Goal: Task Accomplishment & Management: Complete application form

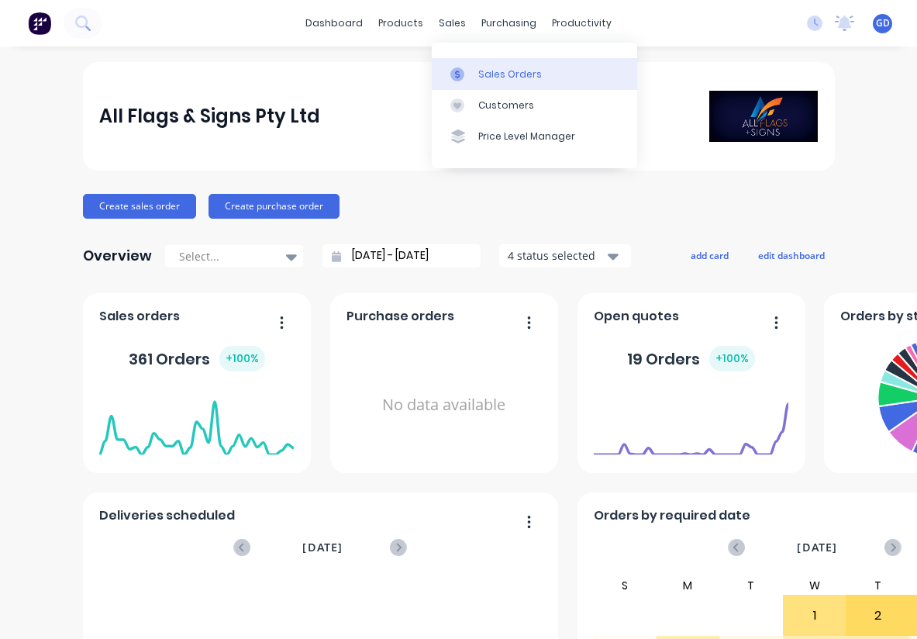
click at [495, 66] on link "Sales Orders" at bounding box center [534, 73] width 205 height 31
click at [490, 77] on div "Sales Orders" at bounding box center [510, 74] width 64 height 14
click at [495, 74] on div "Sales Orders" at bounding box center [510, 74] width 64 height 14
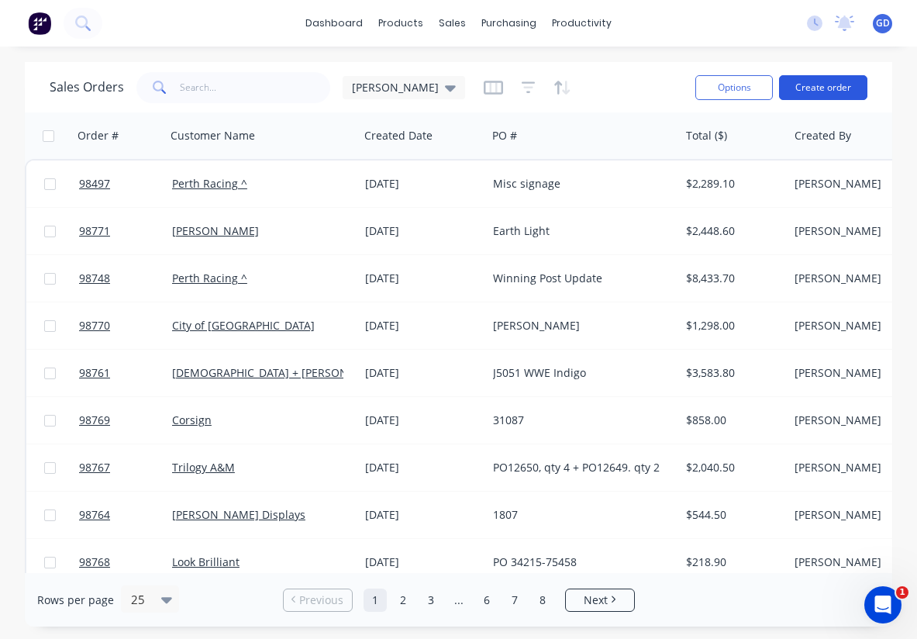
click at [811, 86] on button "Create order" at bounding box center [823, 87] width 88 height 25
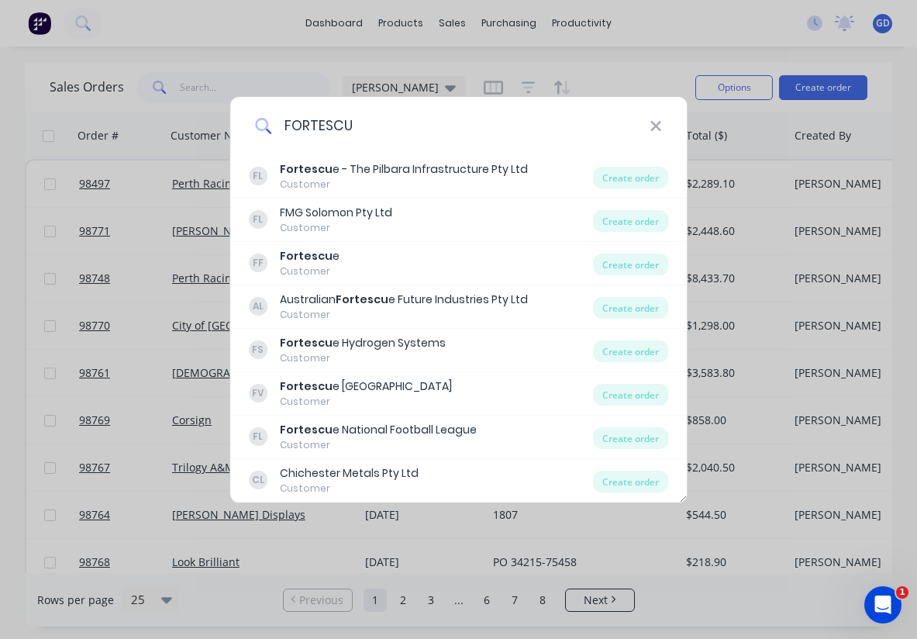
type input "FORTESCUE"
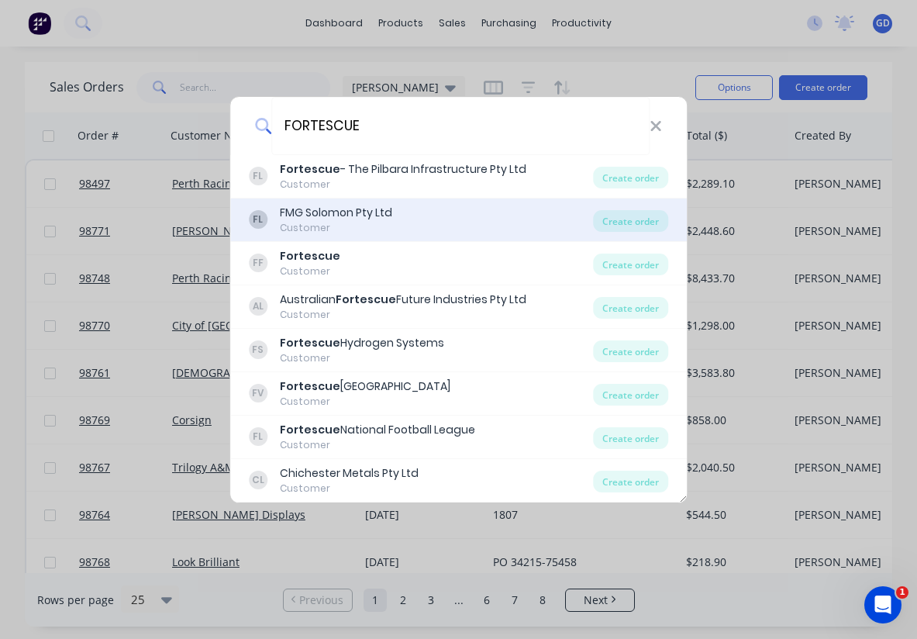
click at [353, 215] on div "FMG Solomon Pty Ltd" at bounding box center [336, 213] width 112 height 16
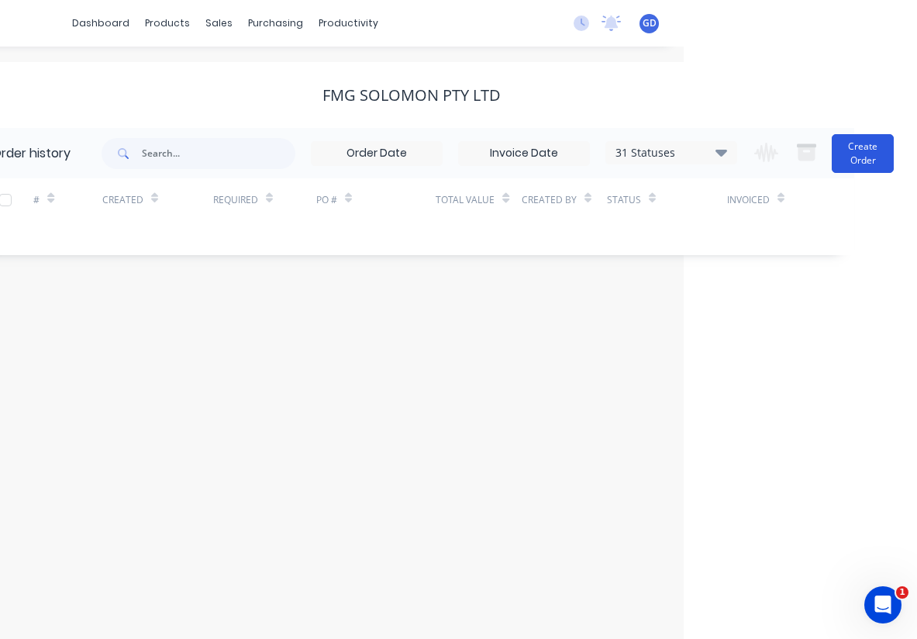
scroll to position [0, 233]
click at [851, 162] on button "Create Order" at bounding box center [863, 153] width 62 height 39
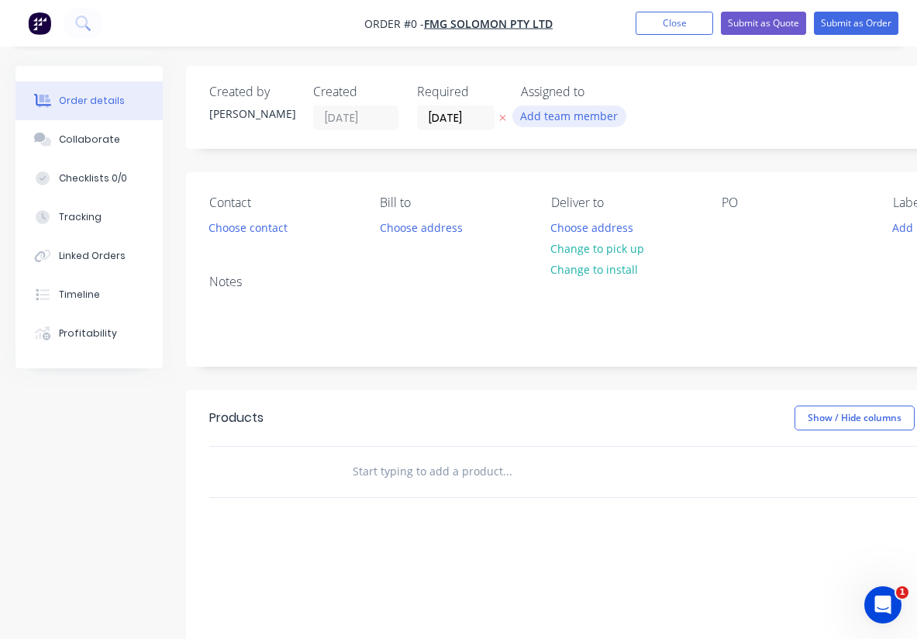
click at [565, 114] on button "Add team member" at bounding box center [569, 115] width 114 height 21
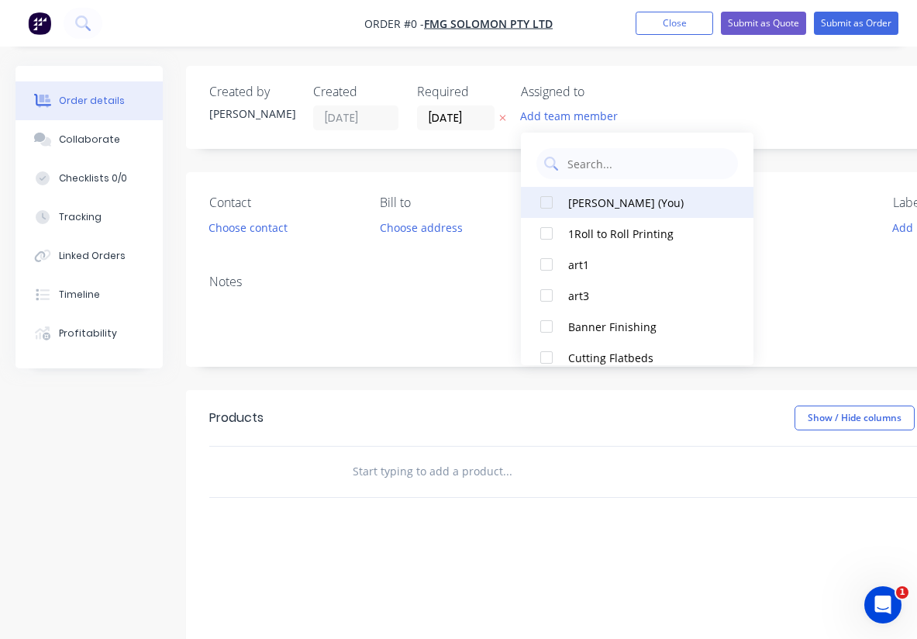
click at [548, 202] on div at bounding box center [546, 202] width 31 height 31
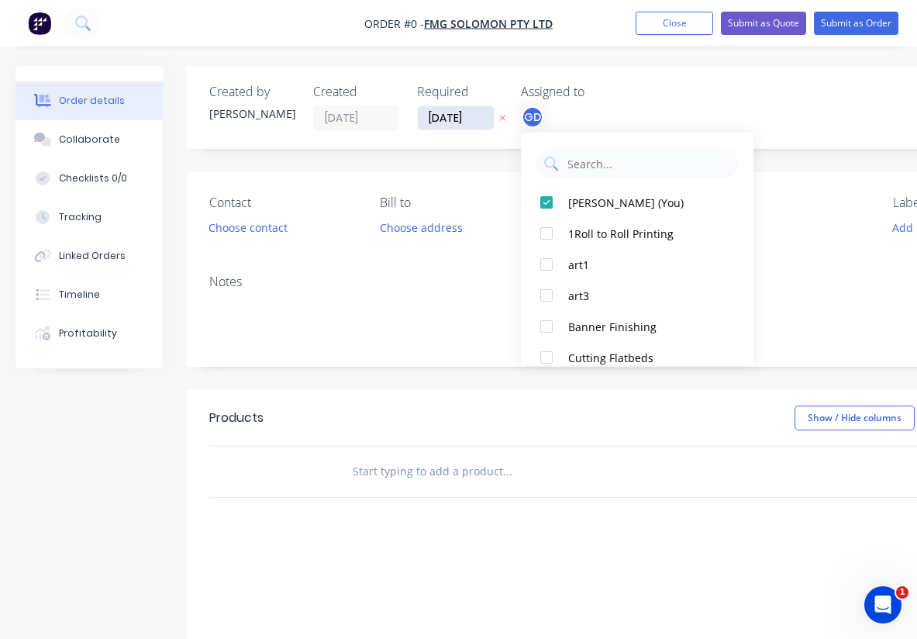
click at [443, 119] on div "Order details Collaborate Checklists 0/0 Tracking Linked Orders Timeline Profit…" at bounding box center [538, 479] width 1077 height 827
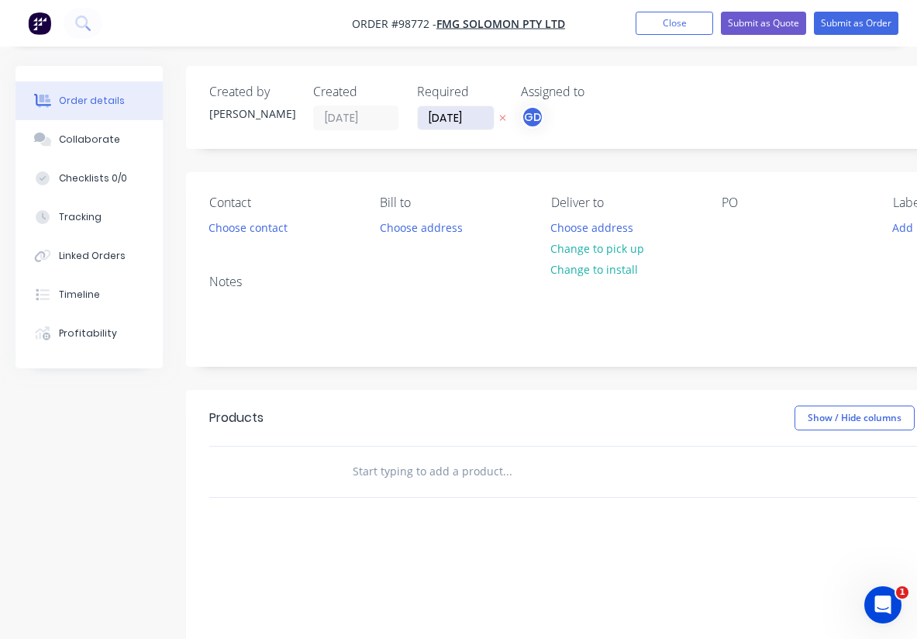
click at [443, 119] on input "[DATE]" at bounding box center [456, 117] width 76 height 23
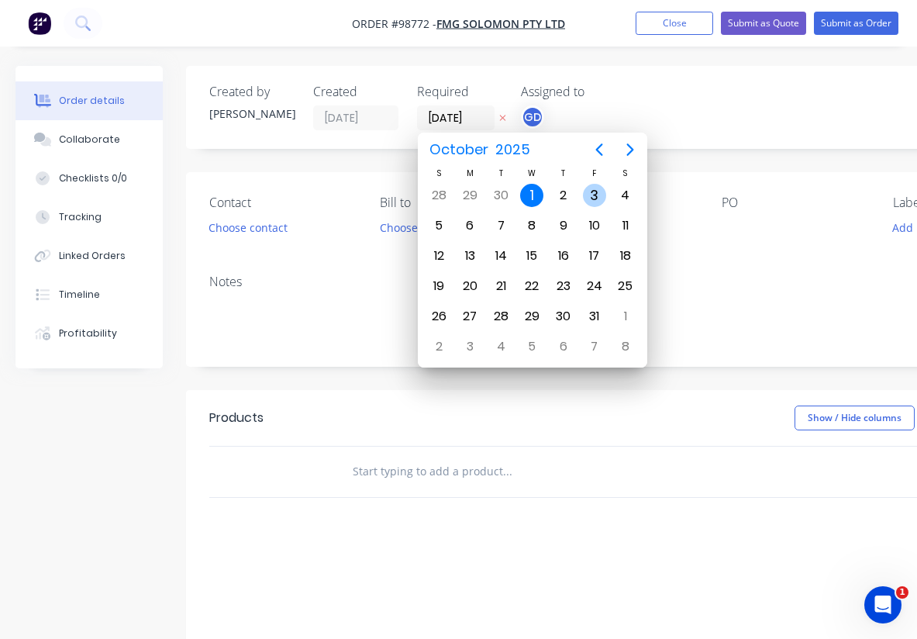
click at [590, 196] on div "3" at bounding box center [594, 195] width 23 height 23
type input "03/10/25"
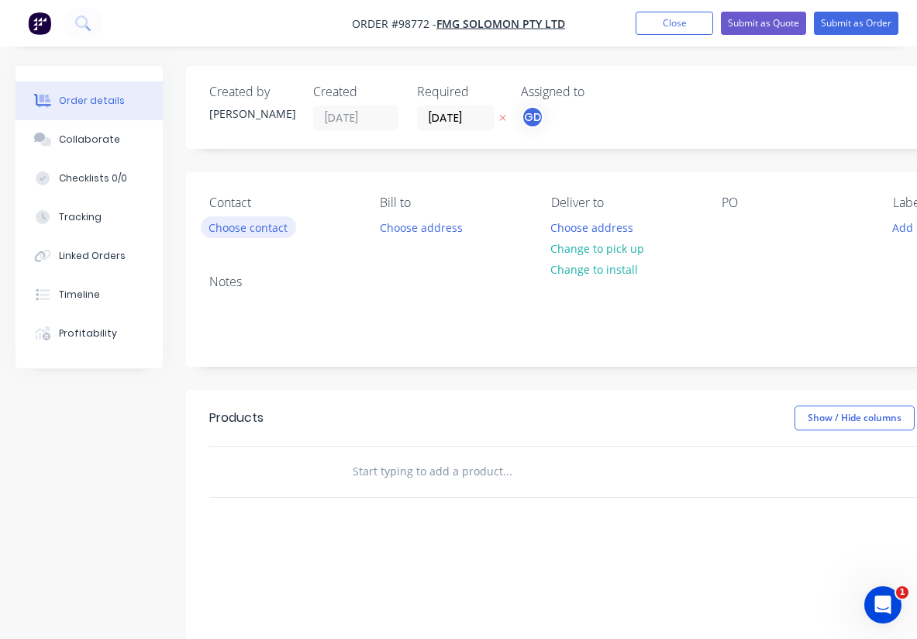
click at [246, 225] on button "Choose contact" at bounding box center [248, 226] width 95 height 21
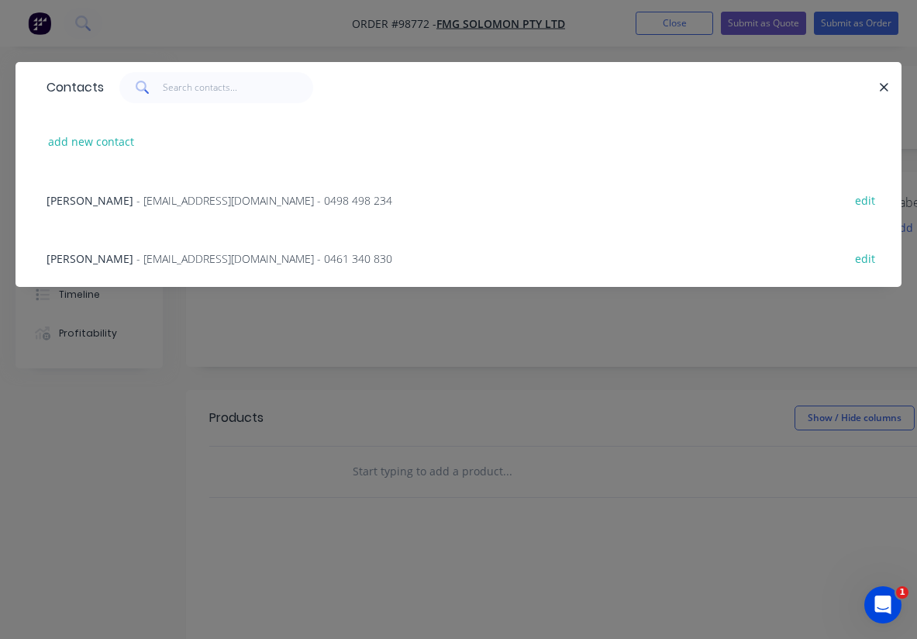
click at [99, 257] on span "Kate Oldham" at bounding box center [90, 258] width 87 height 15
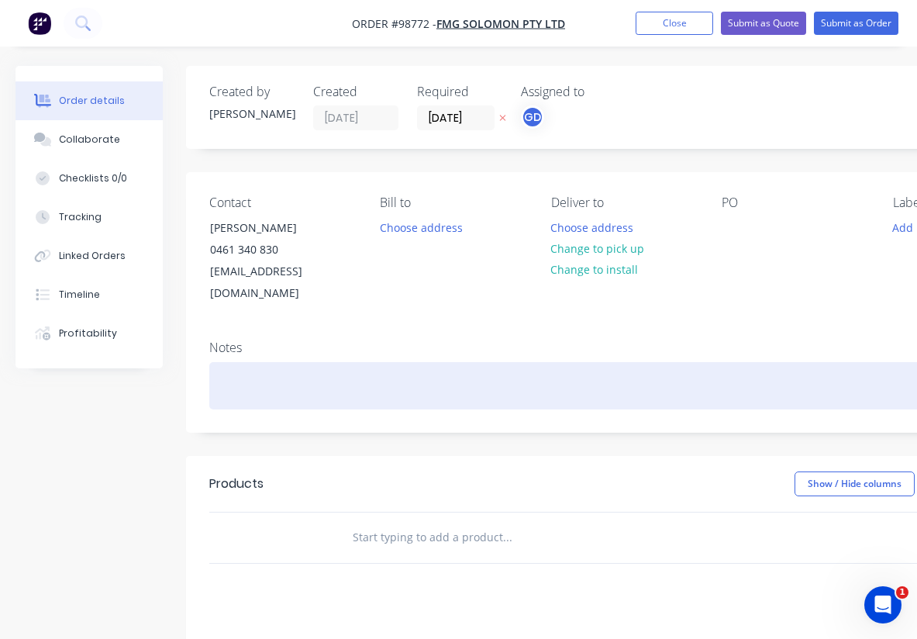
click at [210, 370] on div at bounding box center [623, 385] width 829 height 47
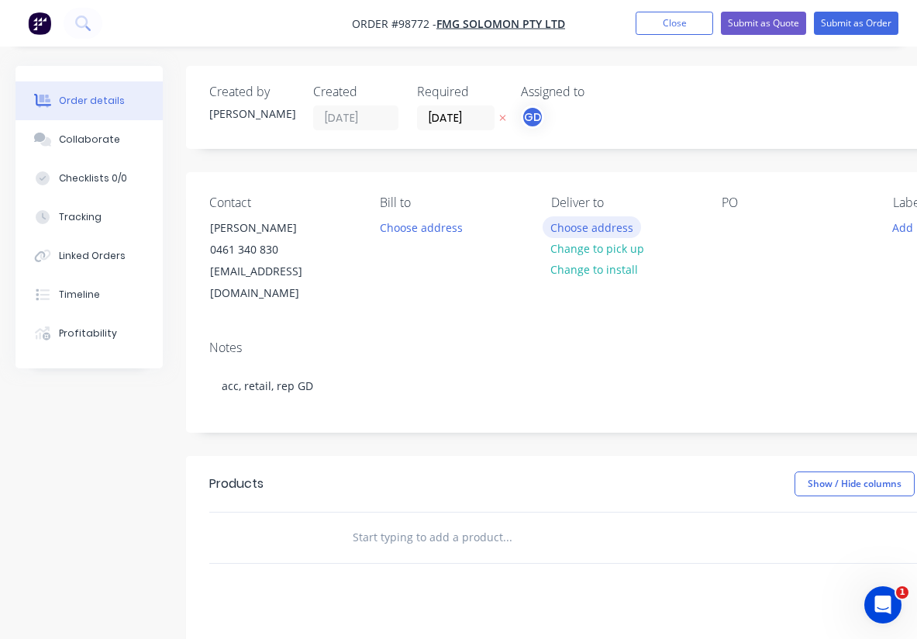
click at [580, 228] on button "Choose address" at bounding box center [592, 226] width 99 height 21
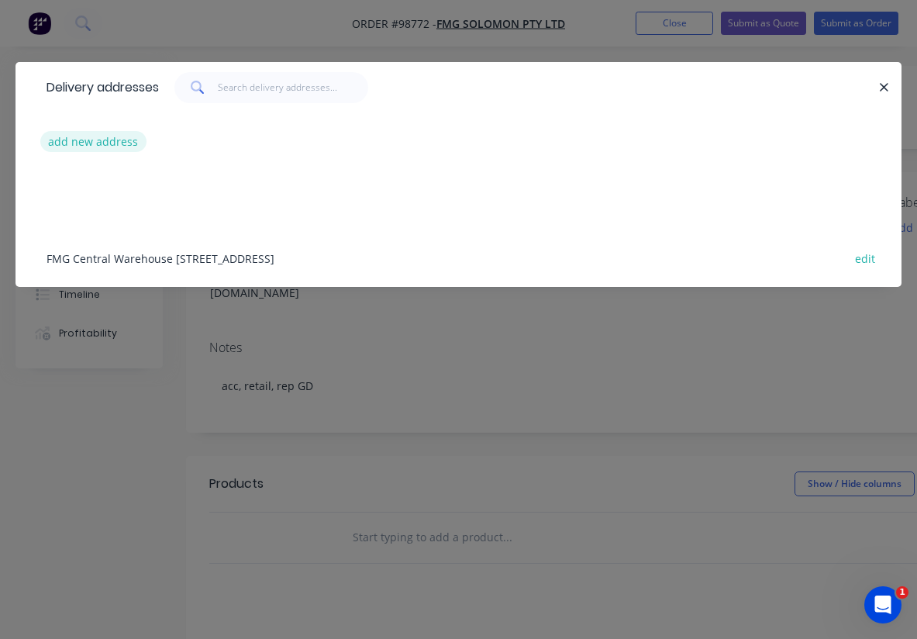
click at [107, 147] on button "add new address" at bounding box center [93, 141] width 106 height 21
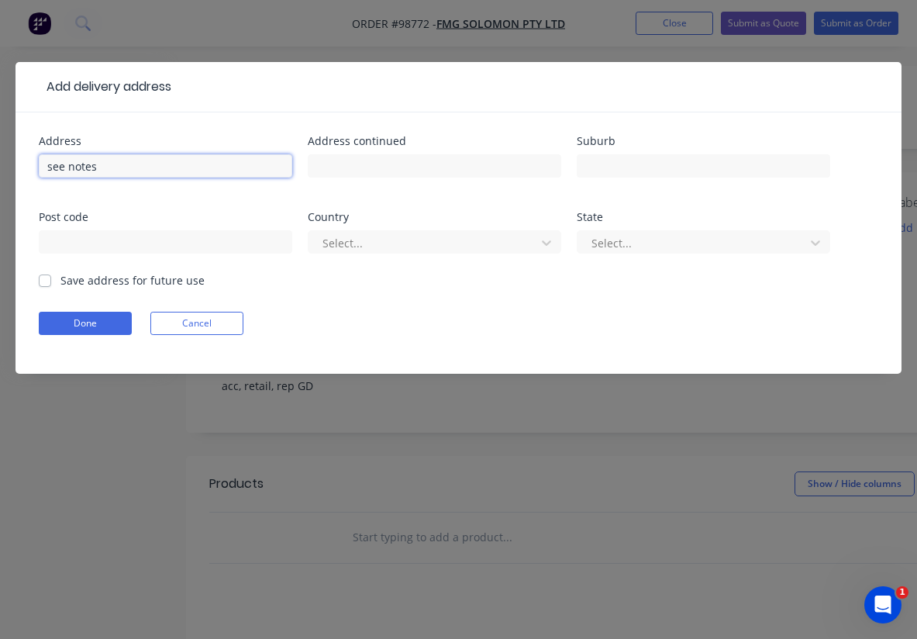
type input "see notes"
click at [60, 284] on label "Save address for future use" at bounding box center [132, 280] width 144 height 16
click at [44, 284] on input "Save address for future use" at bounding box center [45, 279] width 12 height 15
checkbox input "true"
click at [88, 325] on button "Done" at bounding box center [85, 323] width 93 height 23
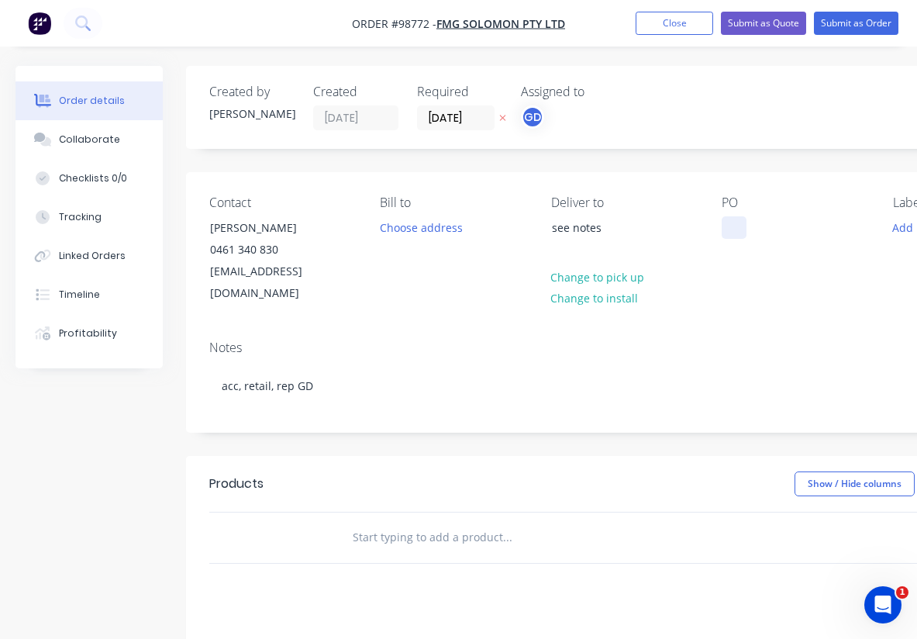
click at [730, 231] on div at bounding box center [734, 227] width 25 height 22
paste div
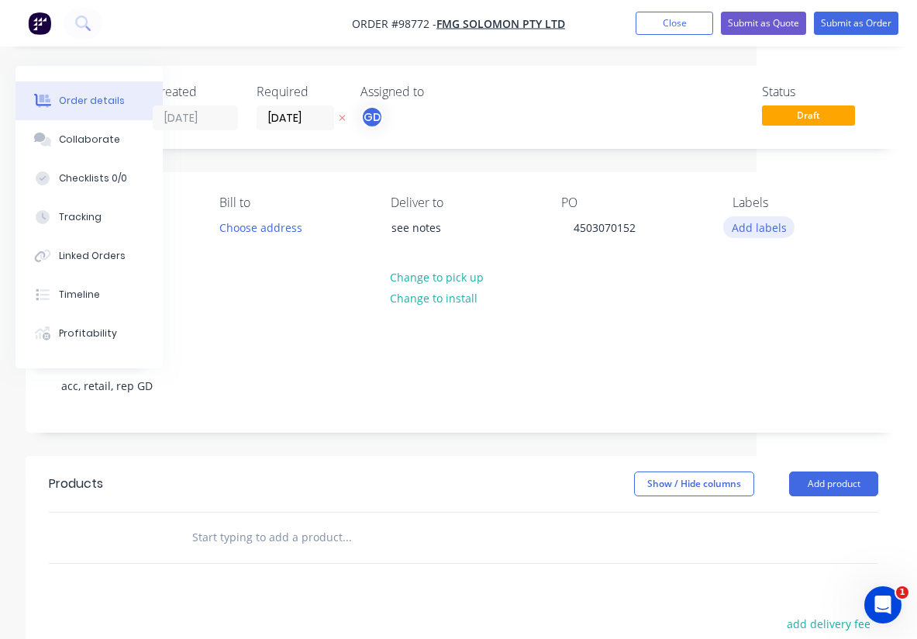
scroll to position [0, 160]
click at [770, 228] on button "Add labels" at bounding box center [758, 226] width 71 height 21
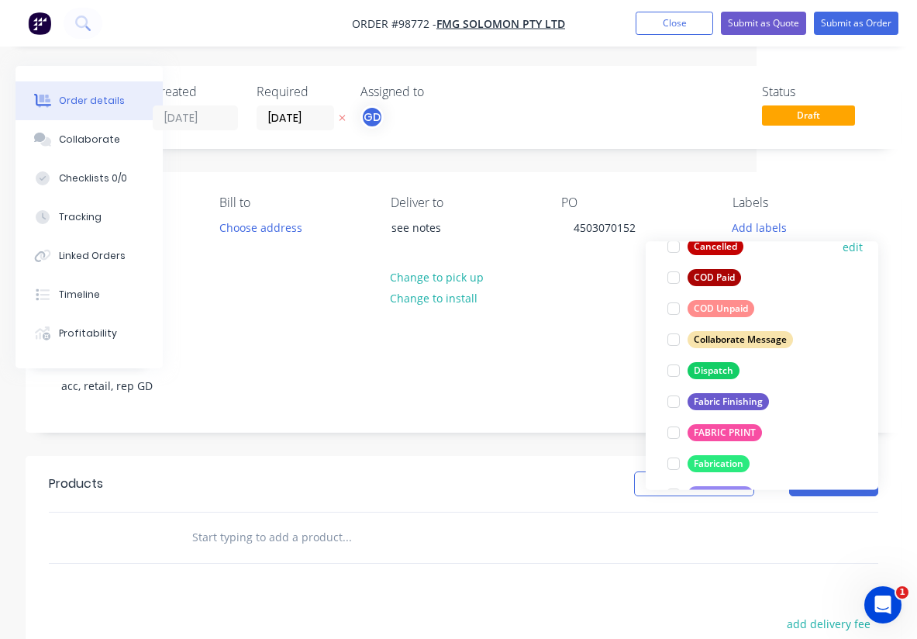
scroll to position [184, 0]
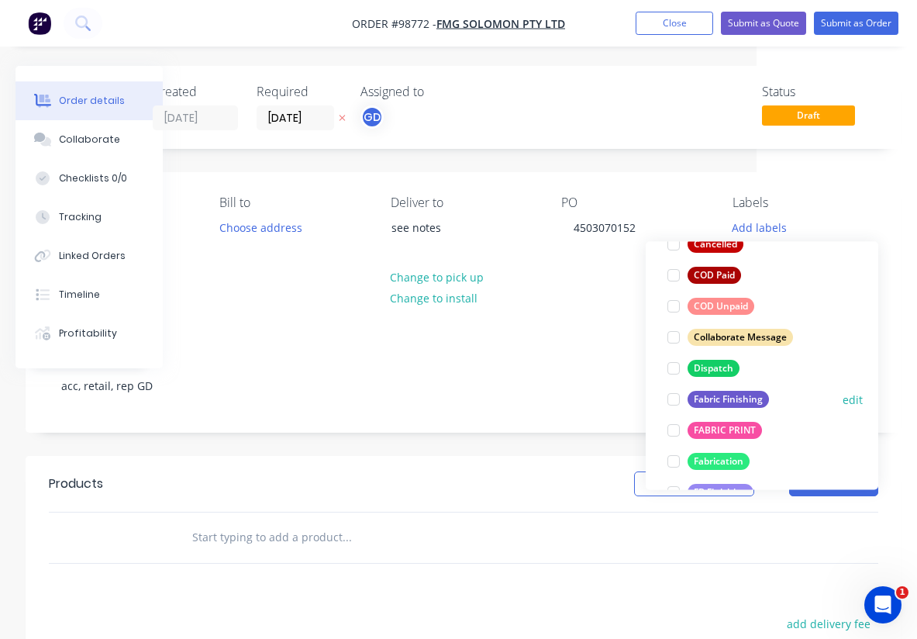
click at [736, 398] on div "Fabric Finishing" at bounding box center [728, 399] width 81 height 17
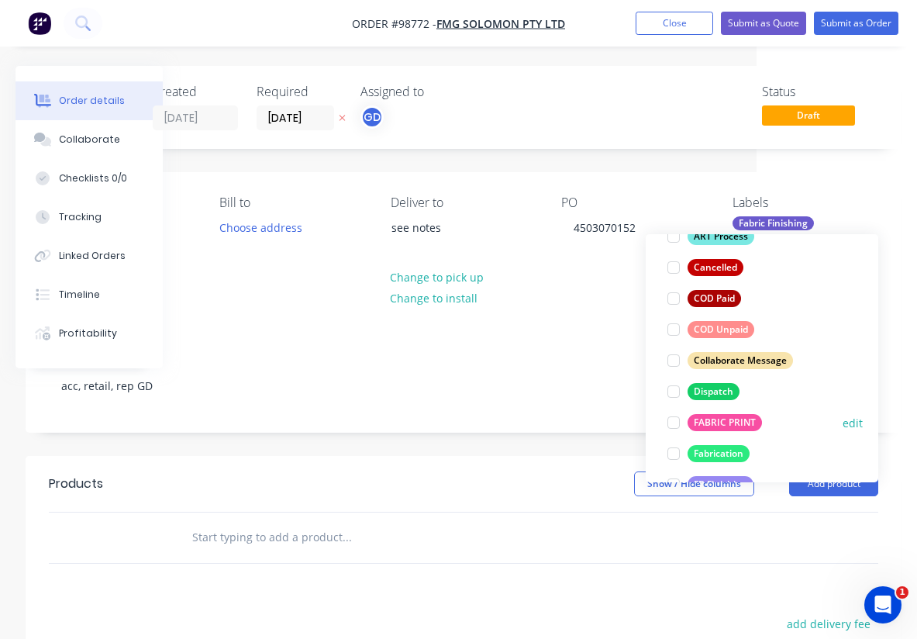
click at [736, 415] on div "FABRIC PRINT" at bounding box center [725, 422] width 74 height 17
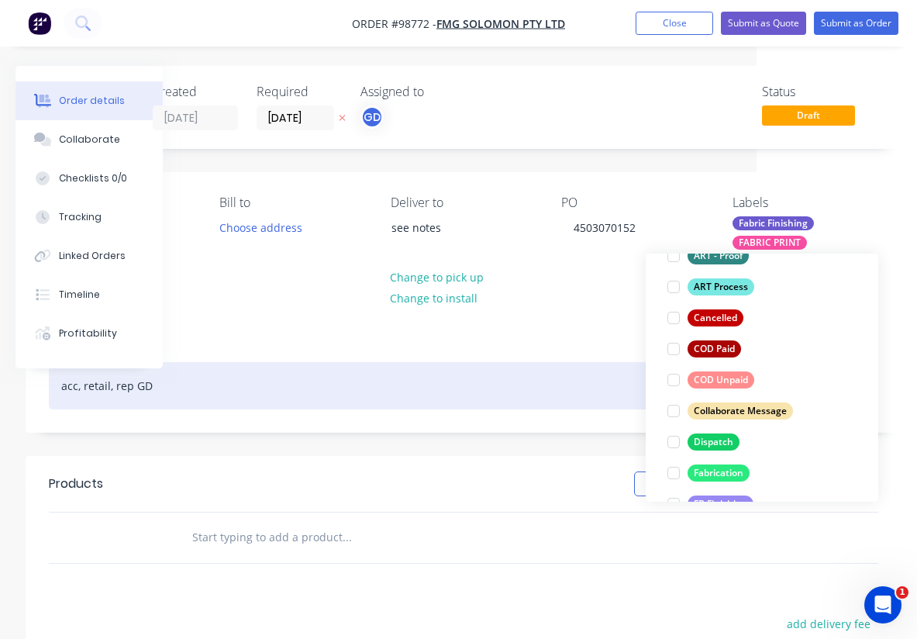
click at [618, 364] on div "acc, retail, rep GD" at bounding box center [463, 385] width 829 height 47
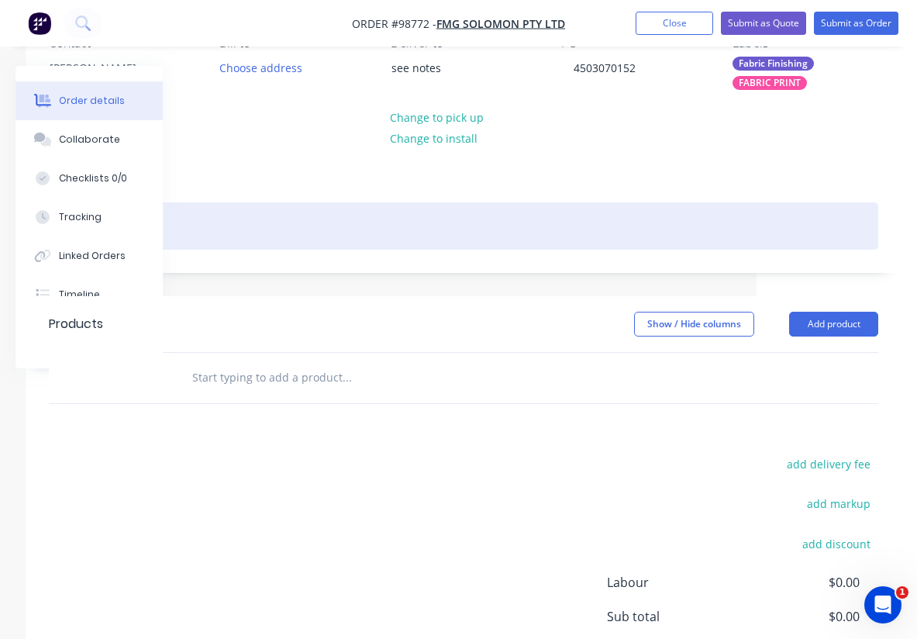
scroll to position [178, 160]
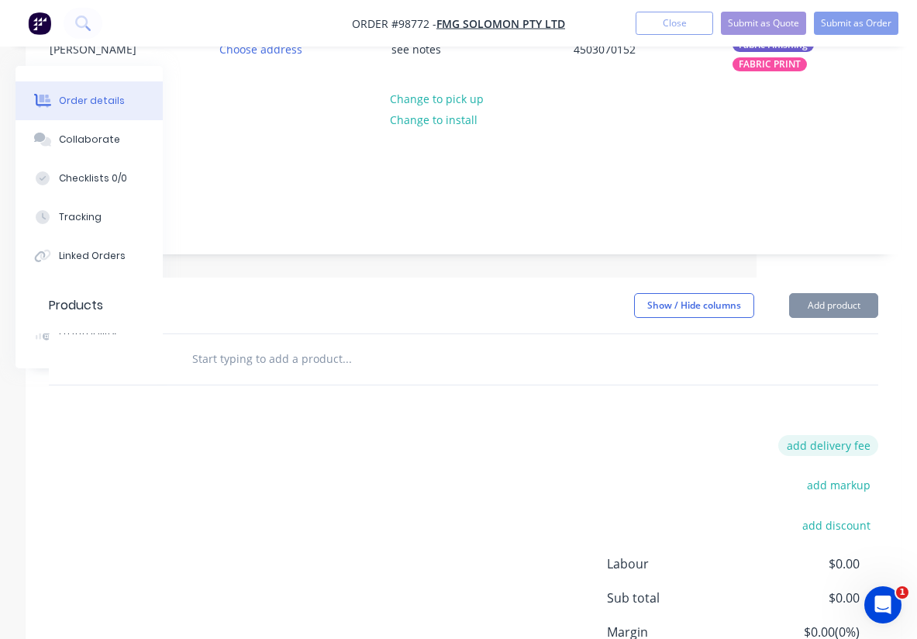
click at [836, 435] on button "add delivery fee" at bounding box center [828, 445] width 100 height 21
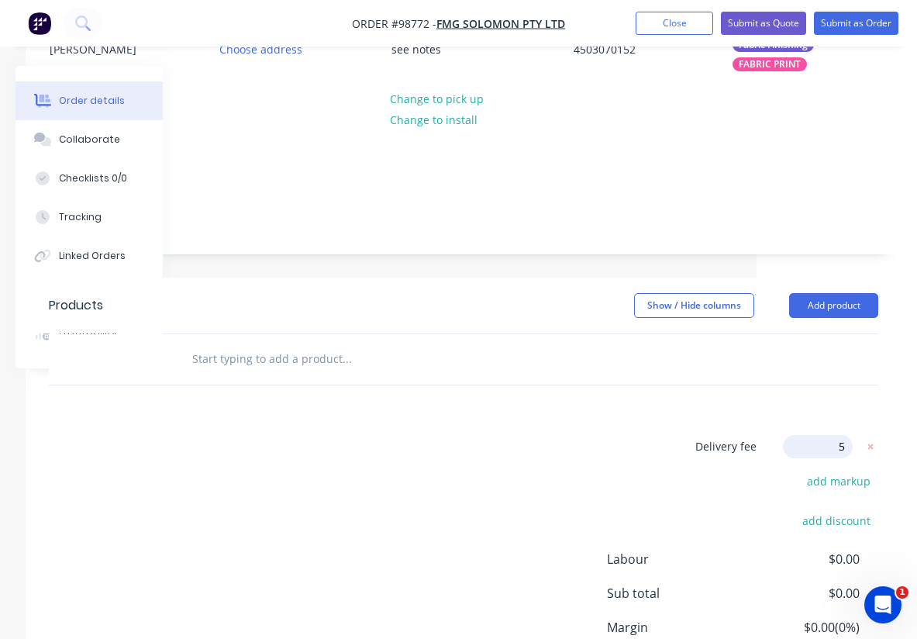
type input "55"
click at [599, 435] on div "Delivery fee Delivery fee Delivery fee name (Optional) 55 55 $0 add markup add …" at bounding box center [463, 582] width 829 height 295
click at [257, 343] on input "text" at bounding box center [346, 358] width 310 height 31
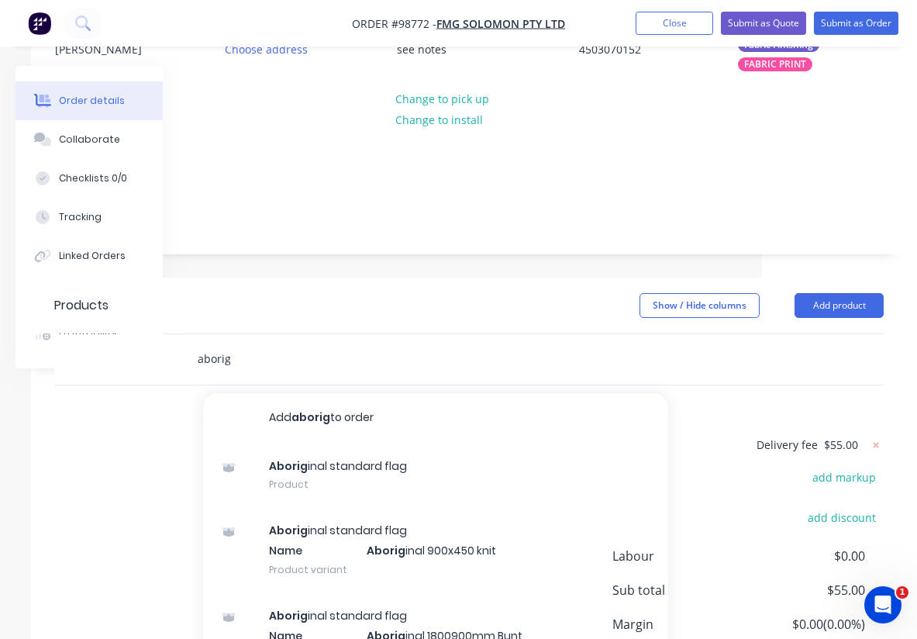
type input "aborig"
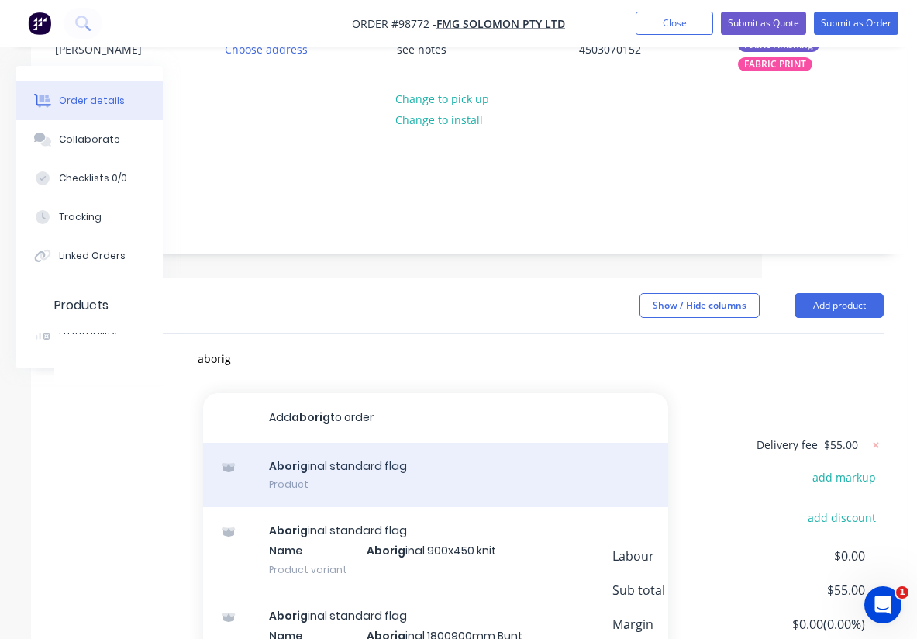
drag, startPoint x: 259, startPoint y: 340, endPoint x: 339, endPoint y: 456, distance: 140.4
click at [339, 456] on div "Aborig inal standard flag Product" at bounding box center [435, 475] width 465 height 65
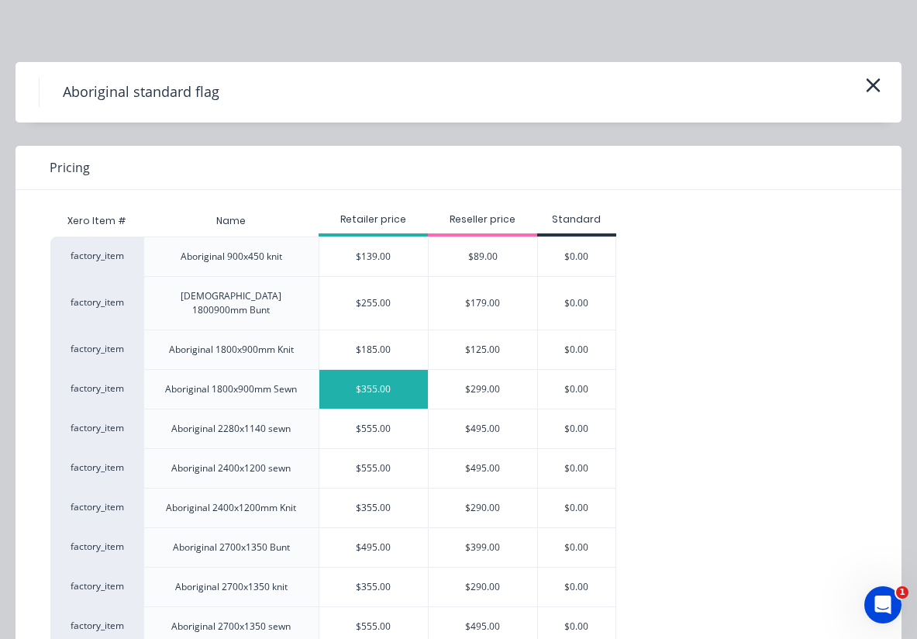
click at [366, 376] on div "$355.00" at bounding box center [373, 389] width 109 height 39
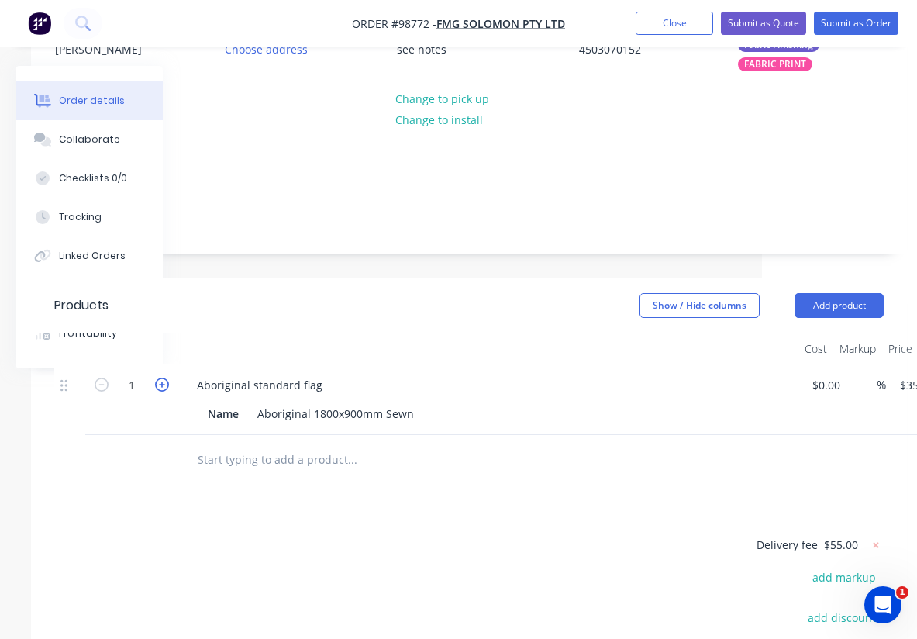
click at [161, 377] on icon "button" at bounding box center [162, 384] width 14 height 14
type input "2"
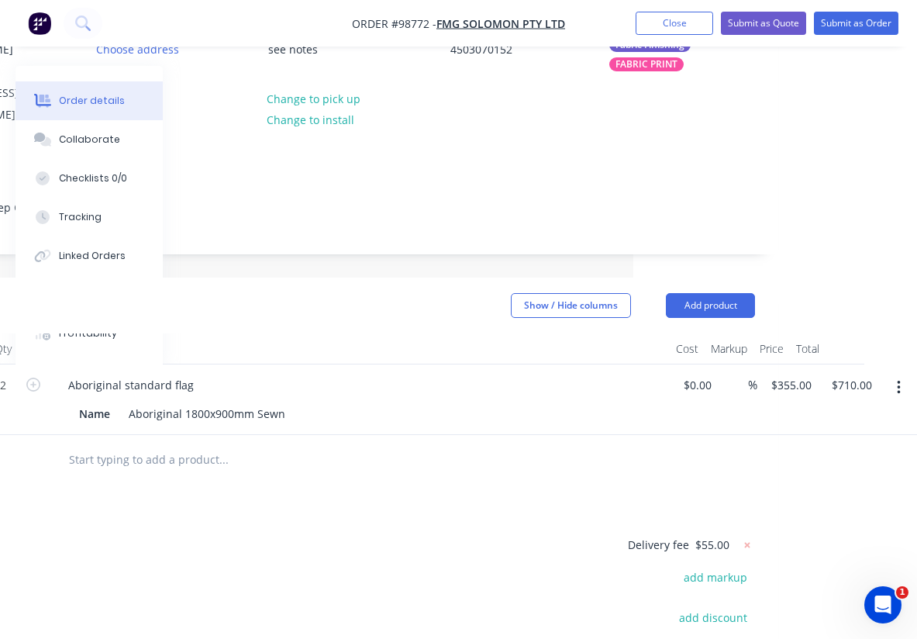
scroll to position [178, 284]
click at [851, 374] on input "710.00" at bounding box center [854, 385] width 48 height 22
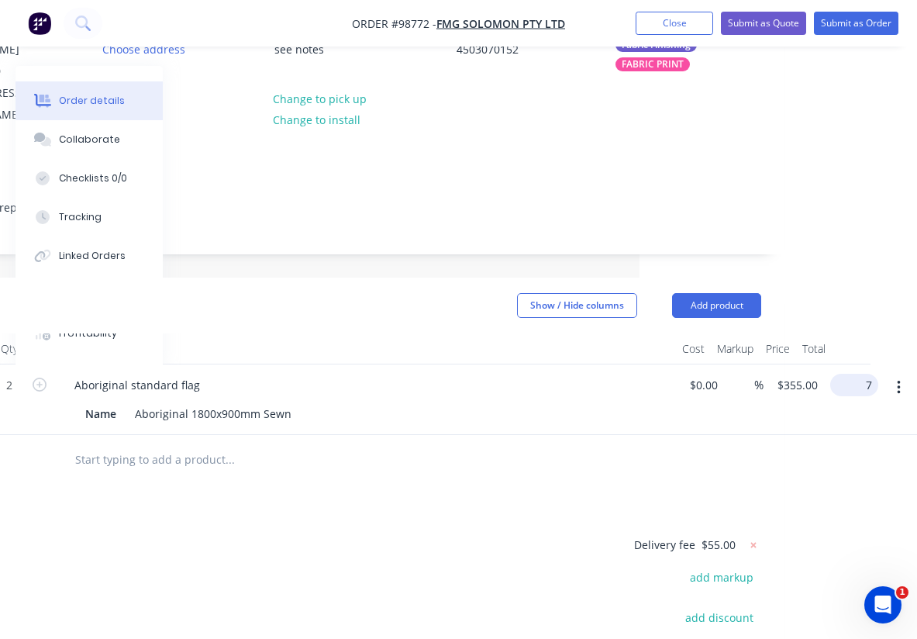
scroll to position [178, 253]
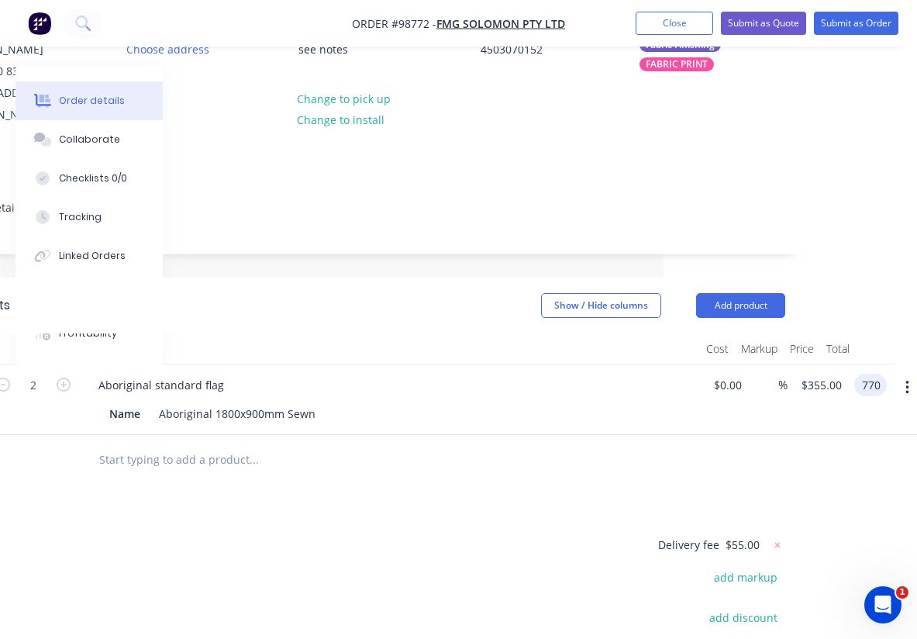
type input "770"
type input "$385.00"
type input "$770.00"
click at [595, 444] on div at bounding box center [359, 459] width 546 height 31
click at [184, 444] on input "text" at bounding box center [253, 459] width 310 height 31
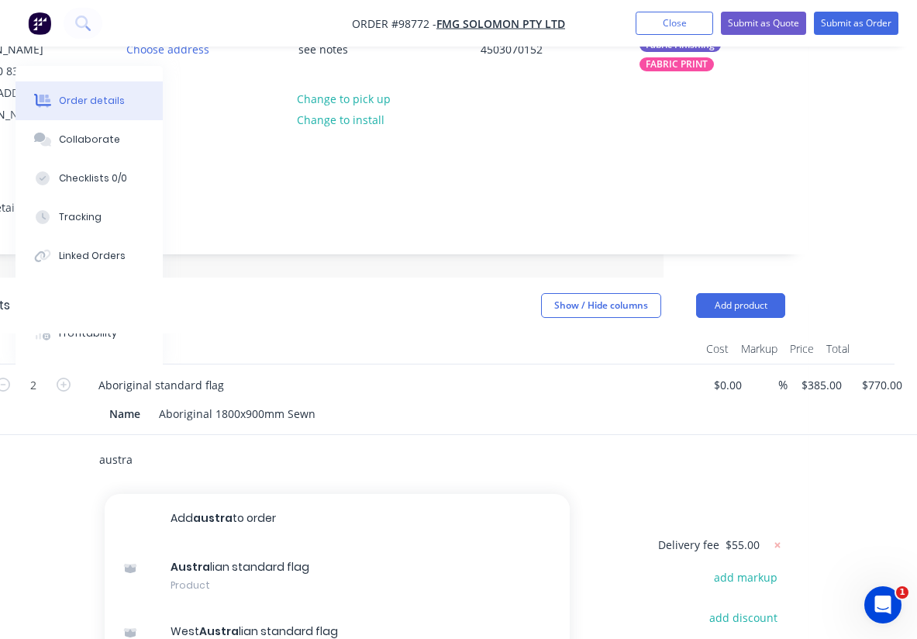
type input "austra"
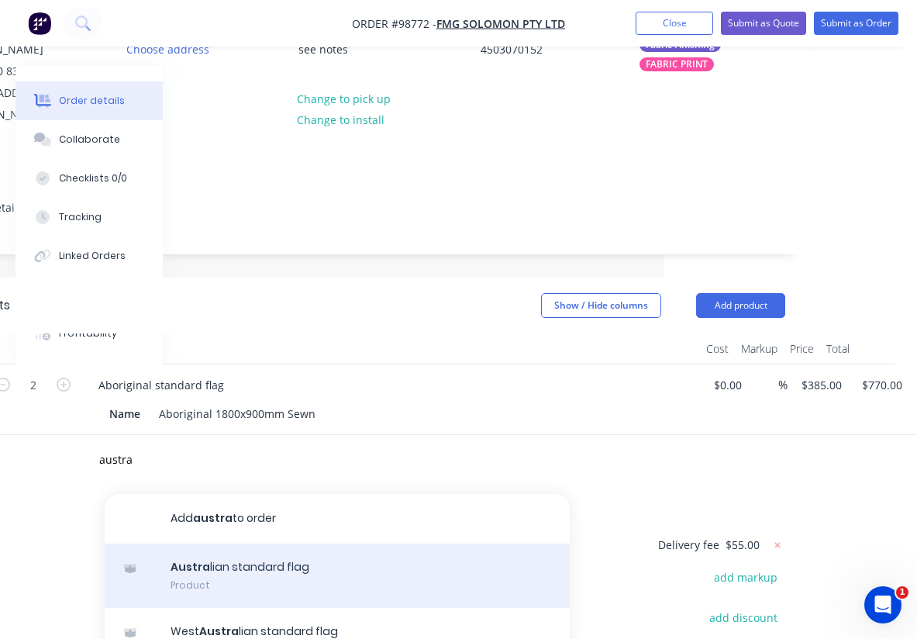
drag, startPoint x: 184, startPoint y: 439, endPoint x: 239, endPoint y: 543, distance: 116.9
click at [239, 543] on div "Austra lian standard flag Product" at bounding box center [337, 575] width 465 height 65
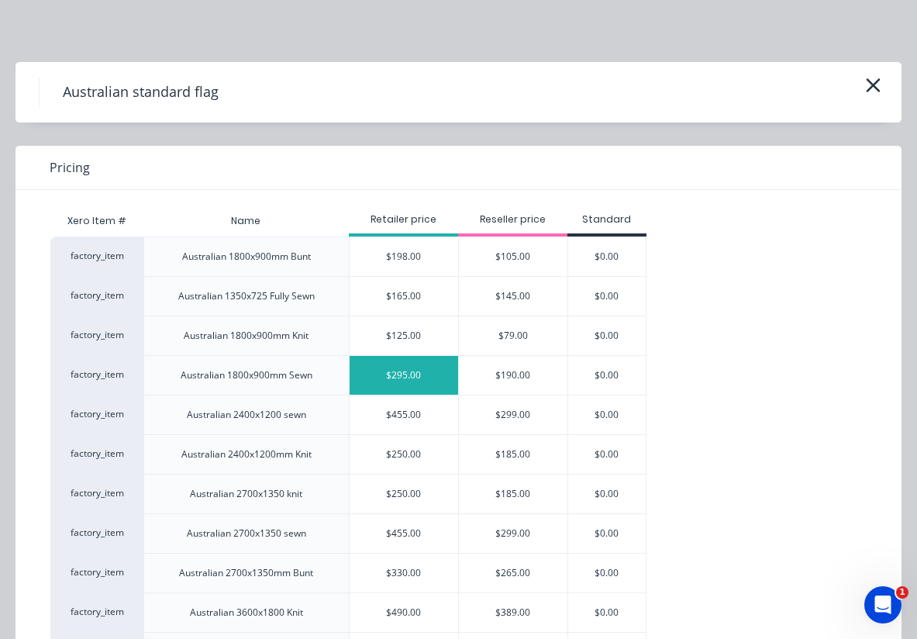
click at [408, 377] on div "$295.00" at bounding box center [404, 375] width 109 height 39
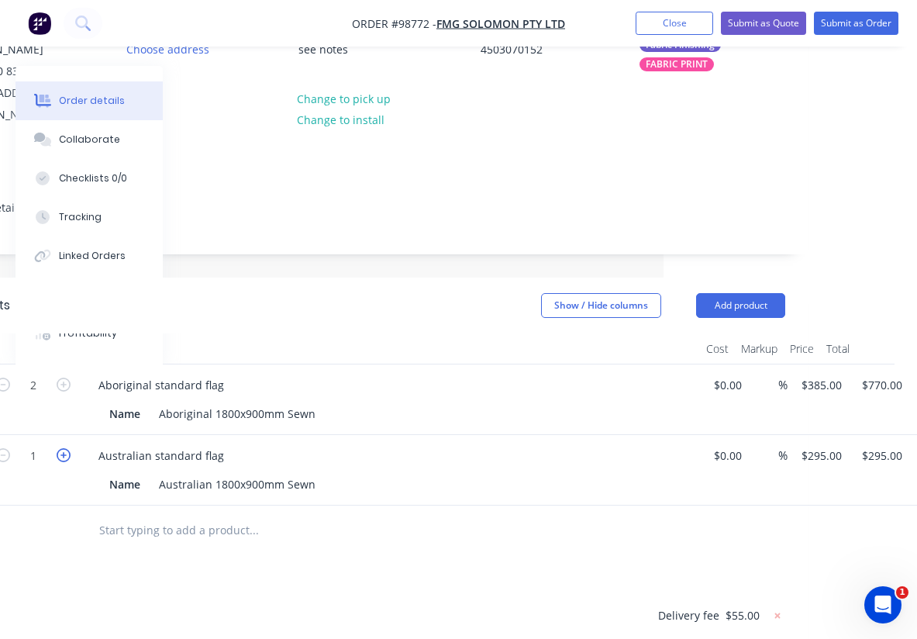
click at [64, 448] on icon "button" at bounding box center [64, 455] width 14 height 14
type input "2"
type input "$590.00"
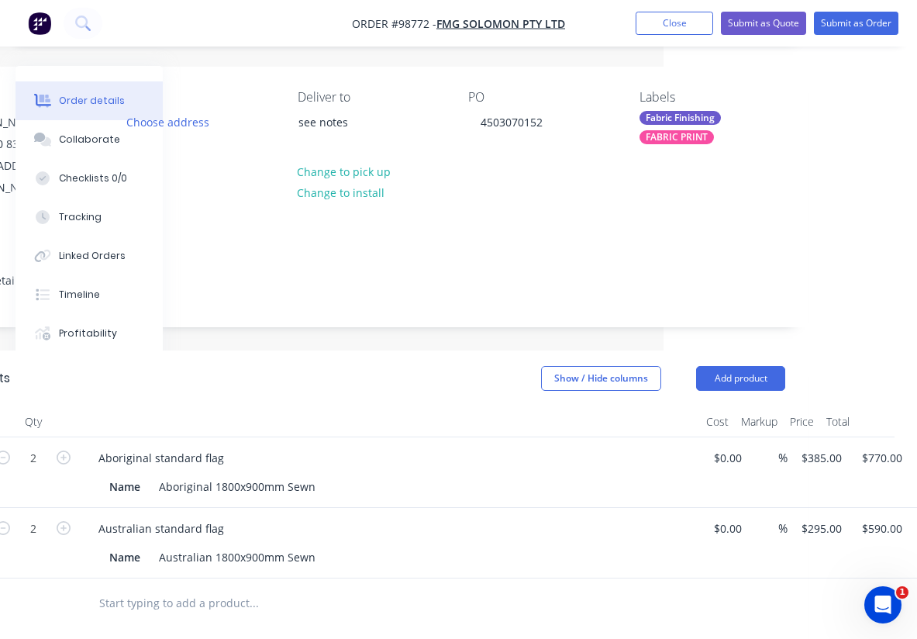
scroll to position [119, 253]
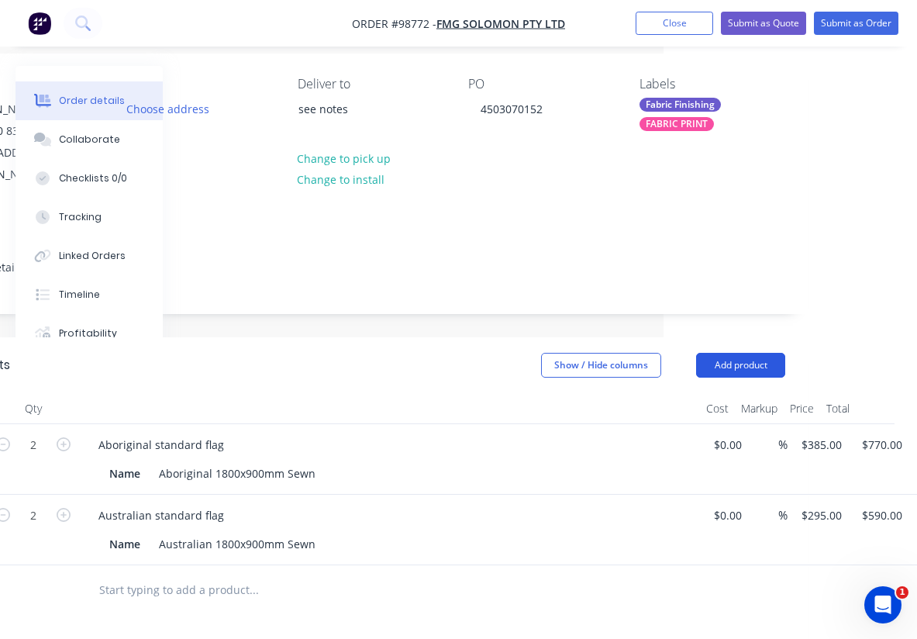
click at [725, 353] on button "Add product" at bounding box center [740, 365] width 89 height 25
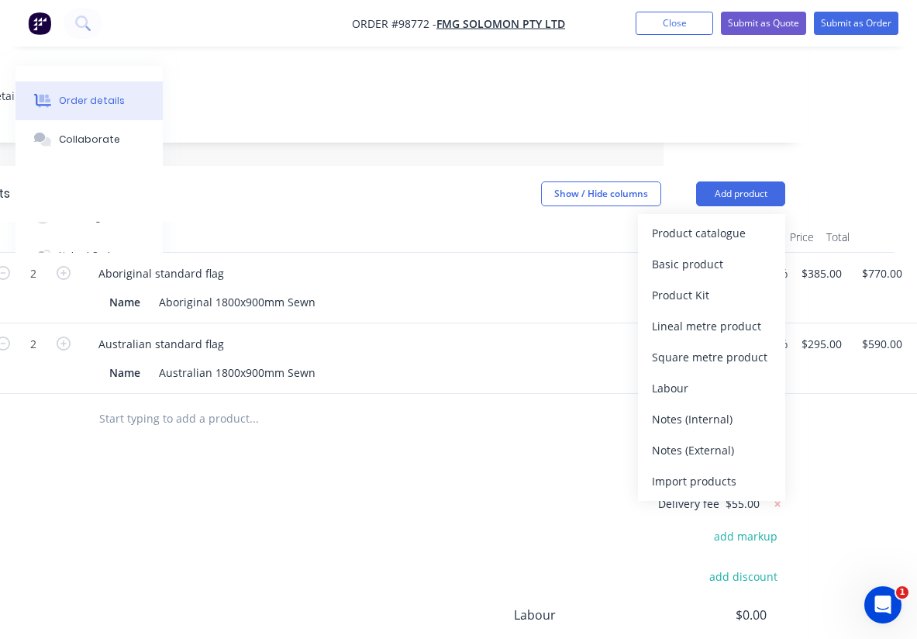
scroll to position [291, 253]
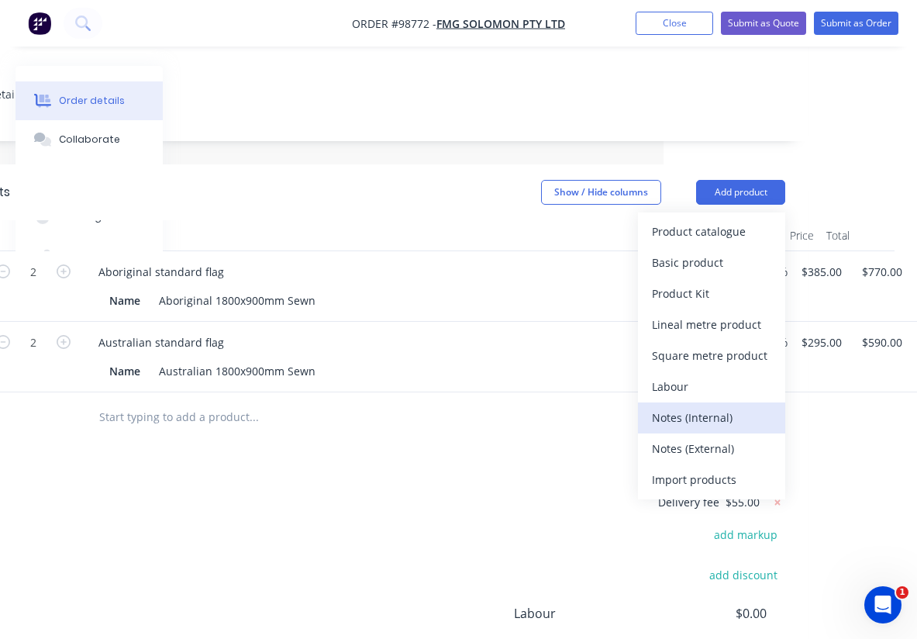
click at [689, 406] on div "Notes (Internal)" at bounding box center [711, 417] width 119 height 22
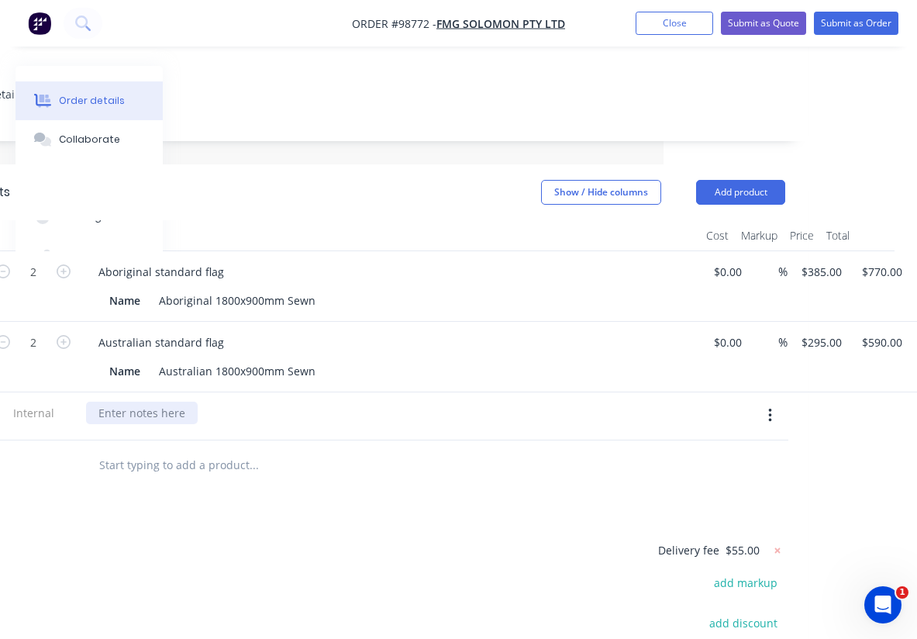
click at [146, 401] on div at bounding box center [142, 412] width 112 height 22
paste div
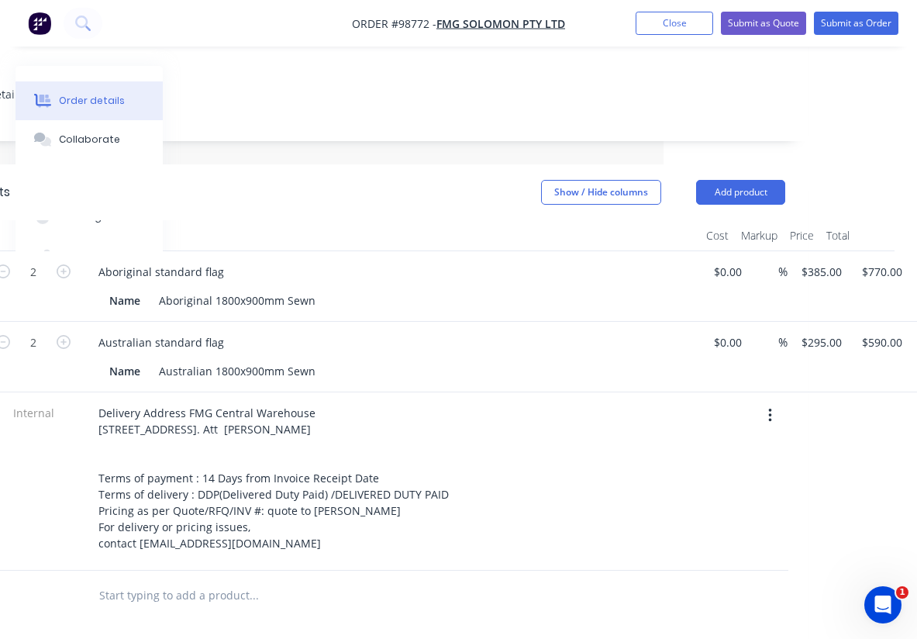
click at [512, 458] on div "Delivery Address FMG Central Warehouse 36 Stockyards Lane HAZELMERE WA 6055 AUS…" at bounding box center [390, 477] width 608 height 153
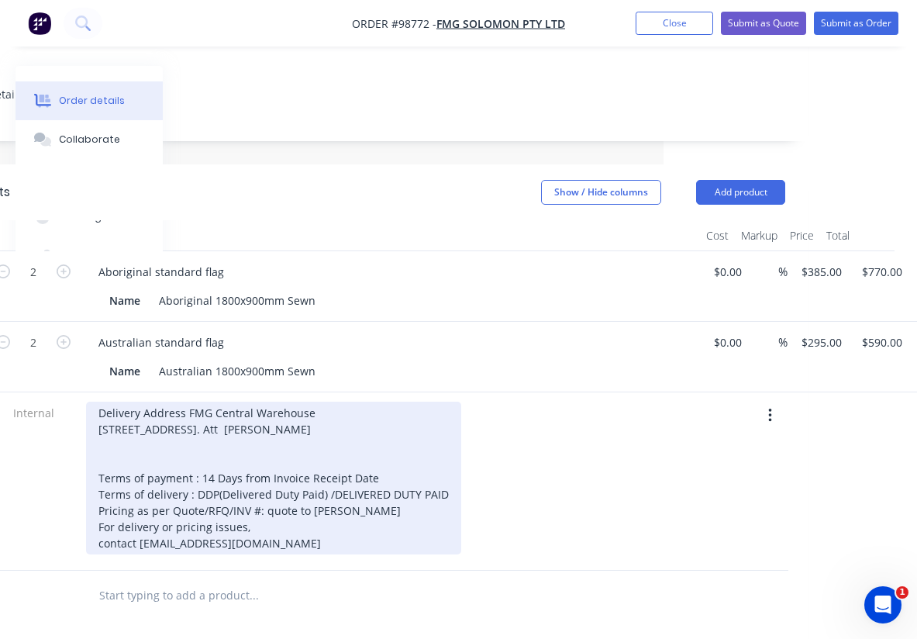
scroll to position [0, 253]
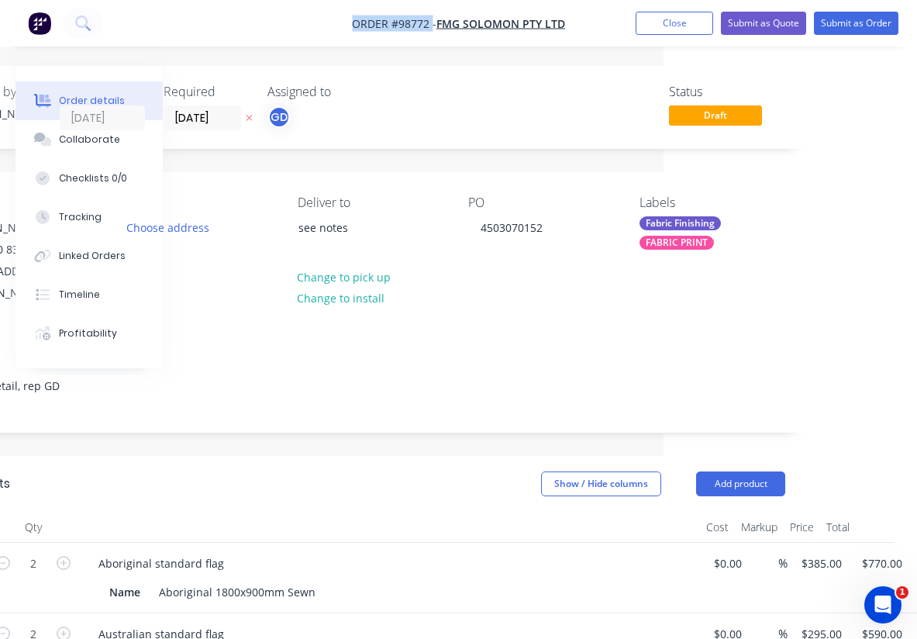
drag, startPoint x: 331, startPoint y: 22, endPoint x: 430, endPoint y: 29, distance: 99.5
click at [430, 29] on nav "Order #98772 - FMG Solomon Pty Ltd Add product Close Submit as Quote Submit as …" at bounding box center [458, 23] width 917 height 47
copy span "Order #98772"
click at [684, 23] on button "Close" at bounding box center [675, 23] width 78 height 23
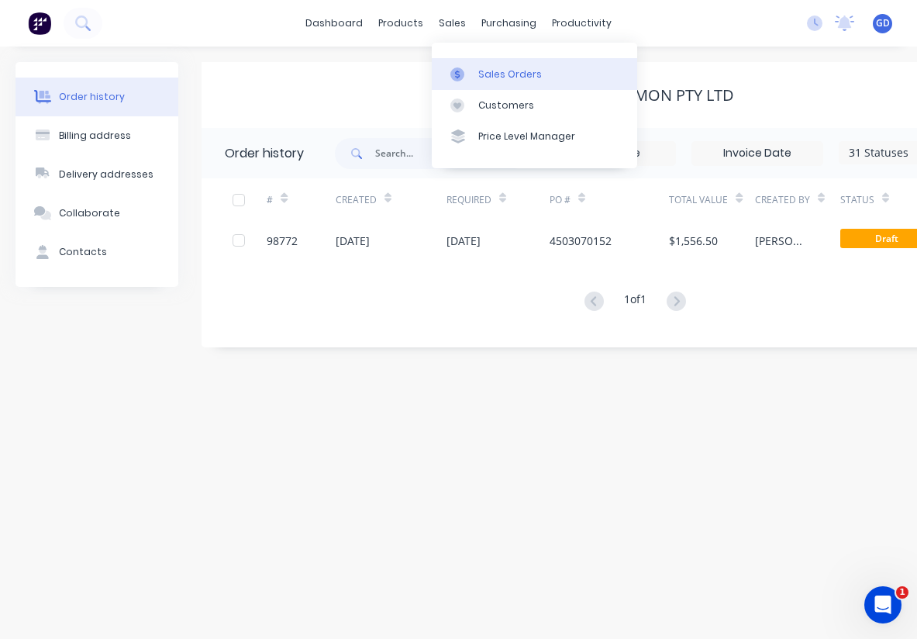
click at [494, 74] on div "Sales Orders" at bounding box center [510, 74] width 64 height 14
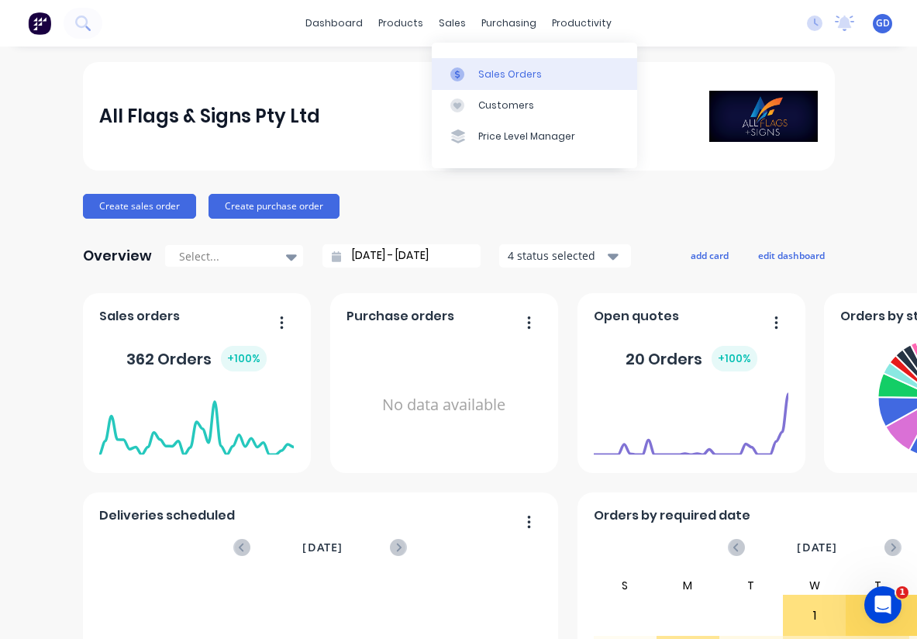
click at [498, 72] on div "Sales Orders" at bounding box center [510, 74] width 64 height 14
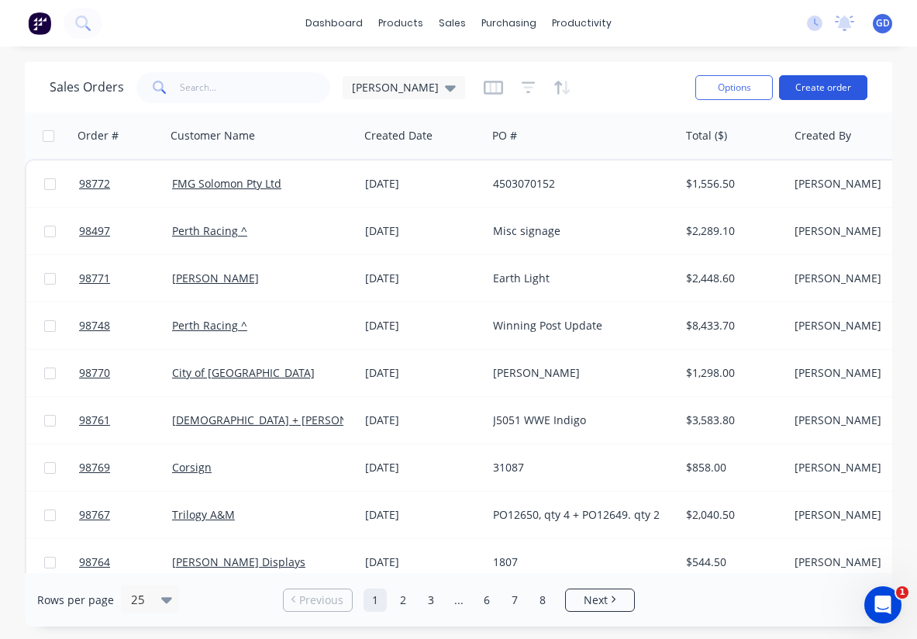
click at [822, 85] on button "Create order" at bounding box center [823, 87] width 88 height 25
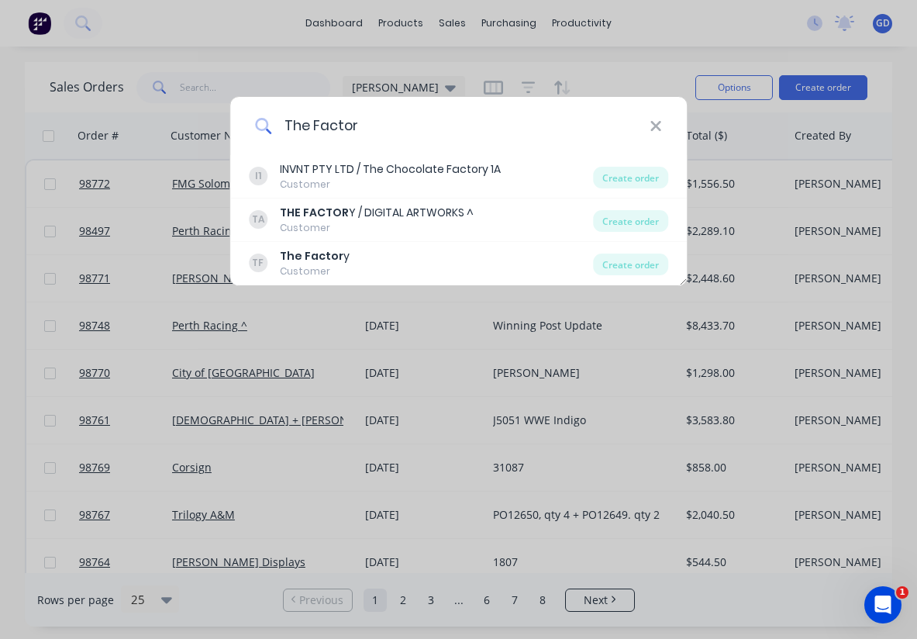
type input "The Factory"
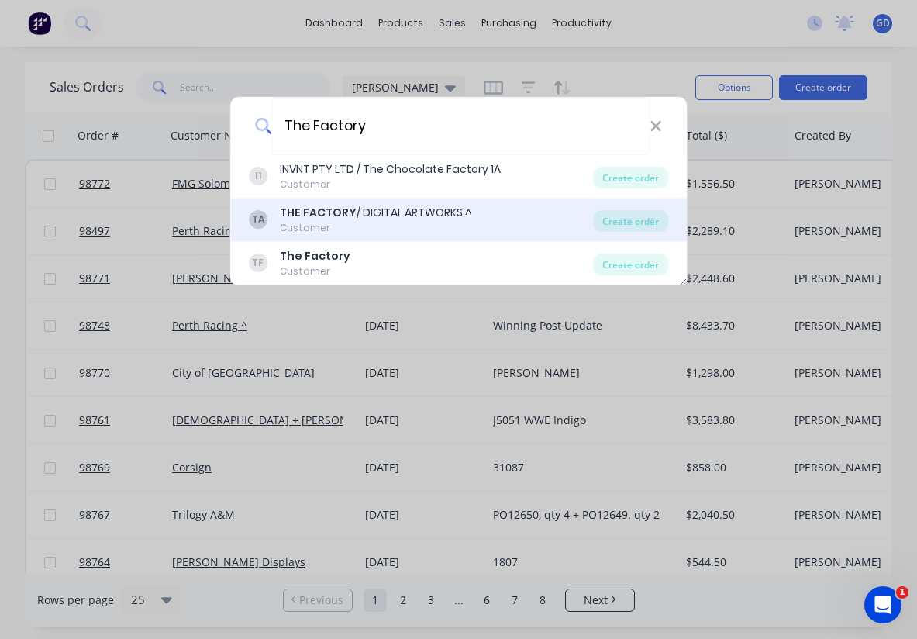
click at [326, 210] on b "THE FACTORY" at bounding box center [318, 213] width 77 height 16
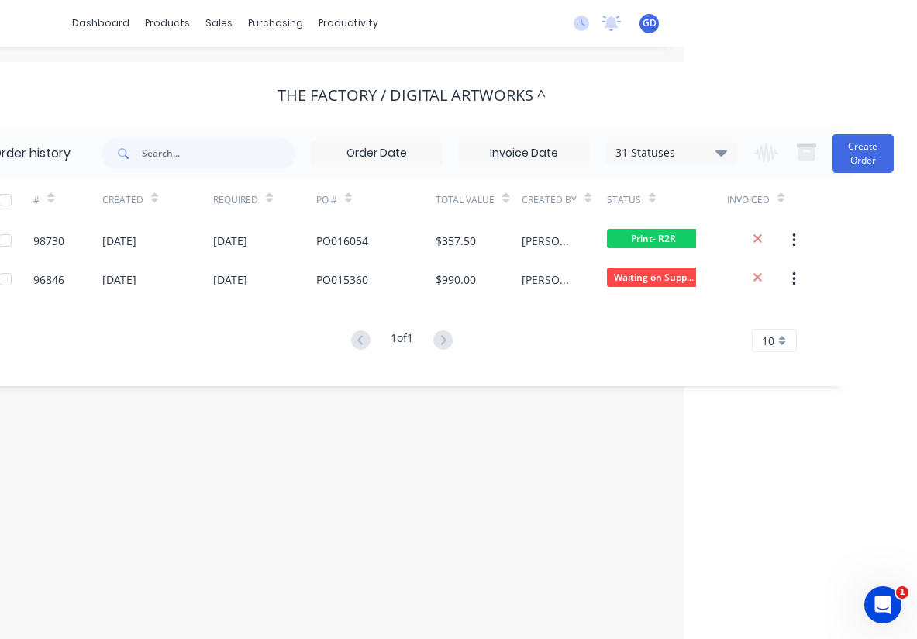
scroll to position [0, 233]
click at [853, 151] on button "Create Order" at bounding box center [863, 153] width 62 height 39
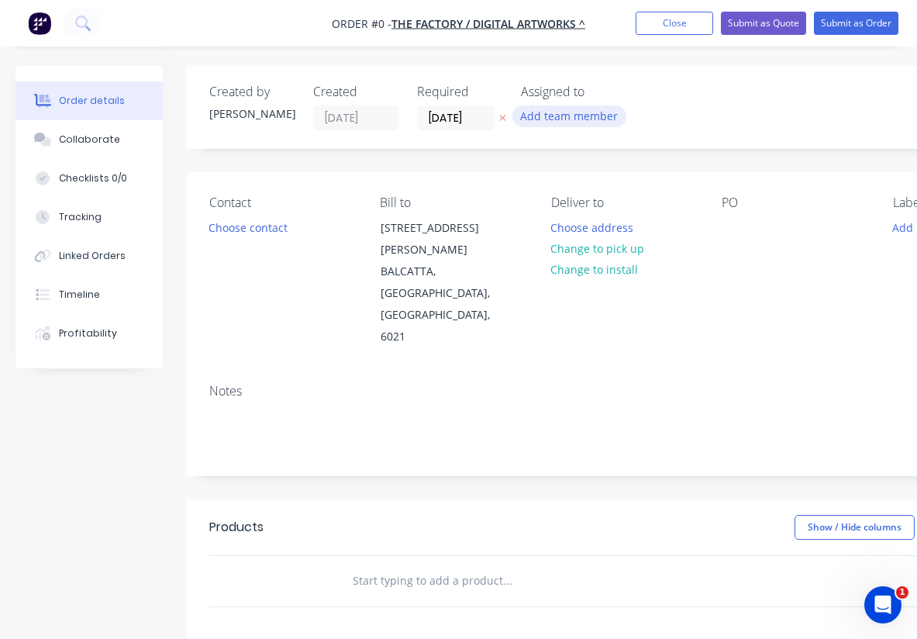
click at [550, 111] on button "Add team member" at bounding box center [569, 115] width 114 height 21
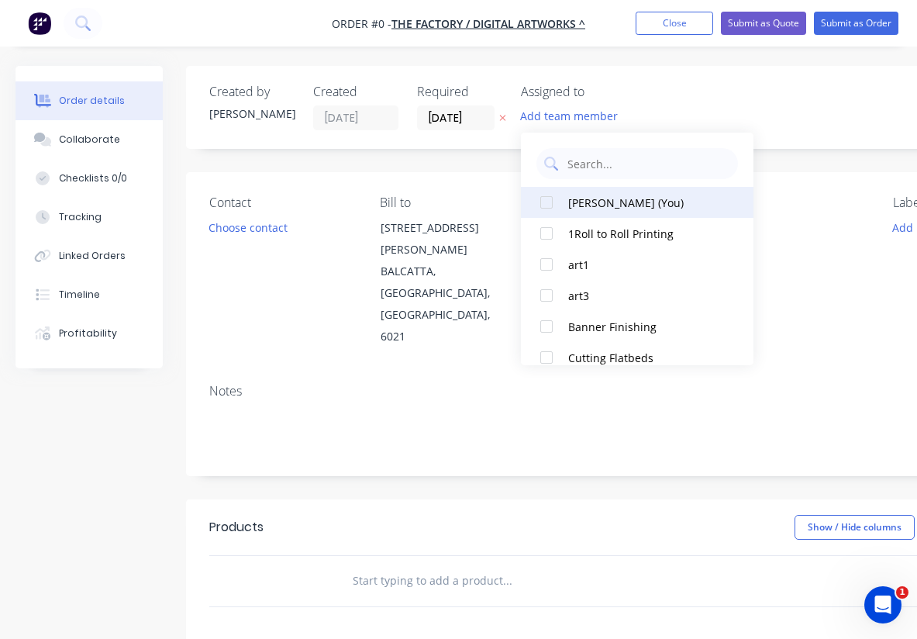
click at [560, 205] on div at bounding box center [546, 202] width 31 height 31
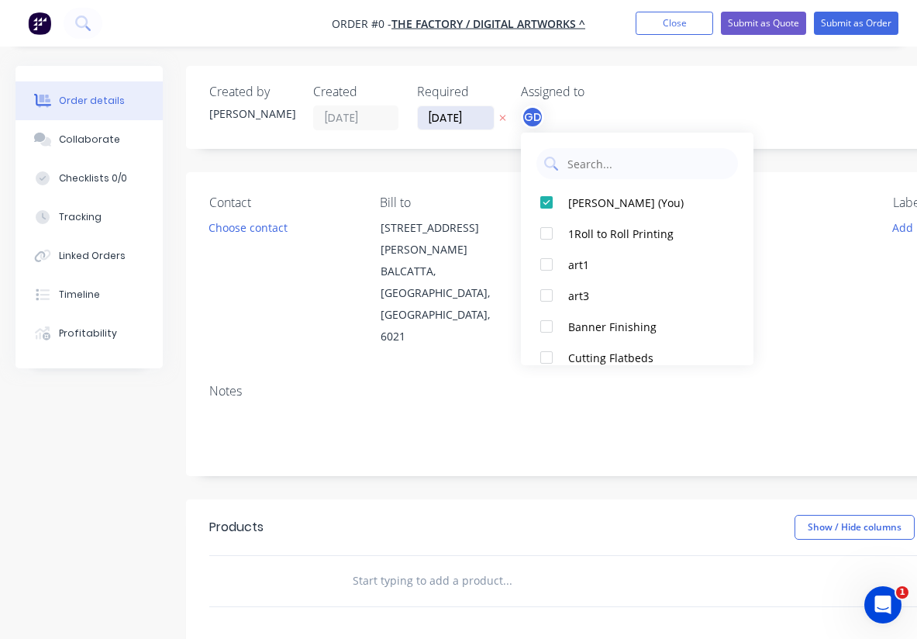
click at [450, 118] on div "Order details Collaborate Checklists 0/0 Tracking Linked Orders Timeline Profit…" at bounding box center [538, 534] width 1077 height 936
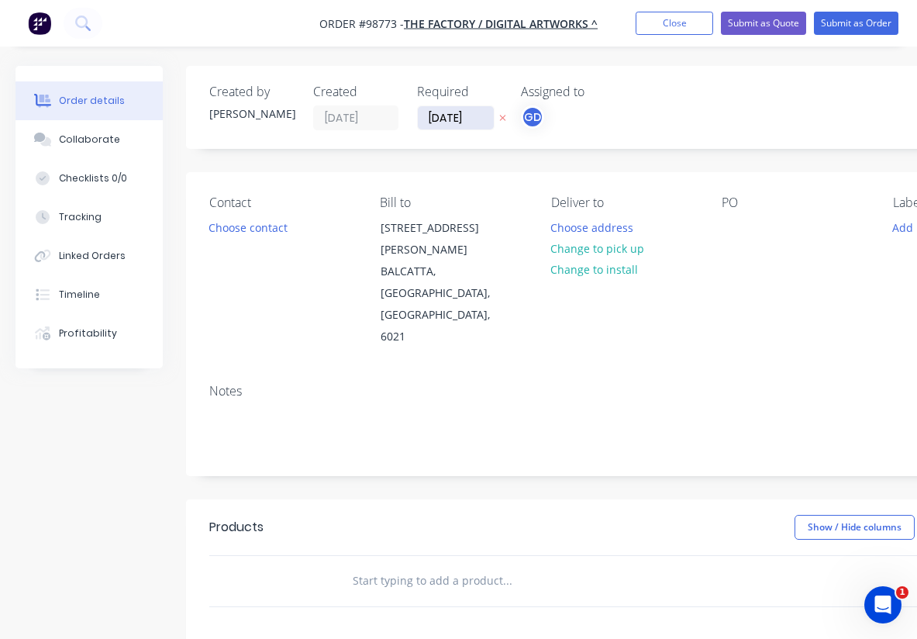
click at [450, 118] on input "01/10/25" at bounding box center [456, 117] width 76 height 23
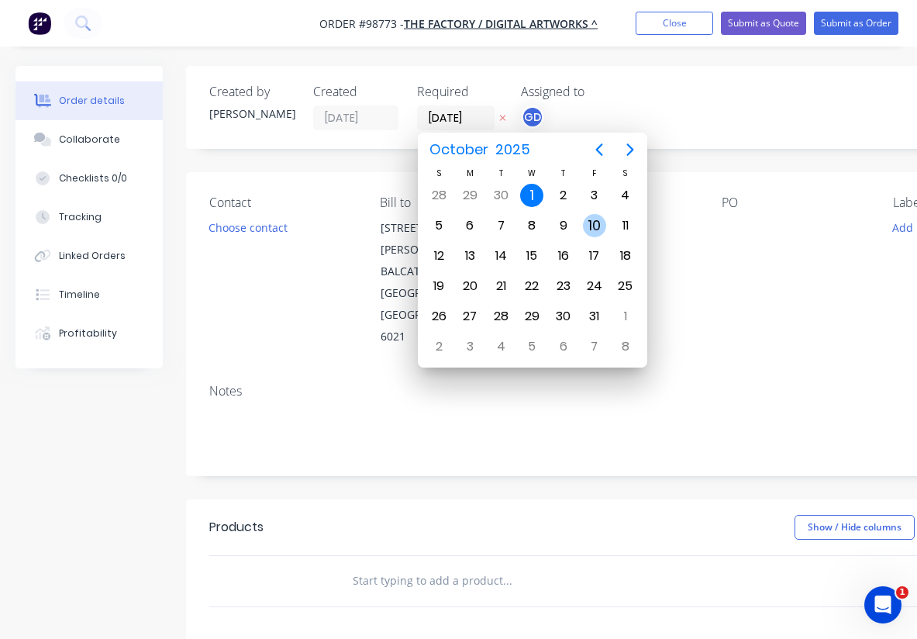
click at [593, 230] on div "10" at bounding box center [594, 225] width 23 height 23
type input "10/10/25"
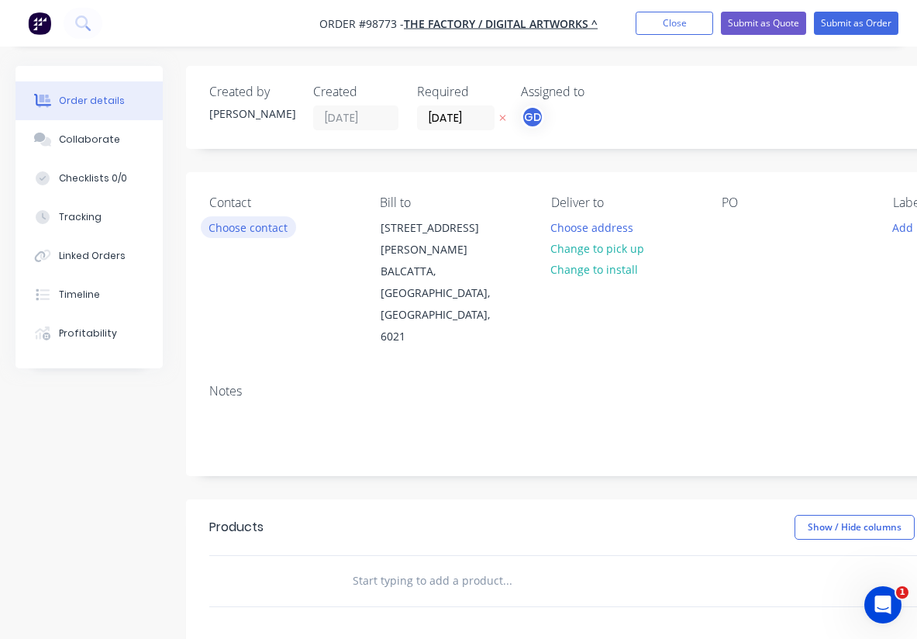
click at [250, 222] on button "Choose contact" at bounding box center [248, 226] width 95 height 21
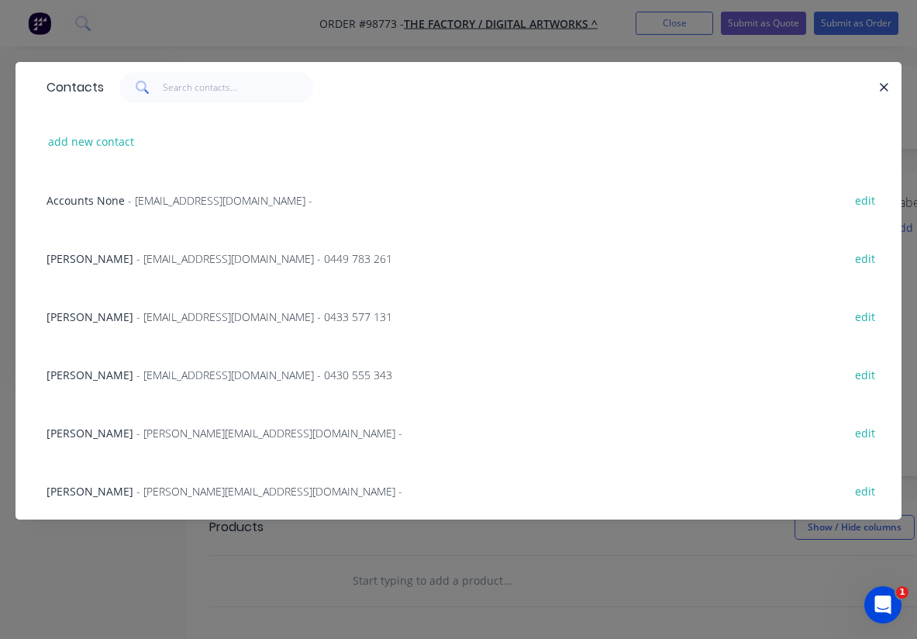
click at [86, 491] on span "Dwight Booysens" at bounding box center [90, 491] width 87 height 15
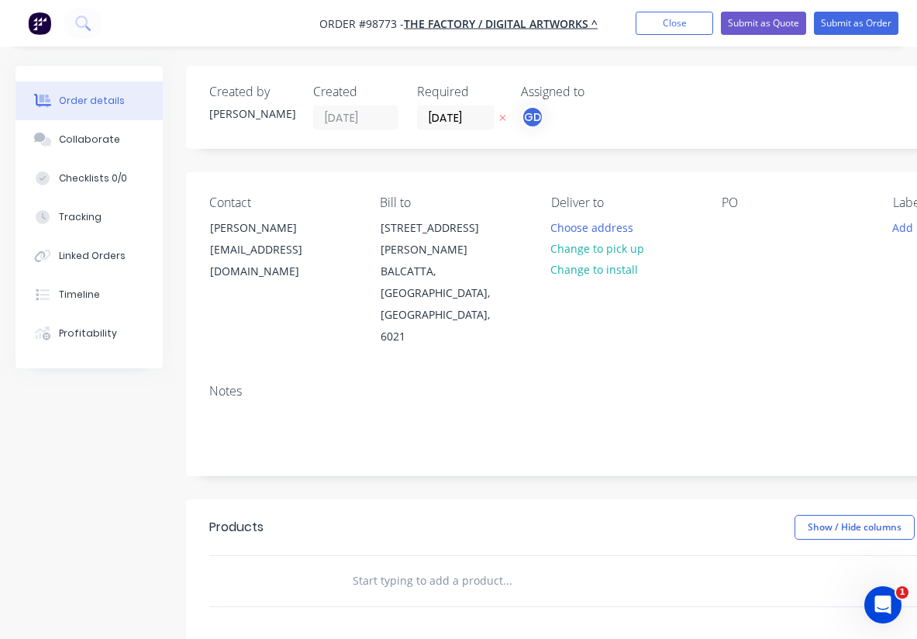
click at [227, 371] on div "Notes" at bounding box center [624, 423] width 876 height 104
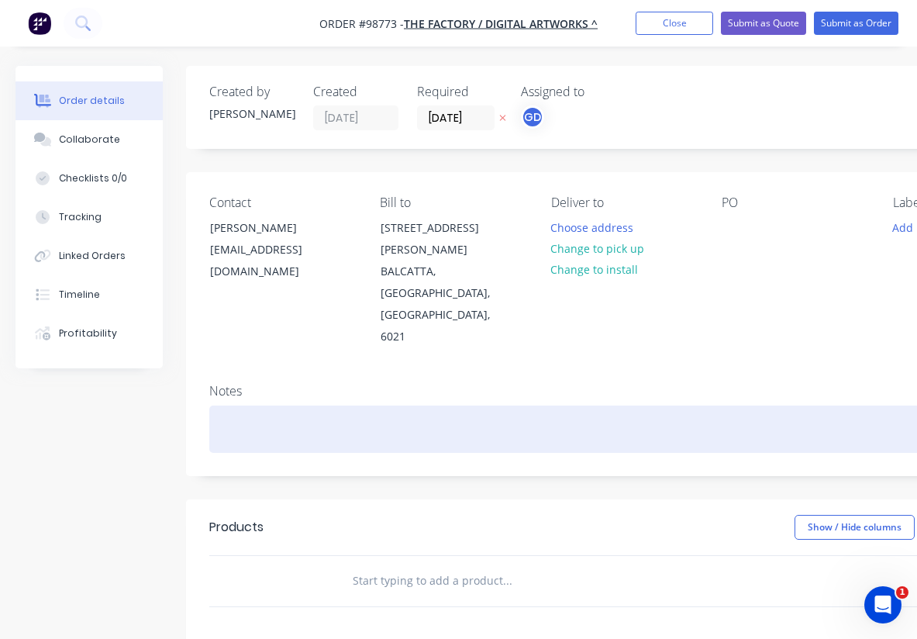
click at [233, 405] on div at bounding box center [623, 428] width 829 height 47
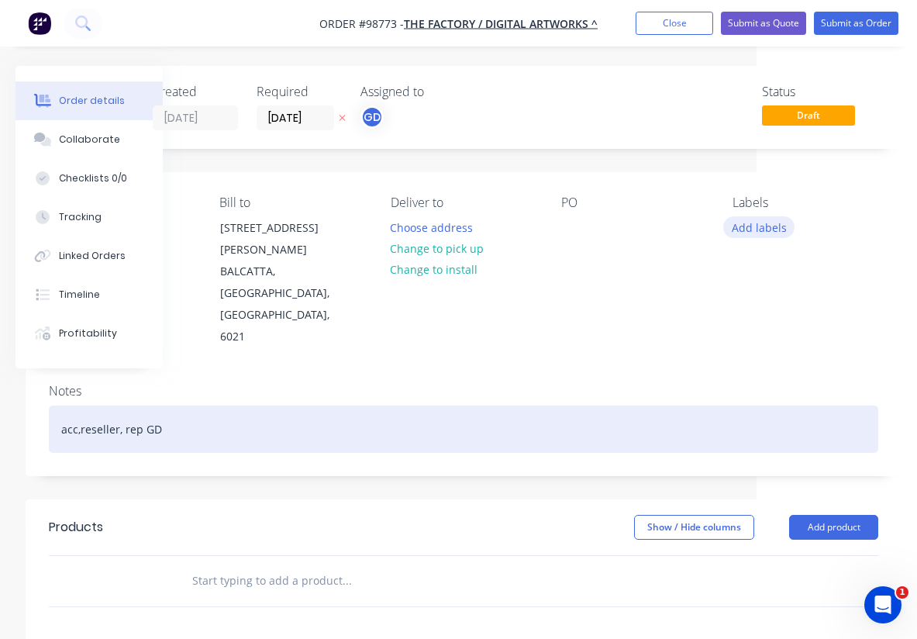
scroll to position [0, 160]
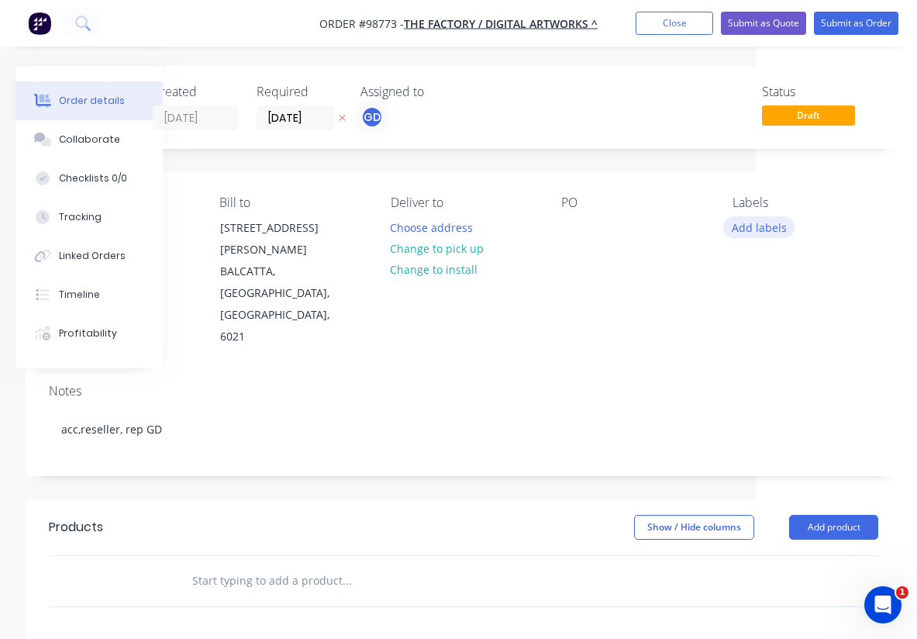
click at [746, 228] on button "Add labels" at bounding box center [758, 226] width 71 height 21
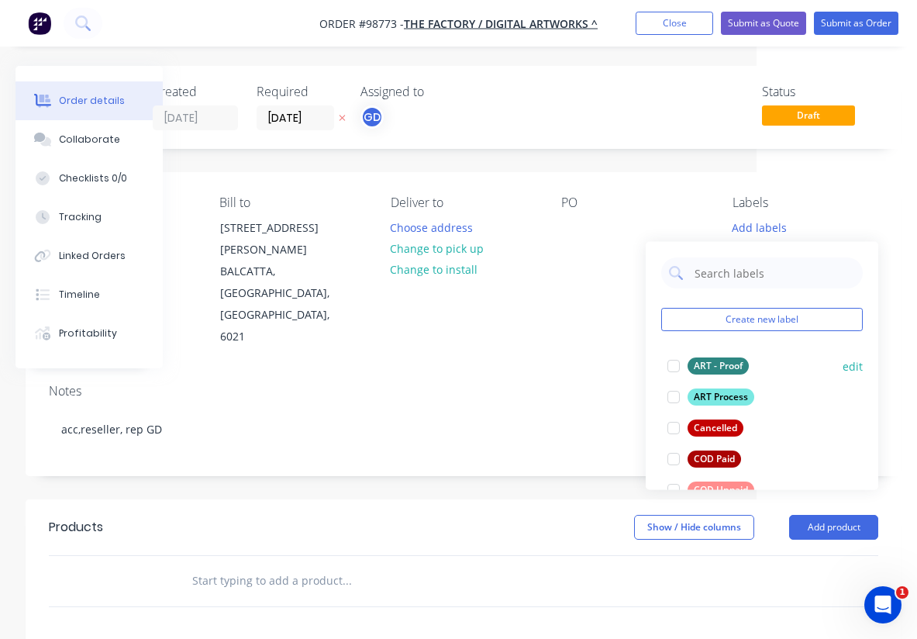
click at [733, 364] on div "ART - Proof" at bounding box center [718, 365] width 61 height 17
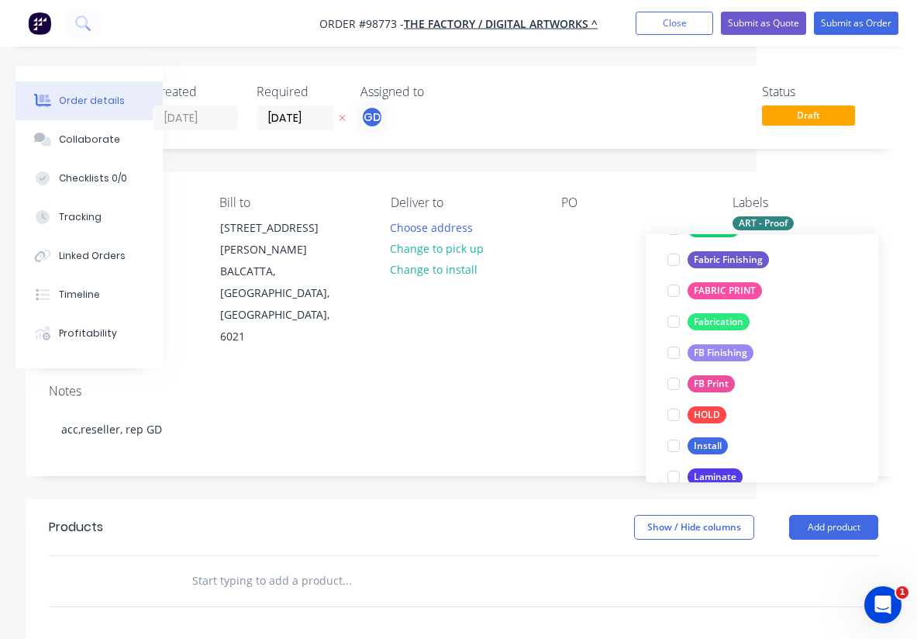
scroll to position [317, 0]
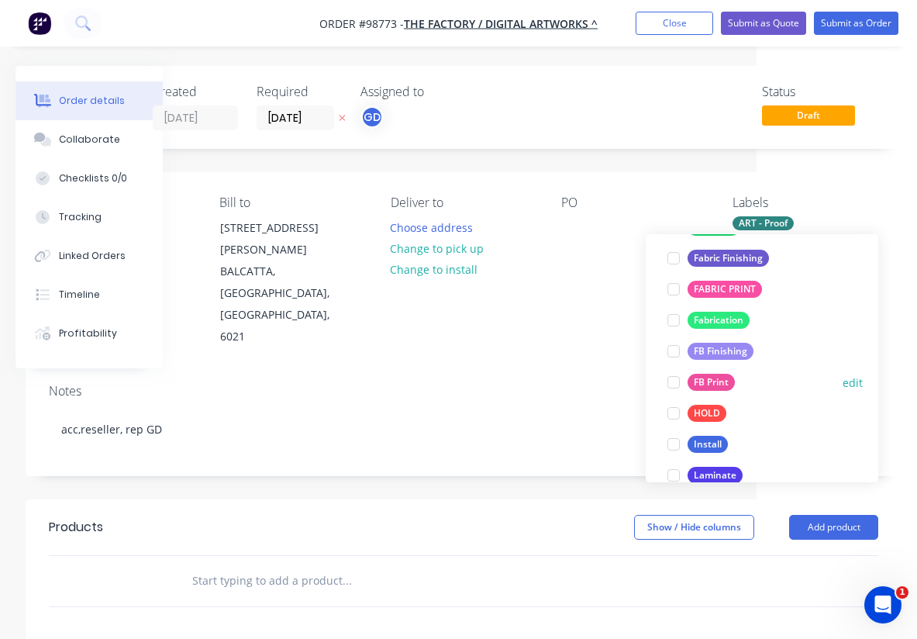
click at [721, 382] on div "FB Print" at bounding box center [711, 382] width 47 height 17
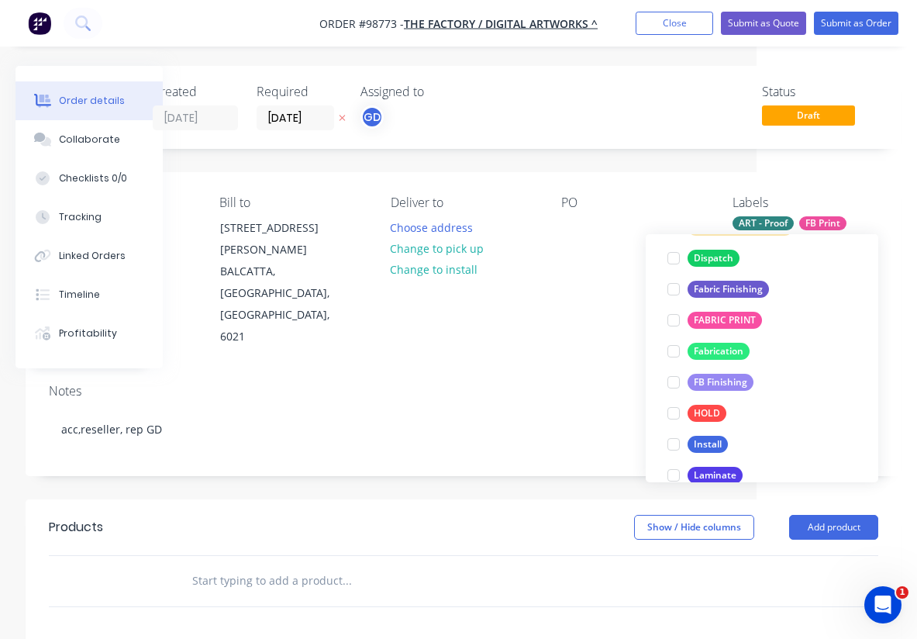
click at [721, 382] on div "FB Finishing" at bounding box center [721, 382] width 66 height 17
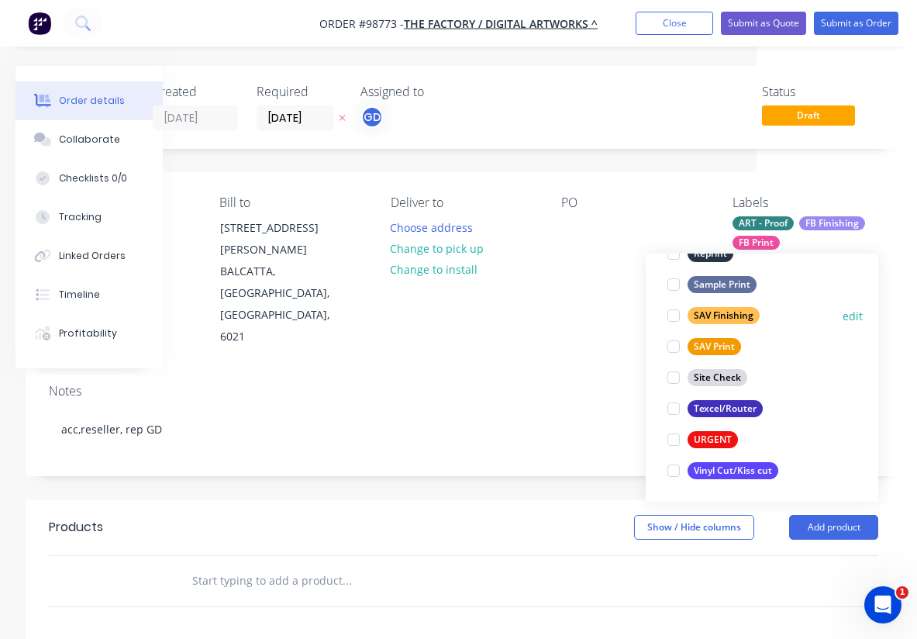
scroll to position [744, 0]
click at [738, 405] on div "Texcel/Router" at bounding box center [725, 408] width 75 height 17
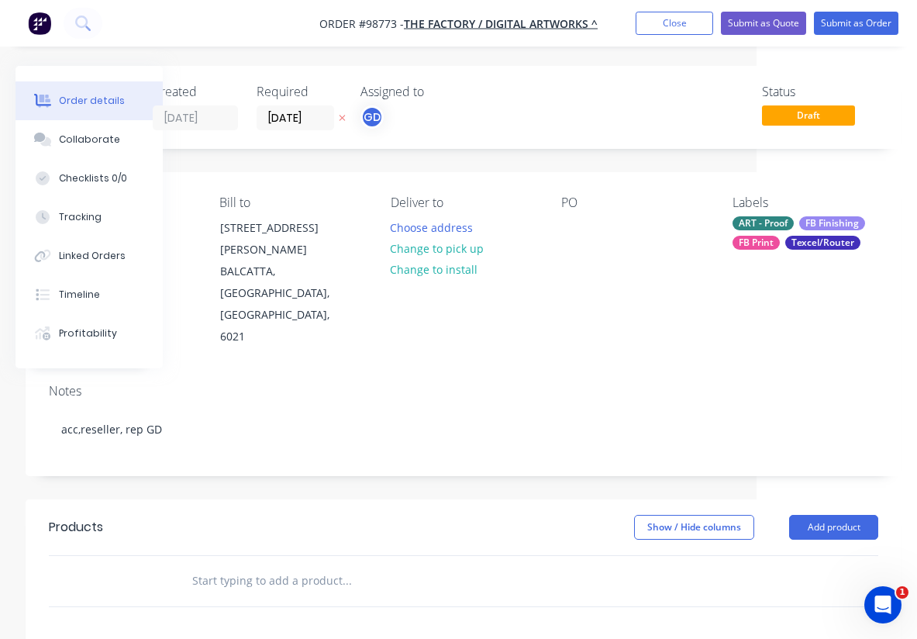
click at [510, 384] on div "Notes" at bounding box center [463, 391] width 829 height 15
click at [565, 229] on div at bounding box center [573, 227] width 25 height 22
paste div
click at [431, 229] on button "Choose address" at bounding box center [431, 226] width 99 height 21
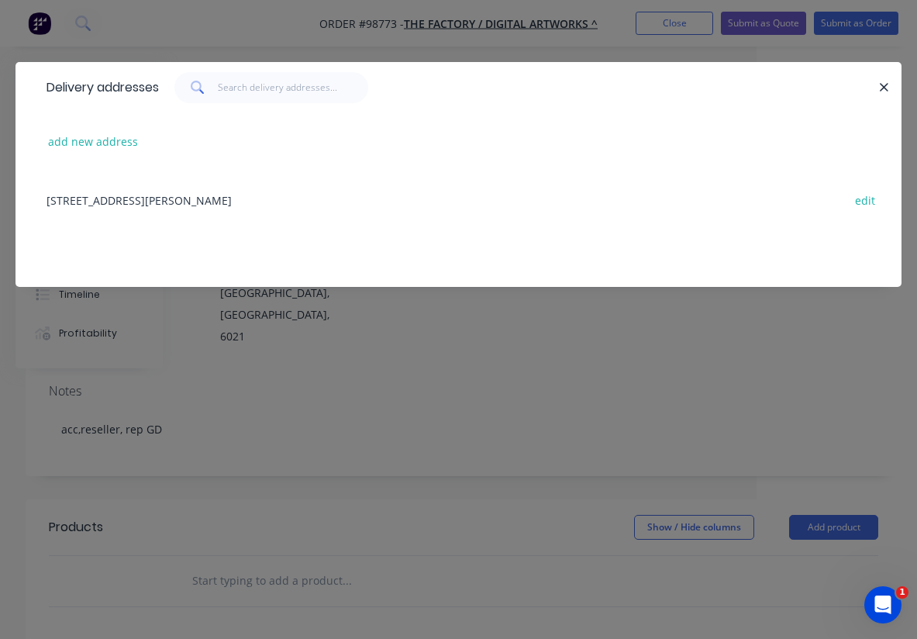
click at [175, 205] on div "UNIT 3/40 BRYAN PLACE, BALCATTA, Western Australia, Australia, 6021 edit" at bounding box center [458, 200] width 839 height 58
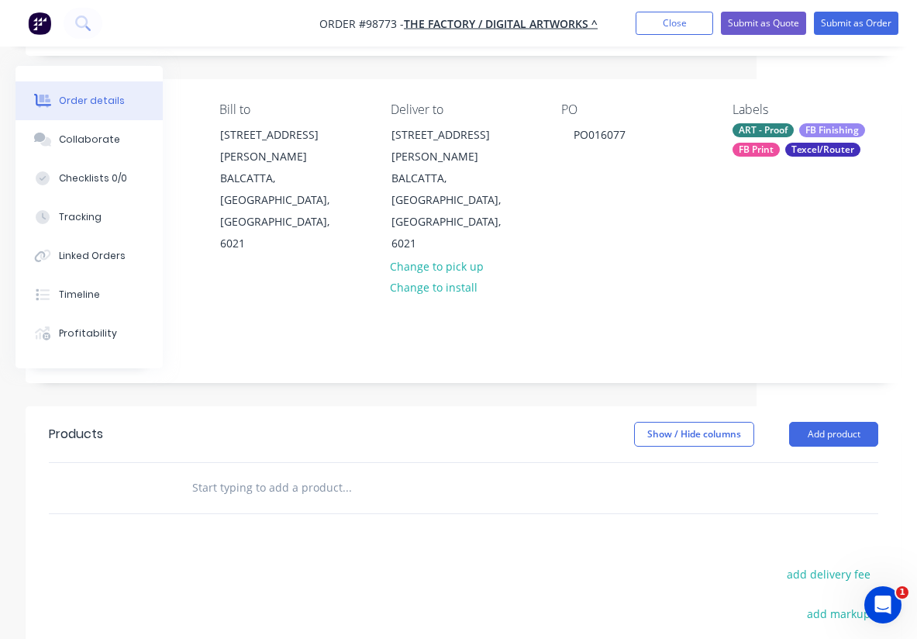
scroll to position [101, 160]
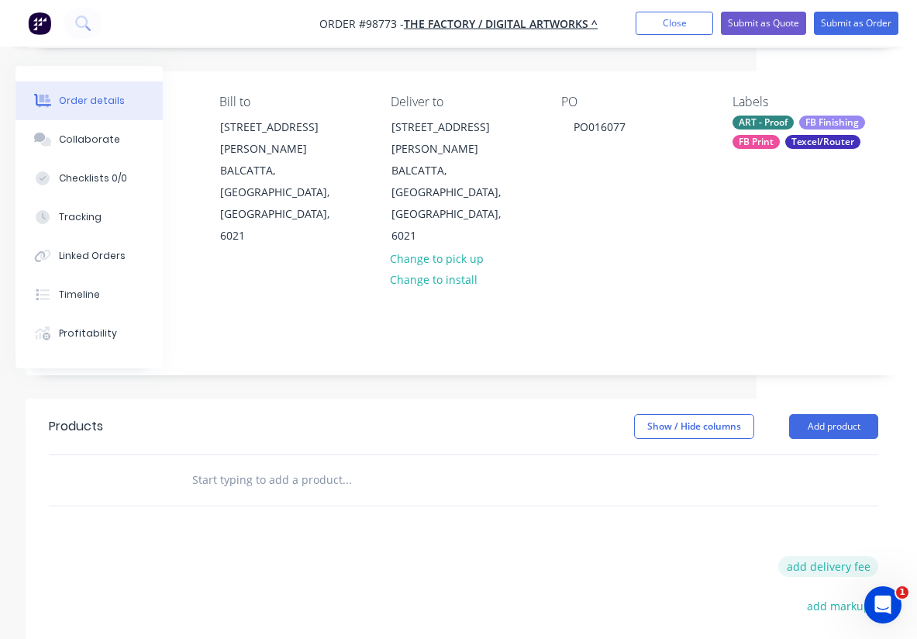
click at [853, 556] on button "add delivery fee" at bounding box center [828, 566] width 100 height 21
type input "65"
click at [276, 464] on input "text" at bounding box center [346, 479] width 310 height 31
paste input "50mm(w) x 80mm(h) With a 7mm hole at the top double-sided printed on a flatbed …"
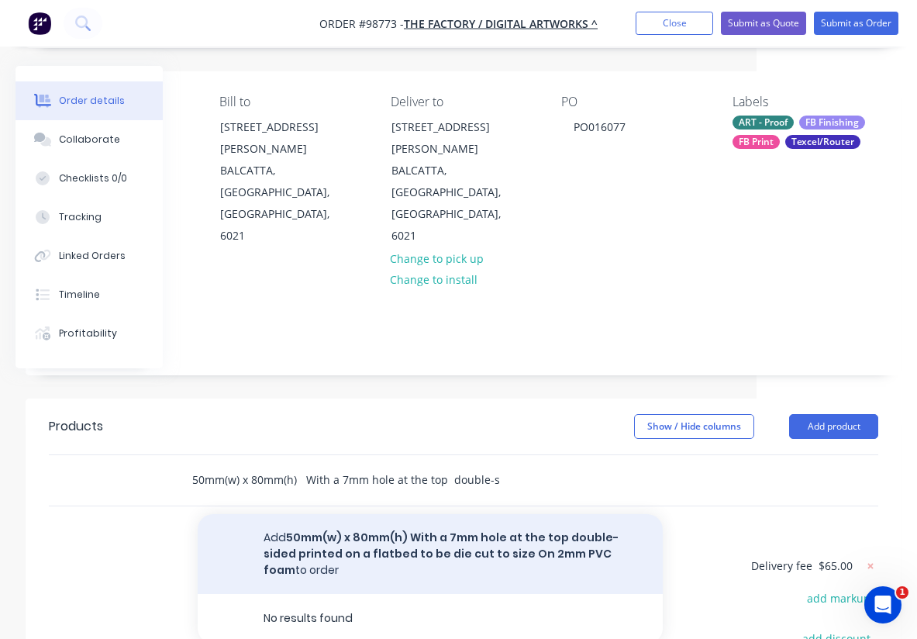
type input "50mm(w) x 80mm(h) With a 7mm hole at the top double-sided printed on a flatbed …"
click at [346, 514] on button "Add 50mm(w) x 80mm(h) With a 7mm hole at the top double-sided printed on a flat…" at bounding box center [430, 554] width 465 height 80
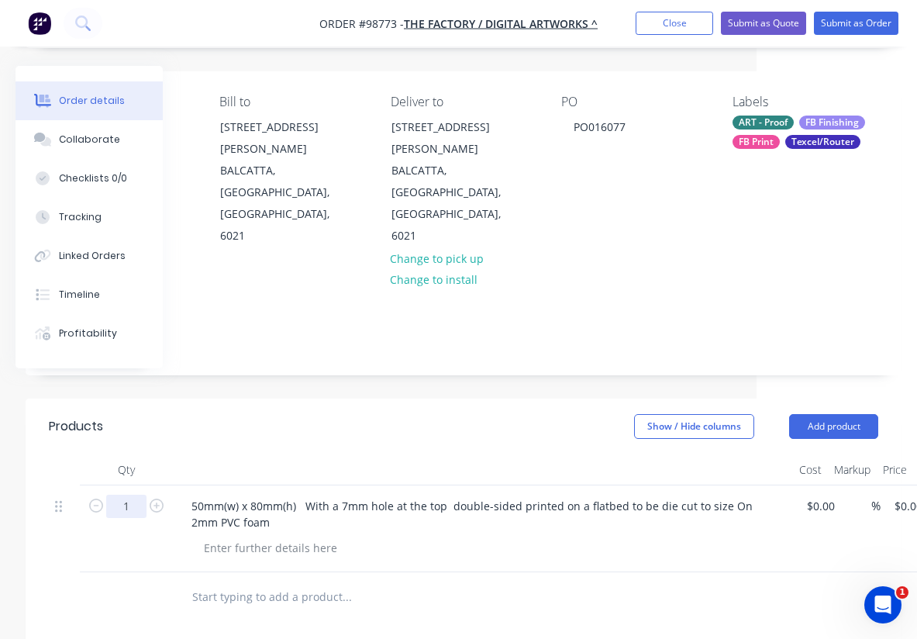
click at [143, 495] on input "1" at bounding box center [126, 506] width 40 height 23
type input "300"
click at [352, 498] on div "50mm(w) x 80mm(h) With a 7mm hole at the top double-sided printed on a flatbed …" at bounding box center [483, 528] width 620 height 87
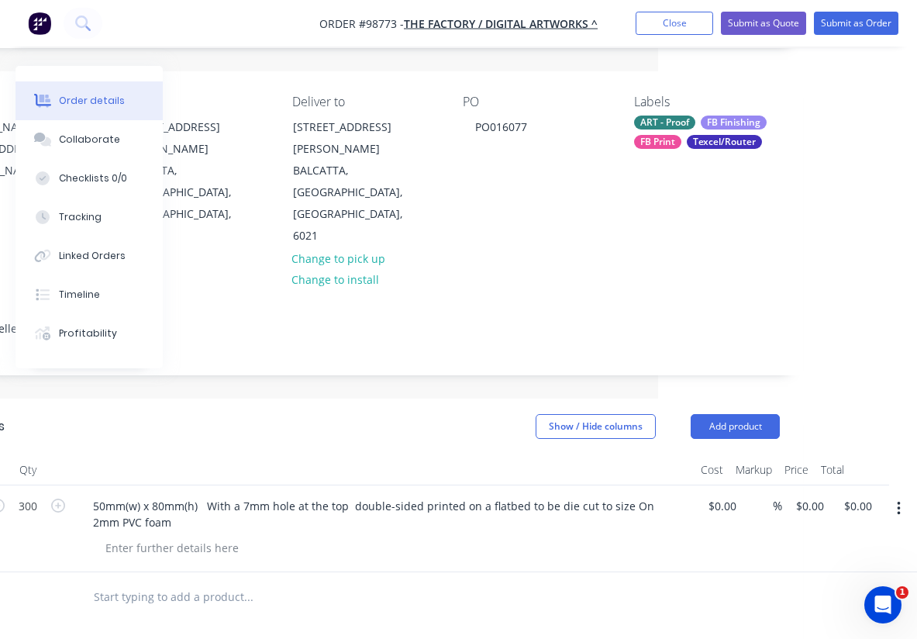
scroll to position [101, 259]
click at [861, 495] on input "0.00" at bounding box center [861, 506] width 36 height 22
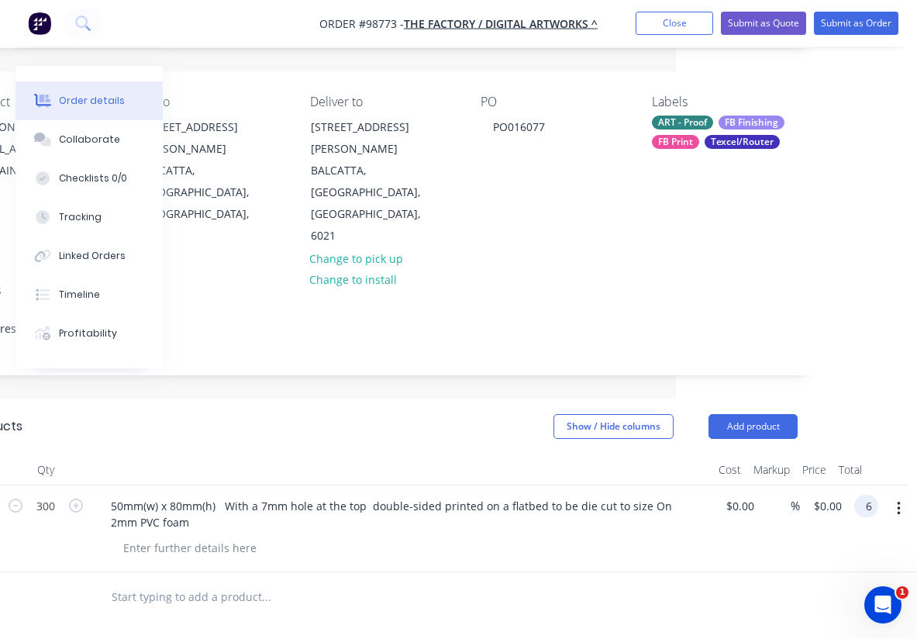
scroll to position [101, 241]
type input "$645.00"
type input "$2.15"
click at [641, 581] on div at bounding box center [371, 596] width 546 height 31
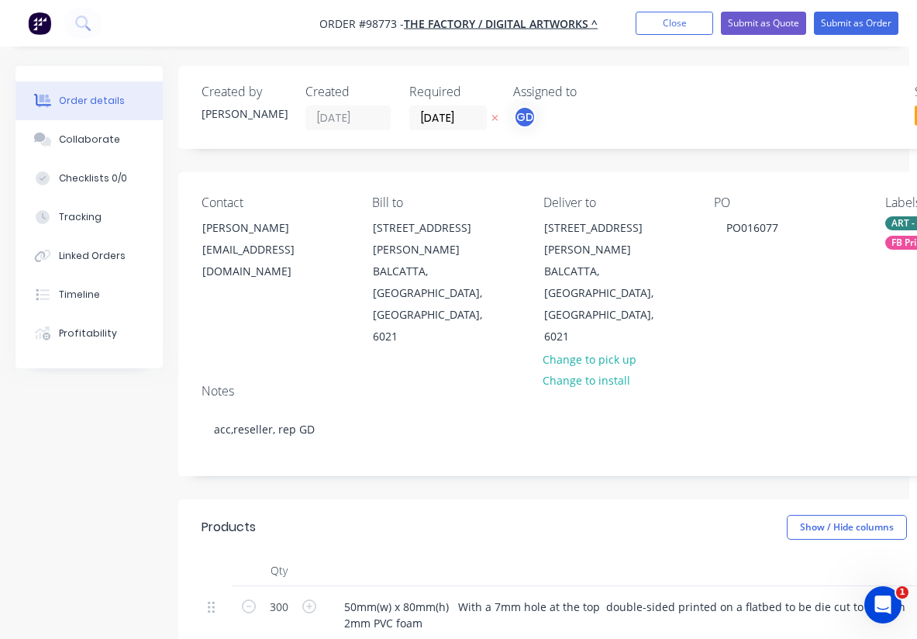
scroll to position [0, 0]
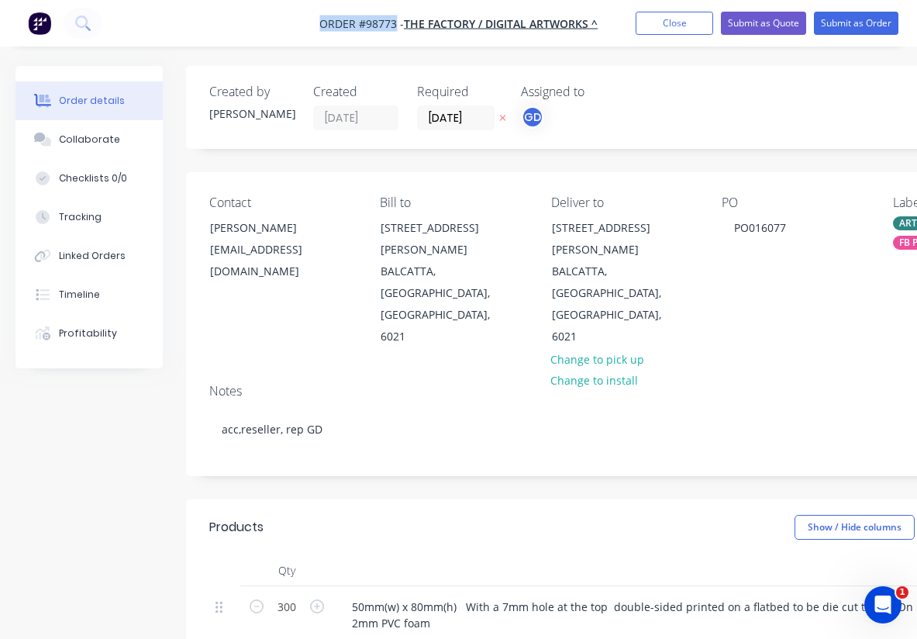
drag, startPoint x: 312, startPoint y: 21, endPoint x: 398, endPoint y: 27, distance: 86.3
click at [398, 27] on nav "Order #98773 - THE FACTORY / DIGITAL ARTWORKS ^ Add product Close Submit as Quo…" at bounding box center [458, 23] width 917 height 47
copy span "Order #98773"
click at [674, 30] on button "Close" at bounding box center [675, 23] width 78 height 23
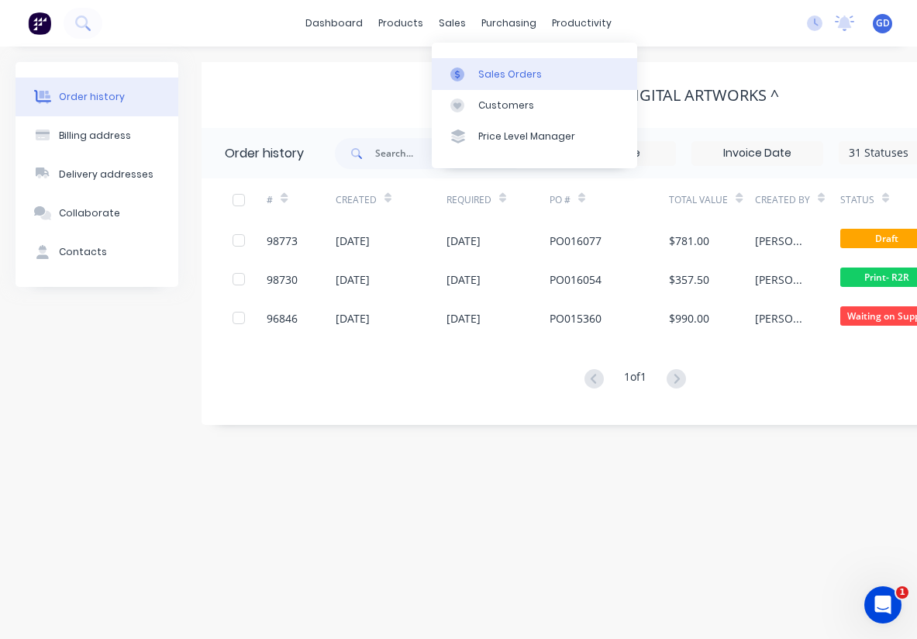
click at [497, 73] on div "Sales Orders" at bounding box center [510, 74] width 64 height 14
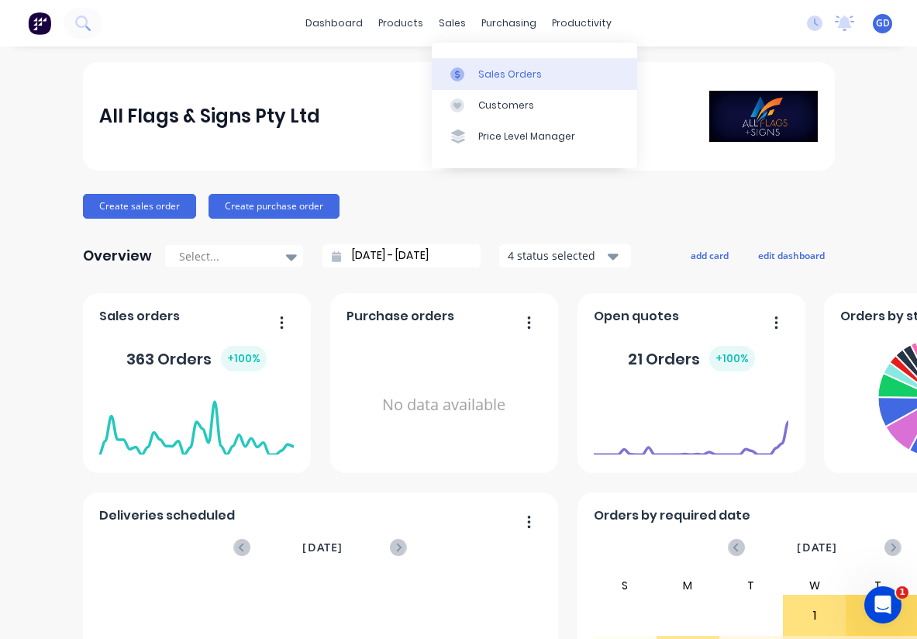
click at [489, 65] on link "Sales Orders" at bounding box center [534, 73] width 205 height 31
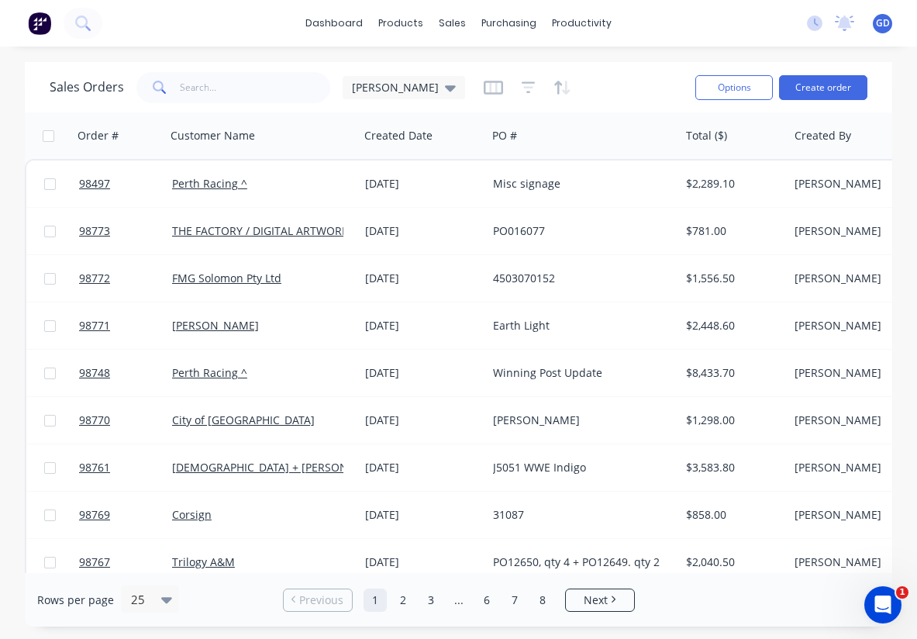
click at [811, 100] on div "Options Create order" at bounding box center [778, 87] width 178 height 38
click at [810, 90] on button "Create order" at bounding box center [823, 87] width 88 height 25
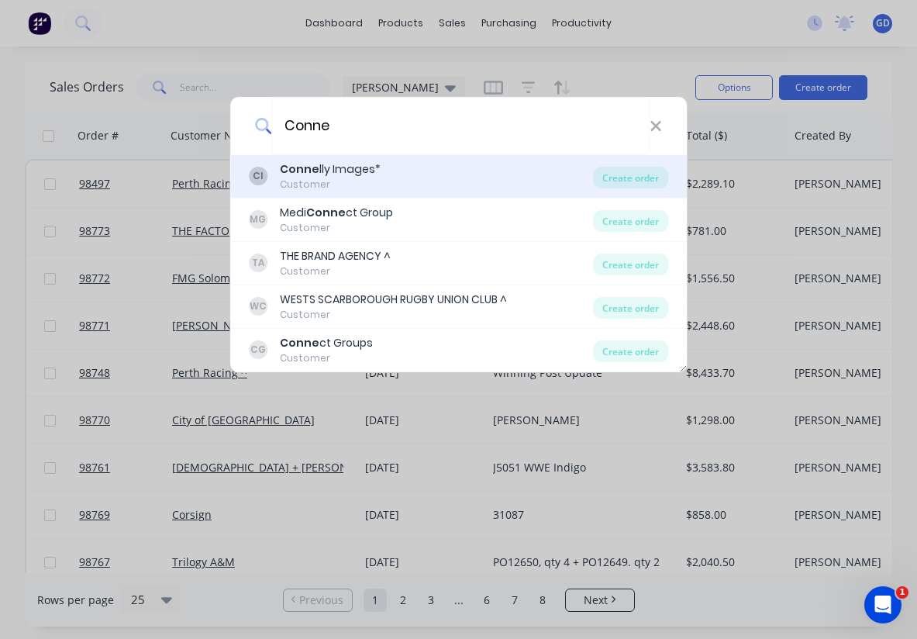
type input "Conne"
click at [316, 181] on div "Customer" at bounding box center [330, 184] width 101 height 14
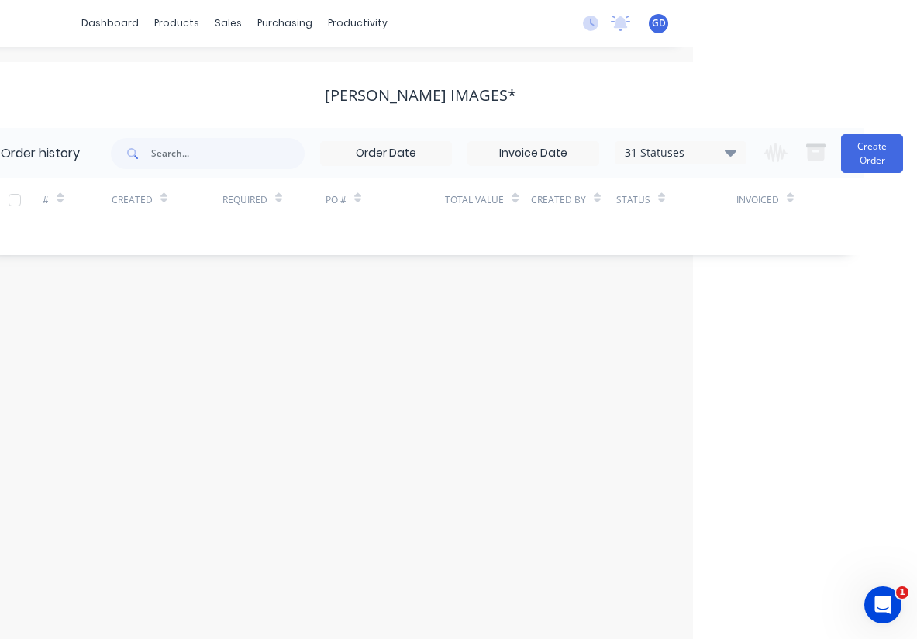
scroll to position [0, 233]
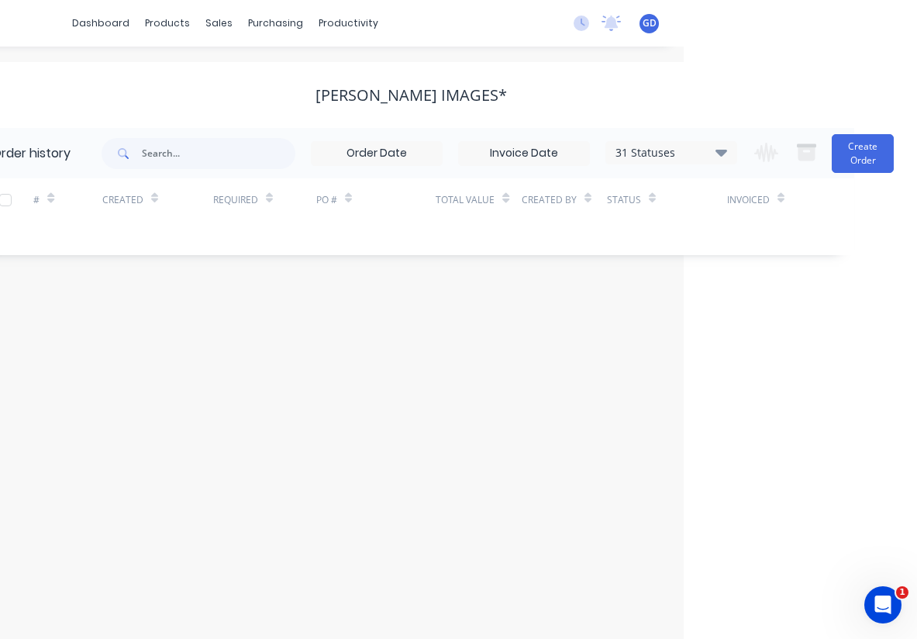
click at [714, 159] on div "31 Statuses" at bounding box center [671, 152] width 130 height 17
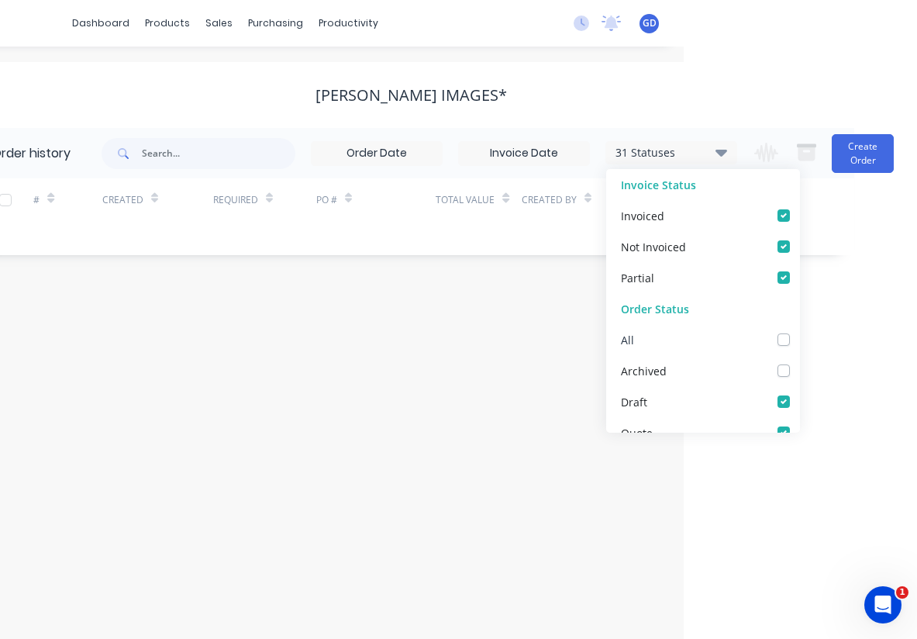
click at [799, 331] on label at bounding box center [799, 331] width 0 height 0
click at [799, 338] on input "checkbox" at bounding box center [805, 338] width 12 height 15
checkbox input "true"
click at [442, 232] on div "# Created Required PO # Total Value Created By Status Invoiced" at bounding box center [401, 208] width 867 height 61
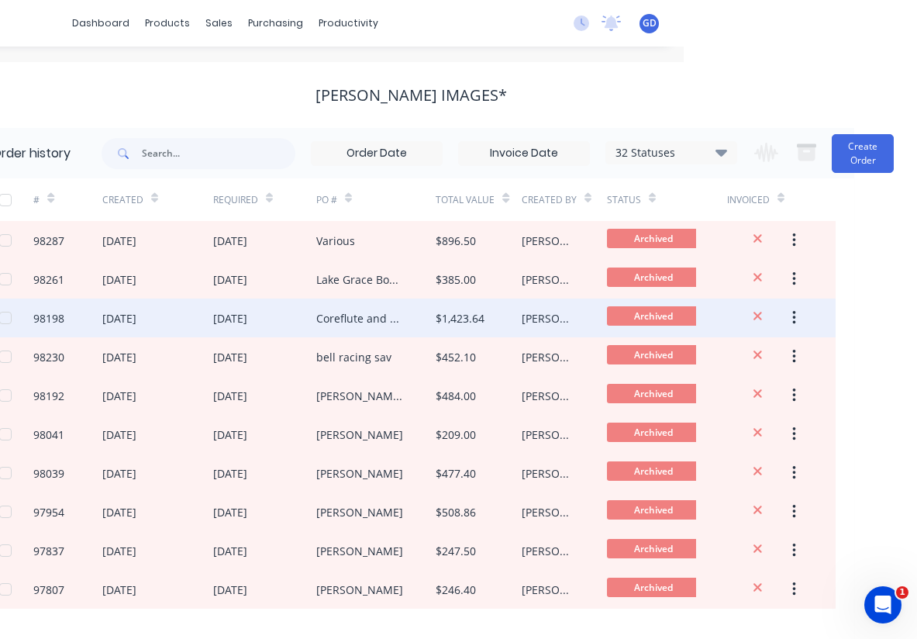
click at [63, 314] on div "98198" at bounding box center [48, 318] width 31 height 16
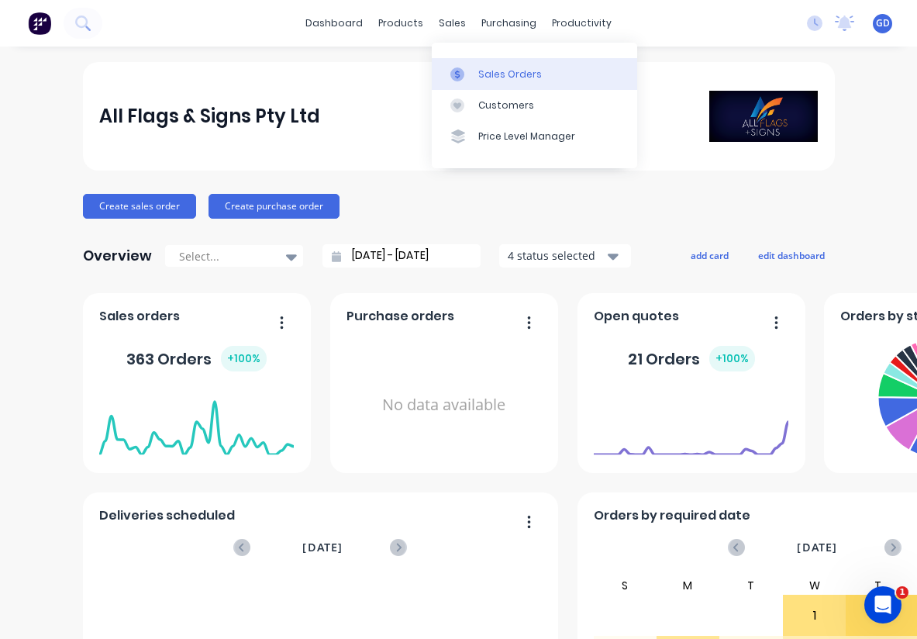
click at [491, 68] on div "Sales Orders" at bounding box center [510, 74] width 64 height 14
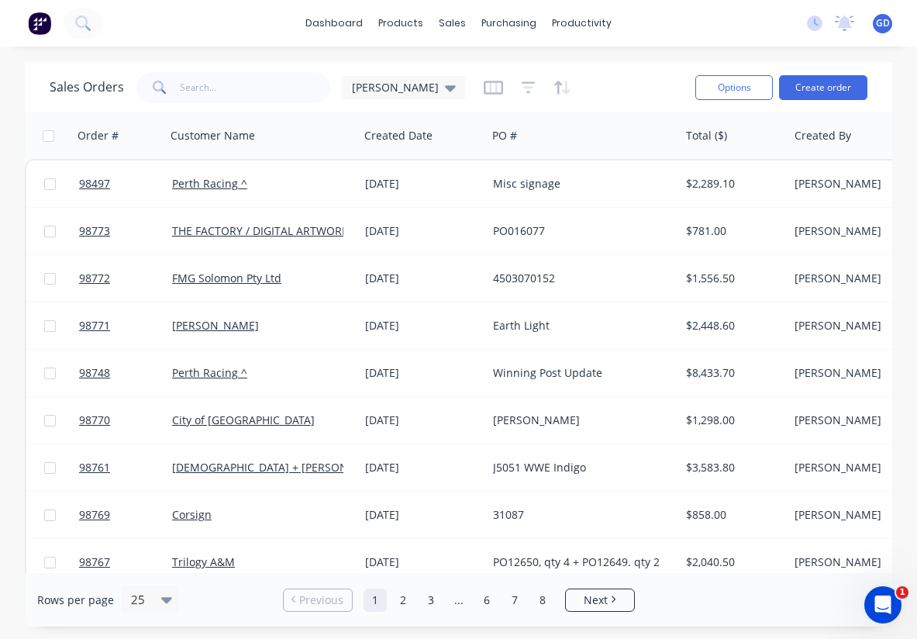
click at [807, 102] on div "Options Create order" at bounding box center [778, 87] width 178 height 38
click at [809, 92] on button "Create order" at bounding box center [823, 87] width 88 height 25
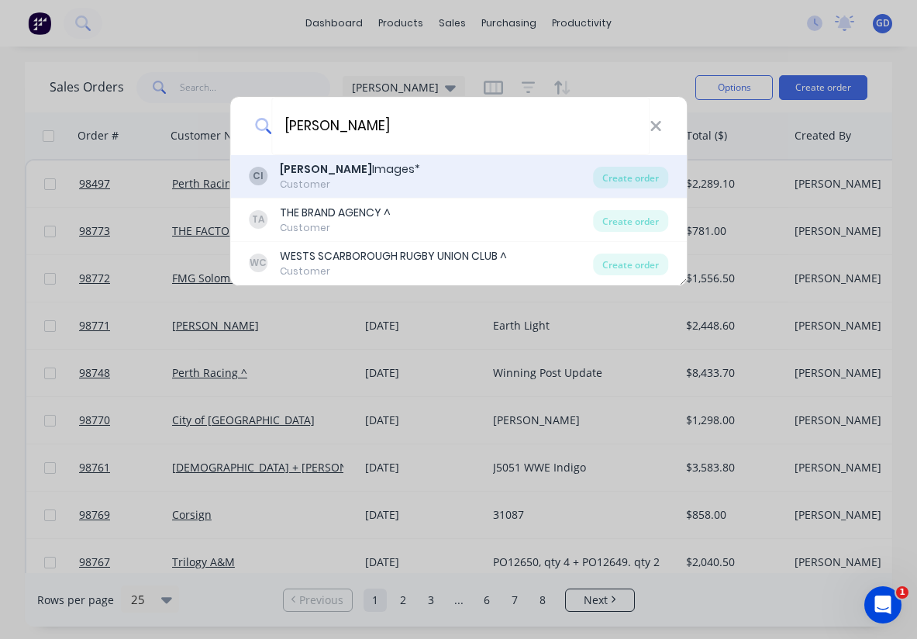
type input "Connelly"
click at [367, 171] on div "Connelly Images*" at bounding box center [350, 169] width 140 height 16
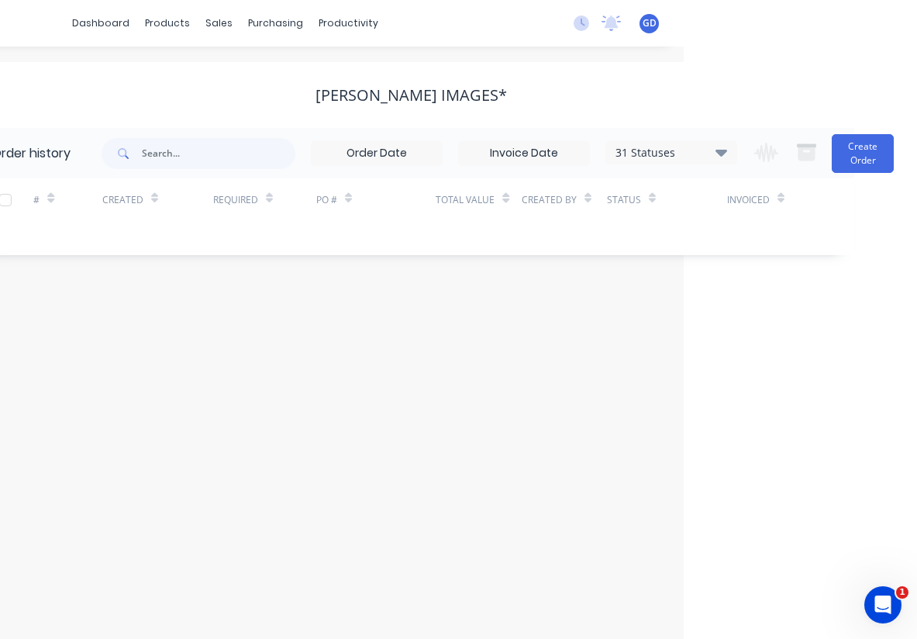
scroll to position [0, 233]
click at [859, 166] on button "Create Order" at bounding box center [863, 153] width 62 height 39
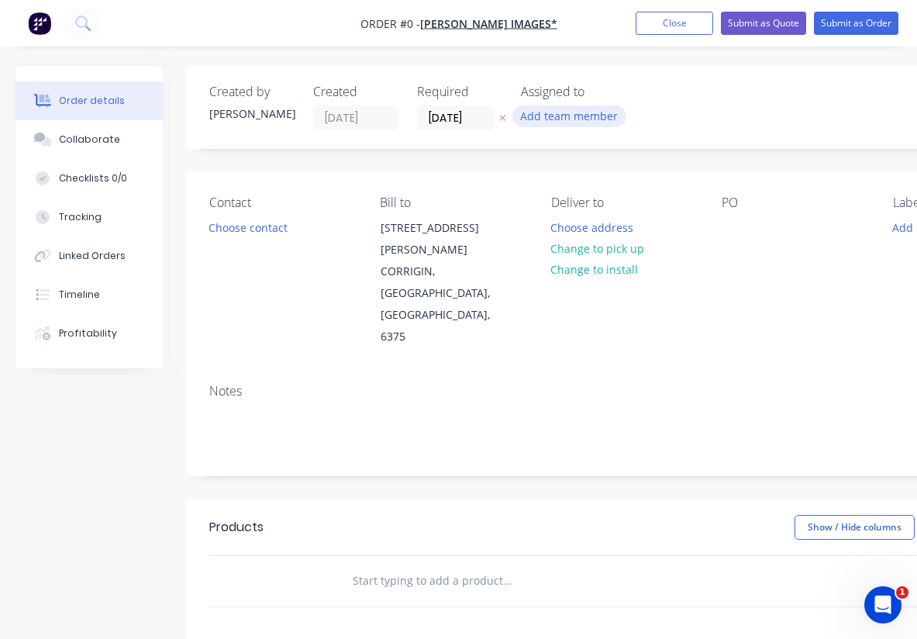
click at [574, 111] on button "Add team member" at bounding box center [569, 115] width 114 height 21
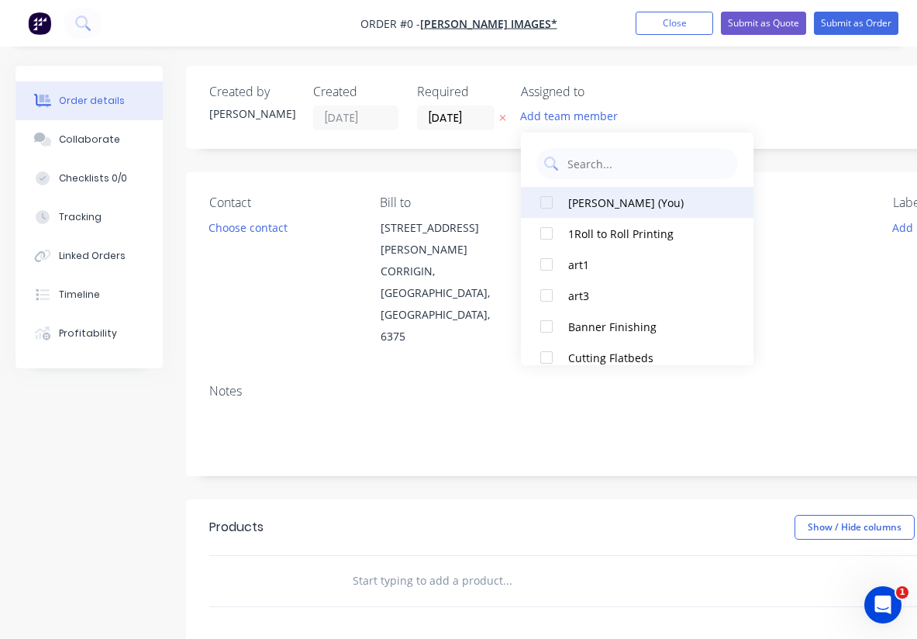
click at [545, 196] on div at bounding box center [546, 202] width 31 height 31
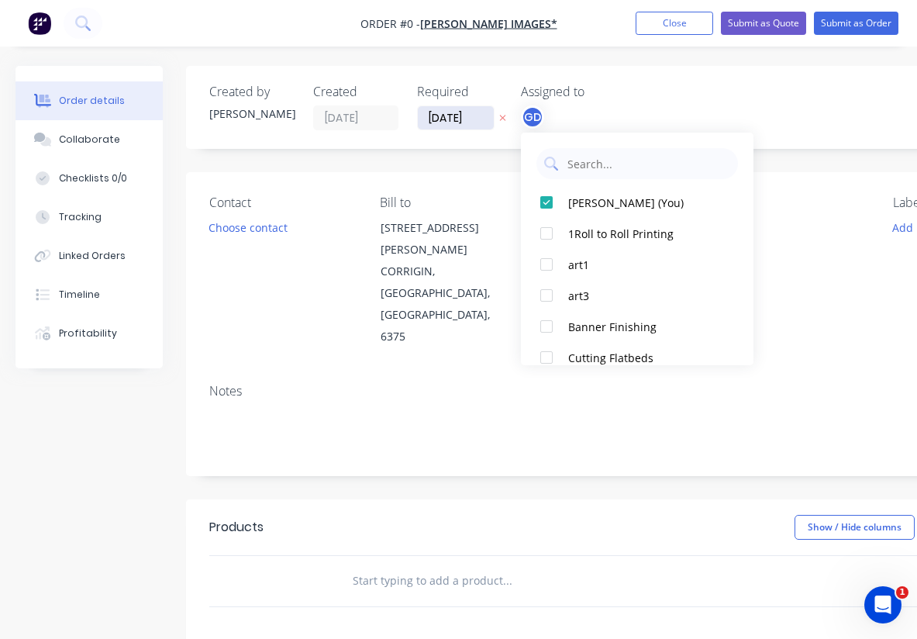
click at [462, 119] on div "Order details Collaborate Checklists 0/0 Tracking Linked Orders Timeline Profit…" at bounding box center [538, 534] width 1077 height 936
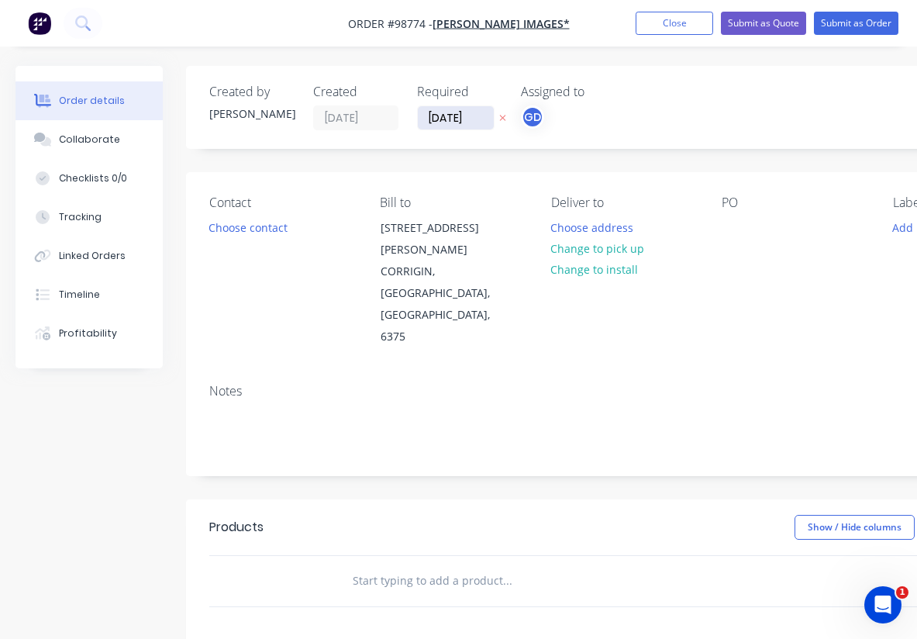
click at [462, 119] on input "[DATE]" at bounding box center [456, 117] width 76 height 23
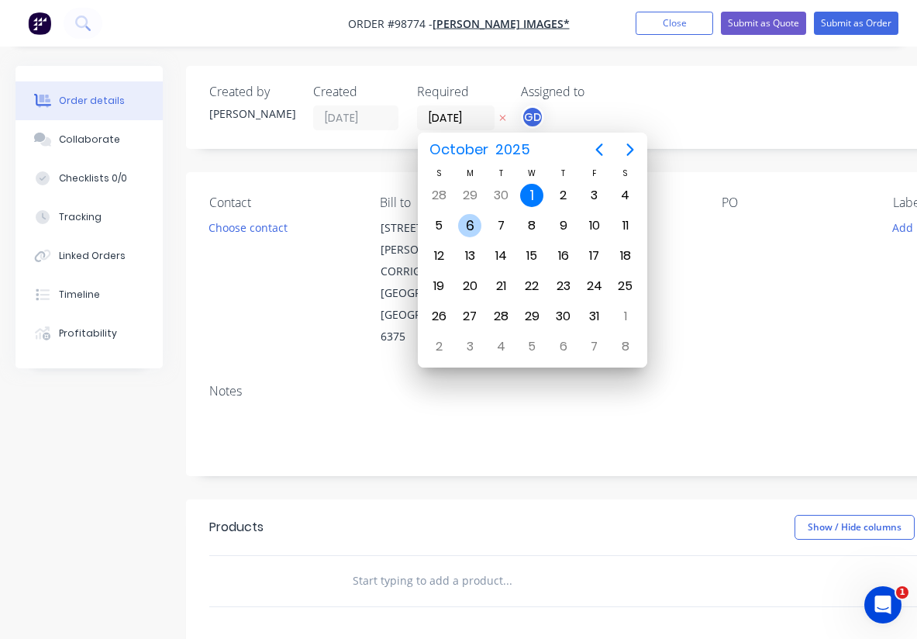
click at [470, 222] on div "6" at bounding box center [469, 225] width 23 height 23
type input "[DATE]"
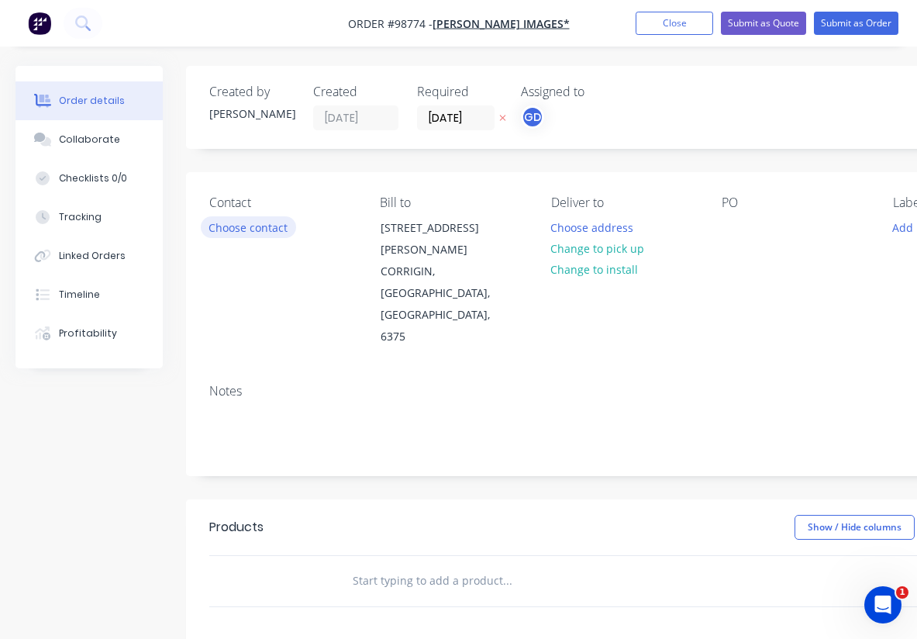
click at [277, 228] on button "Choose contact" at bounding box center [248, 226] width 95 height 21
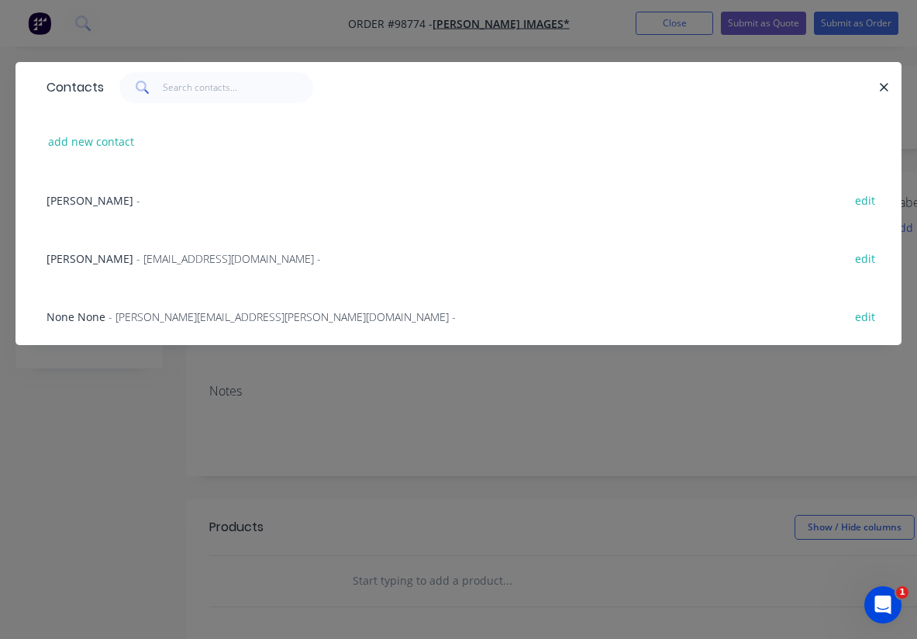
click at [98, 255] on span "Brett Connelly" at bounding box center [90, 258] width 87 height 15
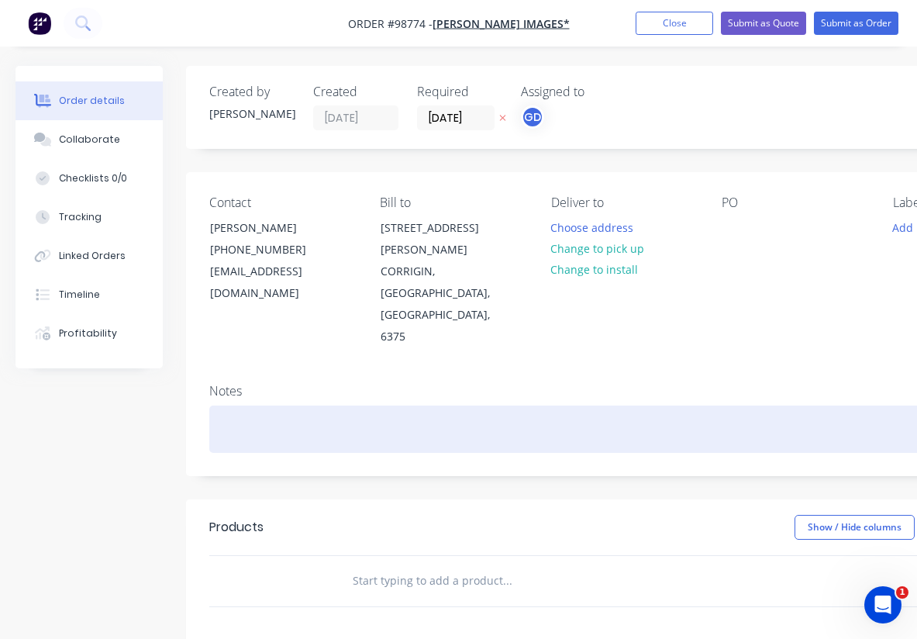
click at [241, 405] on div at bounding box center [623, 428] width 829 height 47
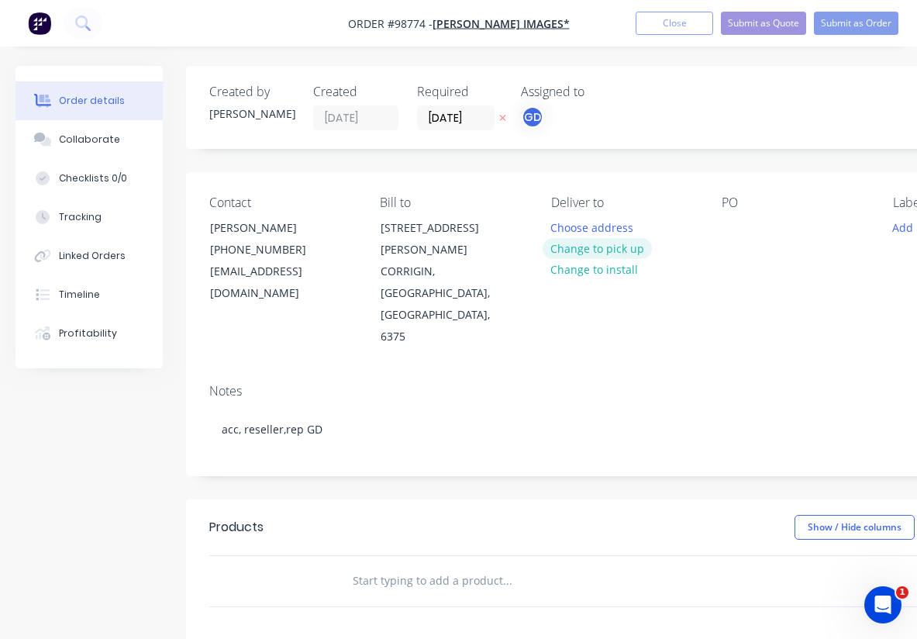
click at [581, 252] on button "Change to pick up" at bounding box center [598, 248] width 110 height 21
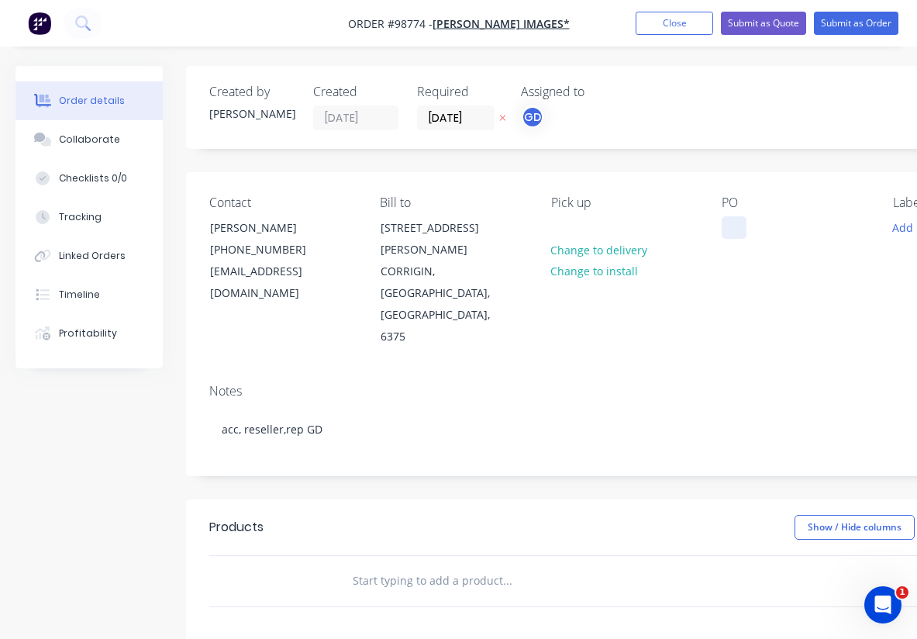
click at [735, 224] on div at bounding box center [734, 227] width 25 height 22
paste div
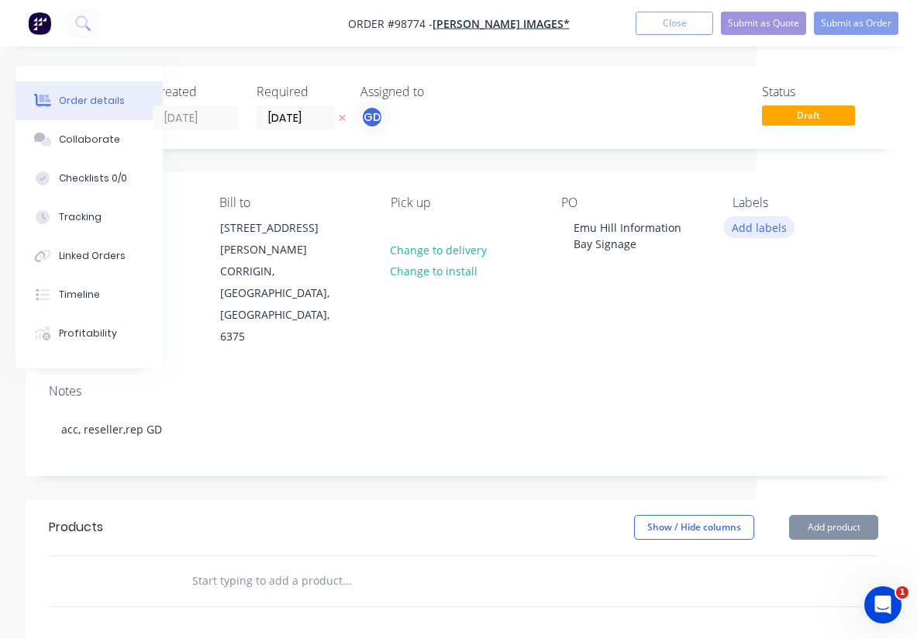
scroll to position [0, 160]
click at [768, 224] on button "Add labels" at bounding box center [758, 226] width 71 height 21
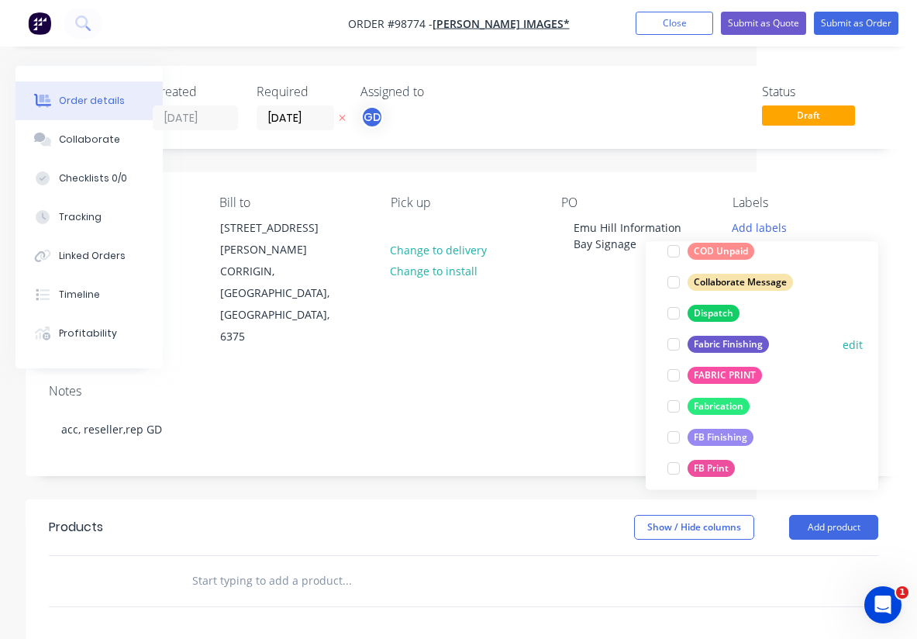
scroll to position [265, 0]
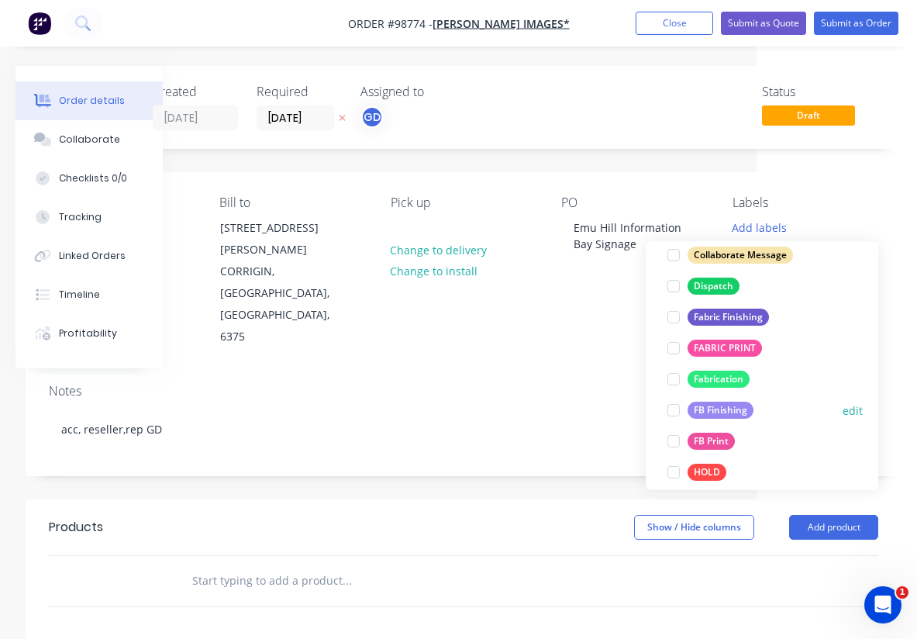
click at [739, 412] on div "FB Finishing" at bounding box center [721, 410] width 66 height 17
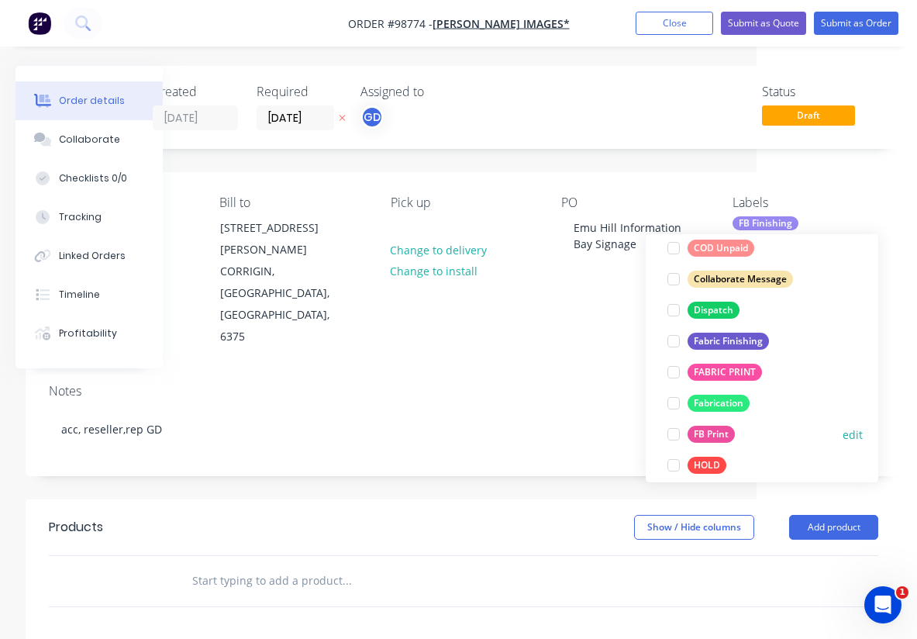
click at [728, 427] on div "FB Print" at bounding box center [711, 434] width 47 height 17
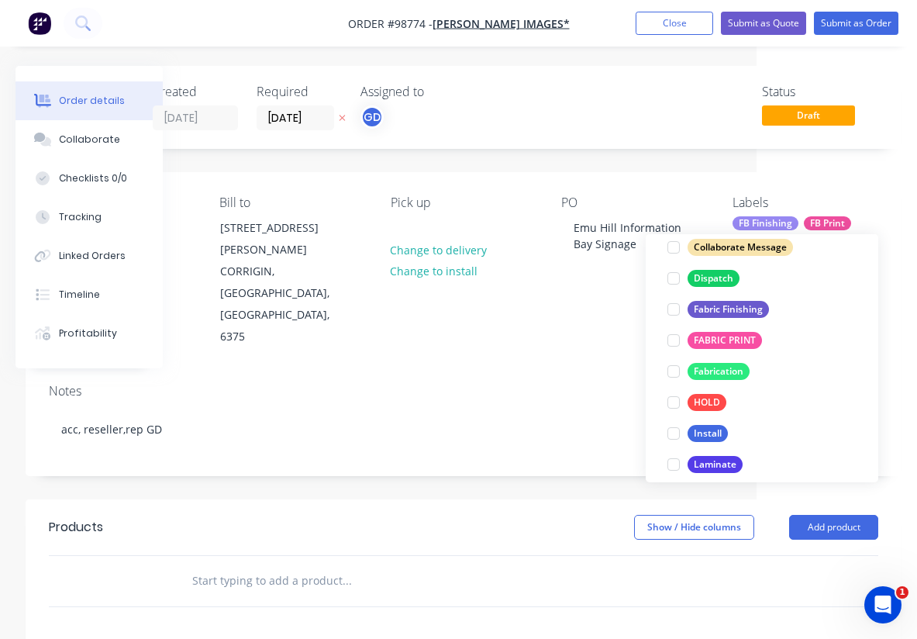
scroll to position [329, 0]
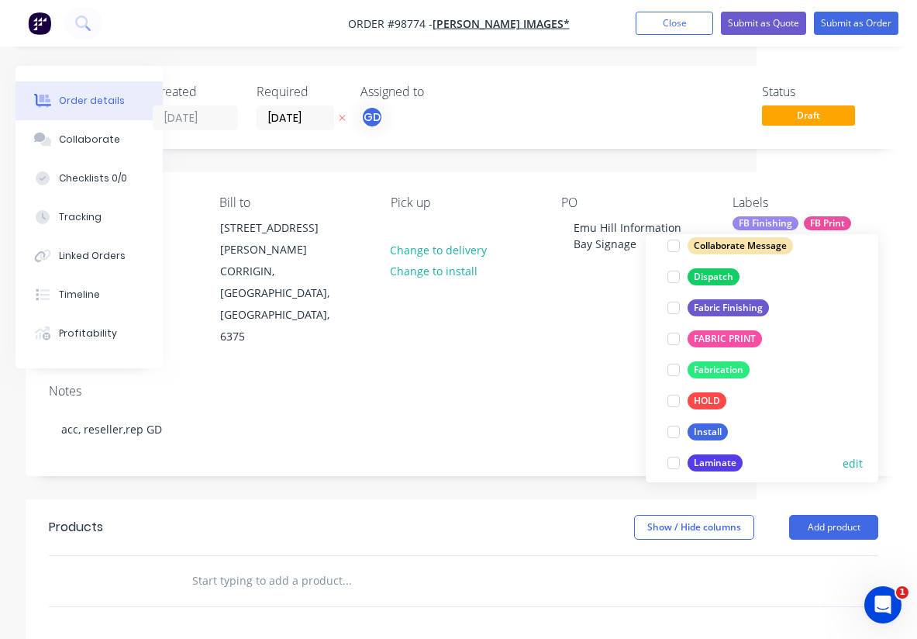
click at [729, 460] on div "Laminate" at bounding box center [715, 462] width 55 height 17
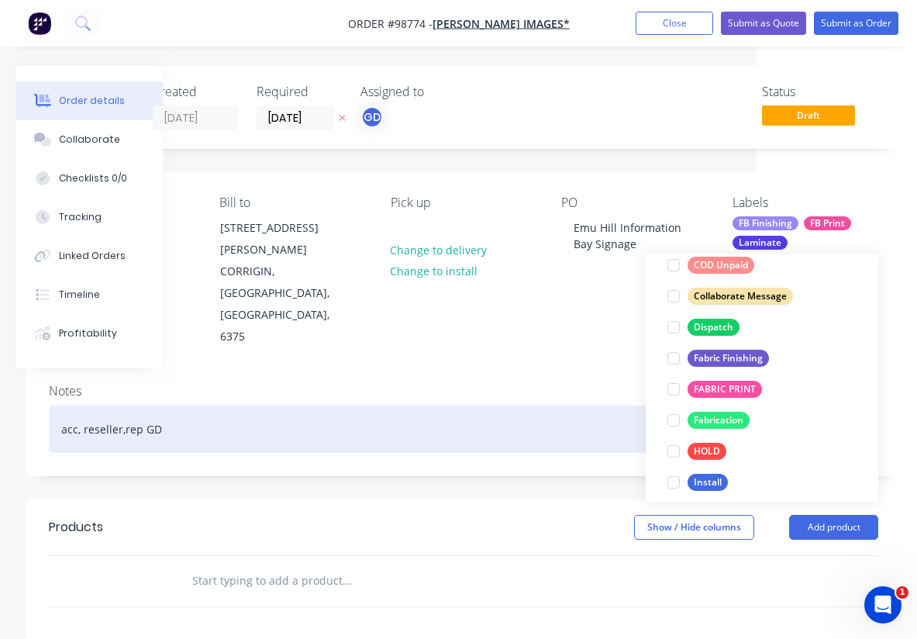
click at [605, 405] on div "acc, reseller,rep GD" at bounding box center [463, 428] width 829 height 47
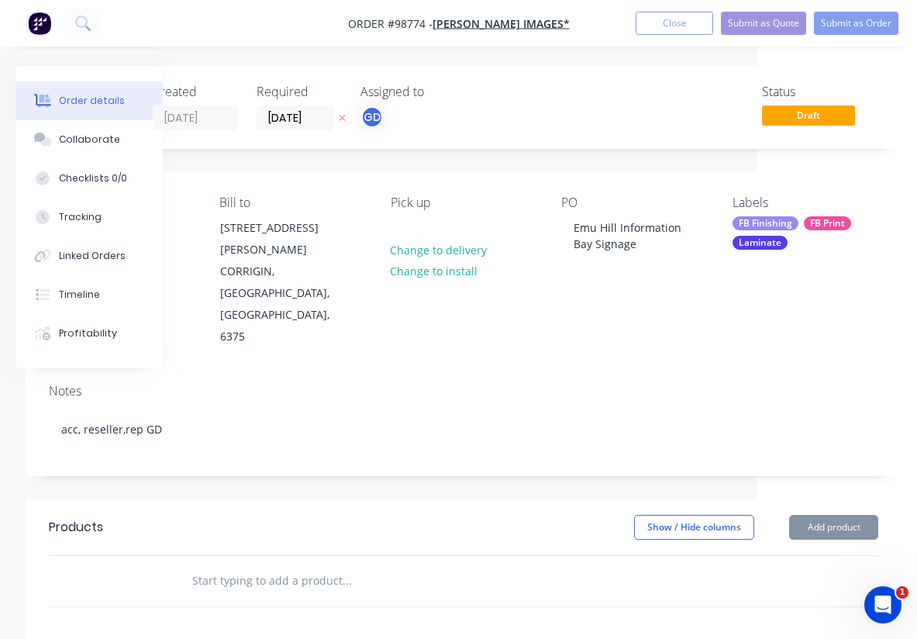
click at [240, 565] on input "text" at bounding box center [346, 580] width 310 height 31
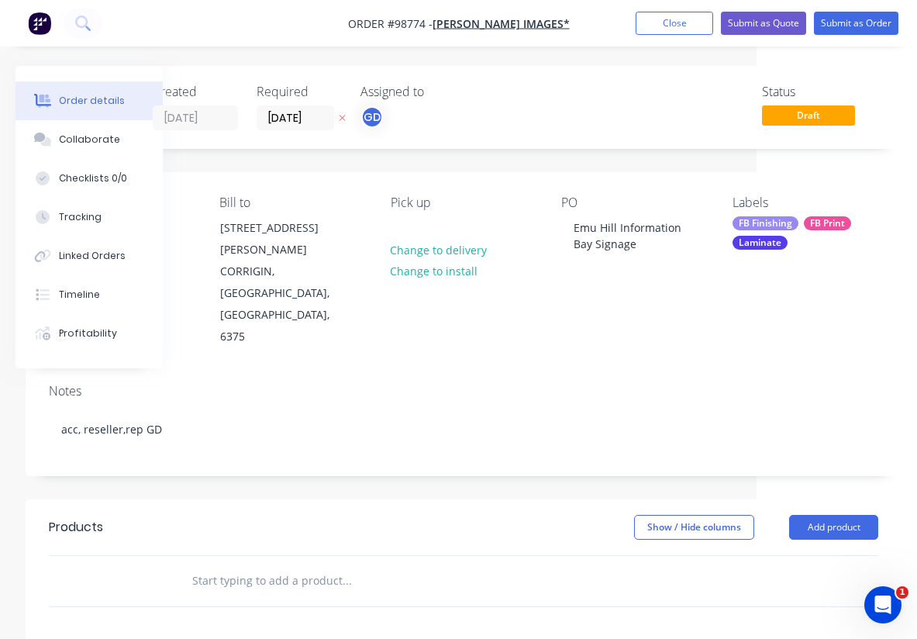
paste input "3mm ACM gloss UV laminate."
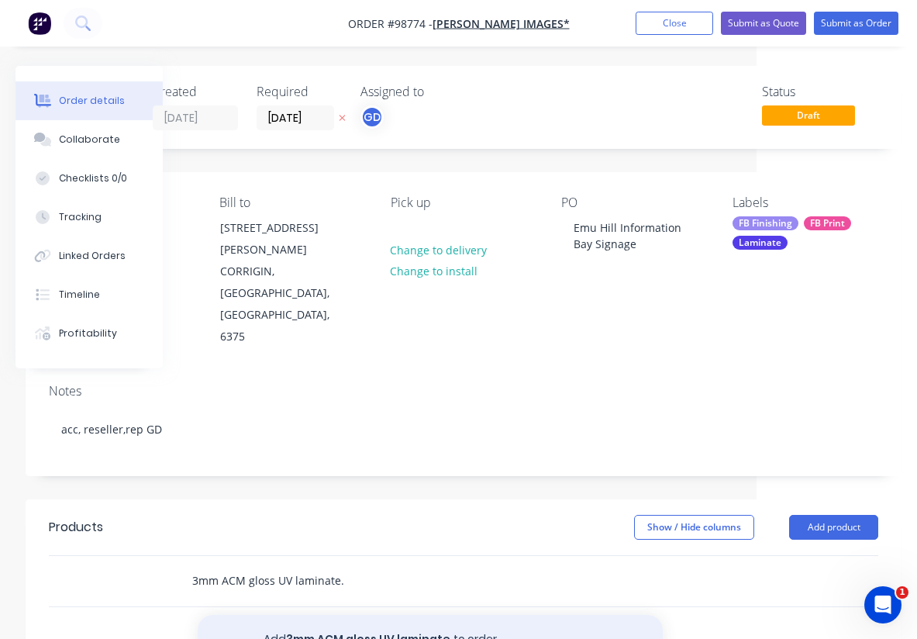
type input "3mm ACM gloss UV laminate."
click at [361, 615] on button "Add 3mm ACM gloss UV laminate. to order" at bounding box center [430, 640] width 465 height 50
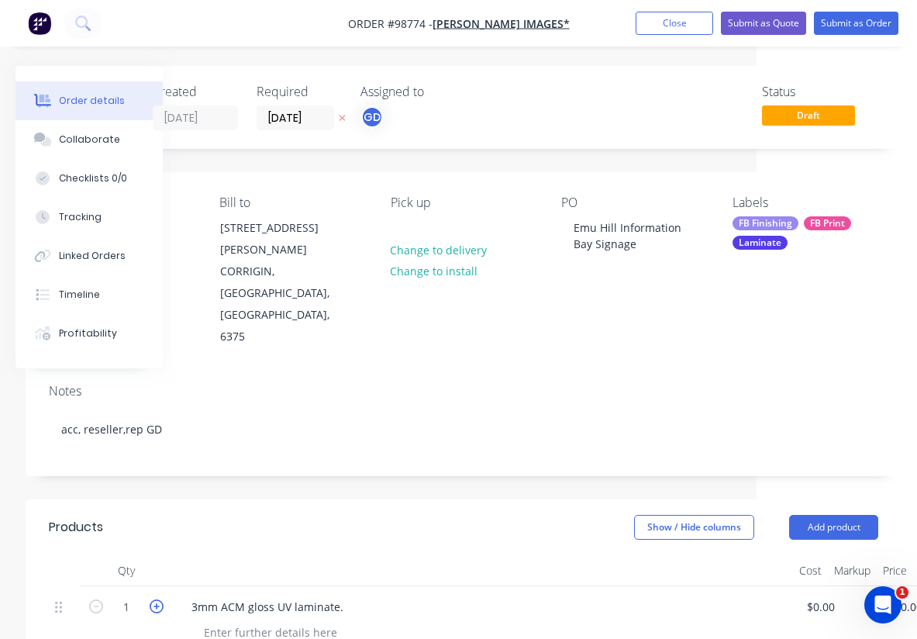
click at [159, 599] on icon "button" at bounding box center [157, 606] width 14 height 14
type input "3"
click at [245, 555] on div at bounding box center [483, 570] width 620 height 31
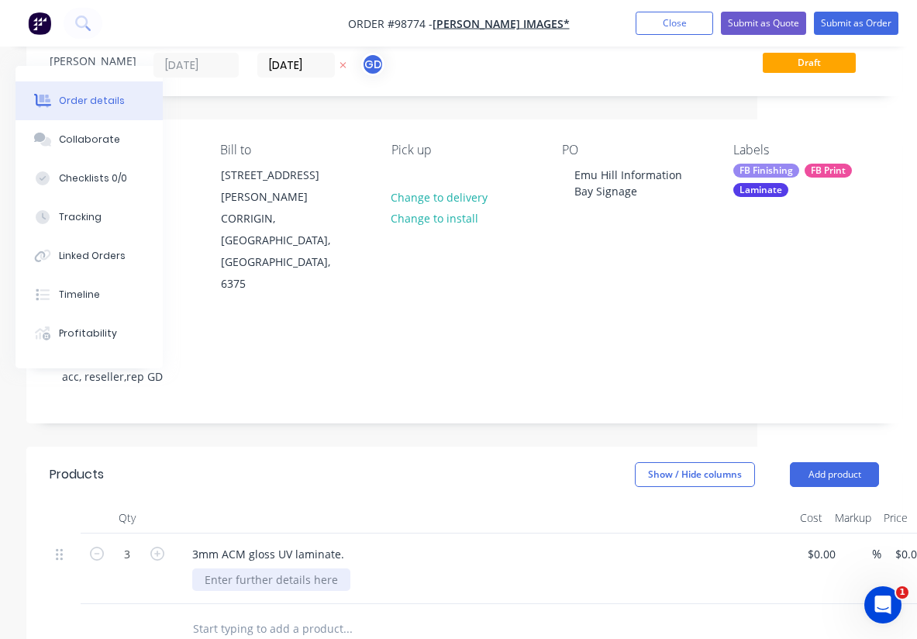
click at [239, 568] on div at bounding box center [271, 579] width 158 height 22
paste div
click at [387, 568] on div "2 x signs 2000x1200 1 x sign 1750x300" at bounding box center [489, 587] width 595 height 39
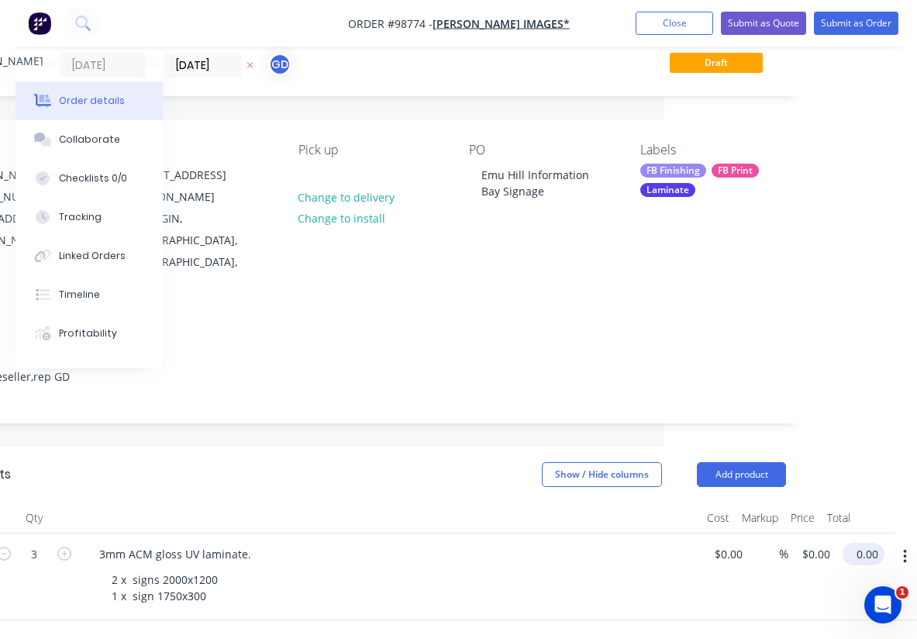
click at [860, 543] on input "0.00" at bounding box center [867, 554] width 36 height 22
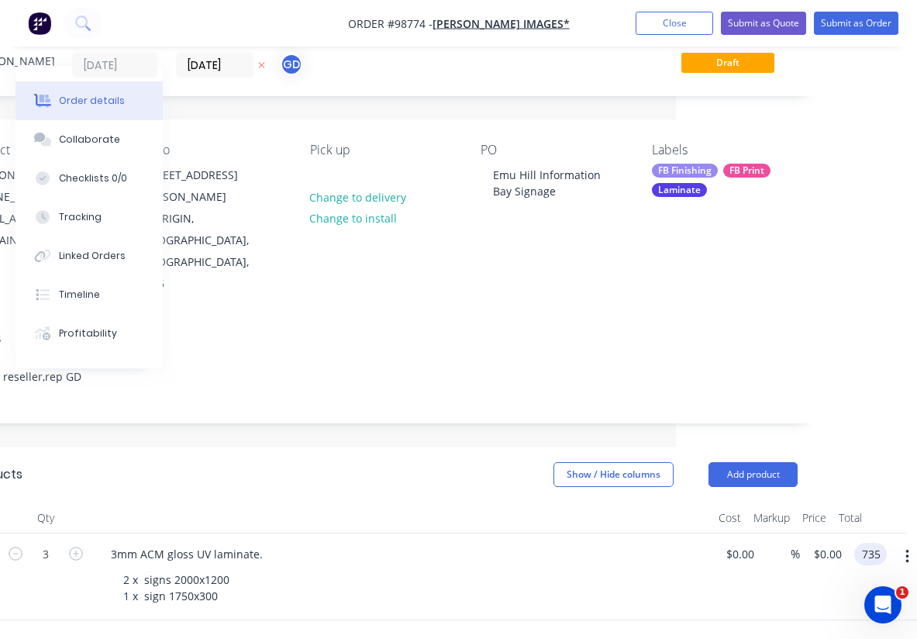
type input "$735.00"
type input "$245.00"
click at [629, 551] on div "3mm ACM gloss UV laminate. 2 x signs 2000x1200 1 x sign 1750x300" at bounding box center [402, 576] width 620 height 87
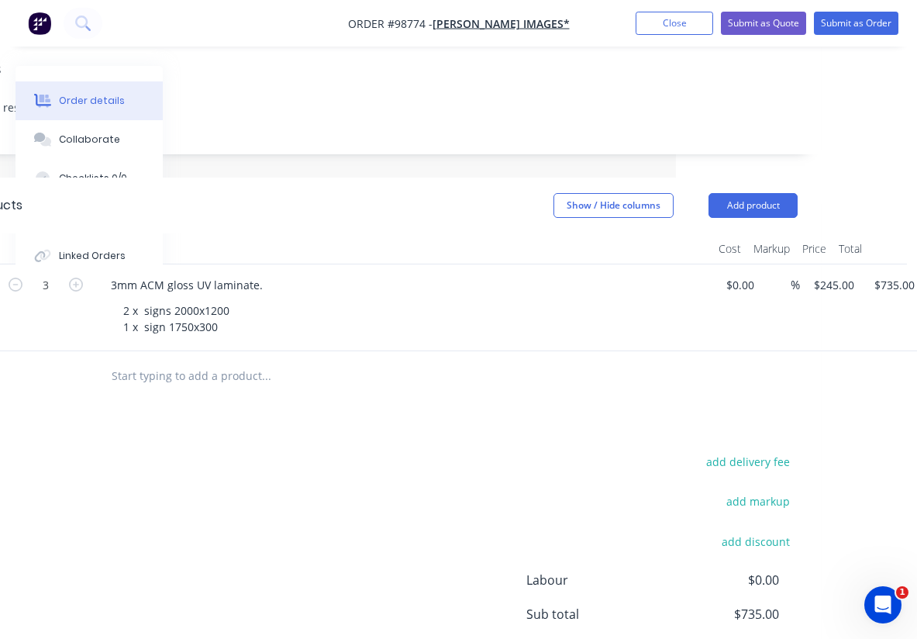
scroll to position [320, 241]
click at [735, 195] on button "Add product" at bounding box center [752, 207] width 89 height 25
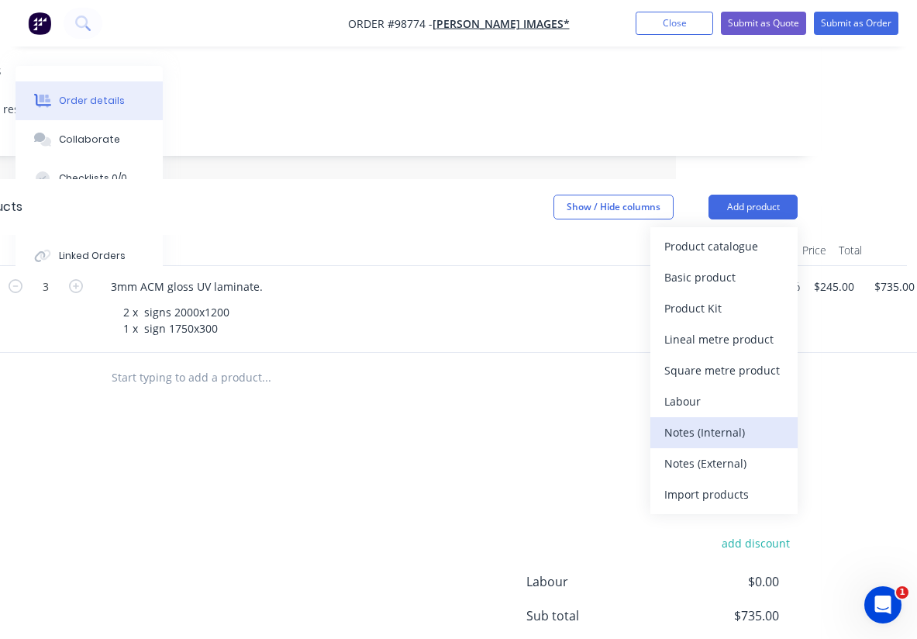
click at [711, 421] on div "Notes (Internal)" at bounding box center [723, 432] width 119 height 22
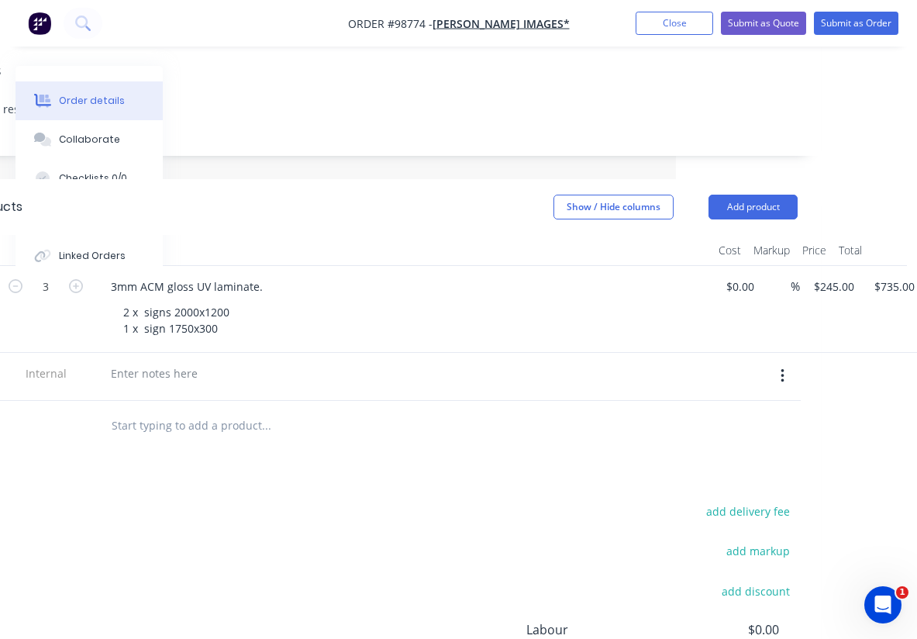
click at [208, 362] on div at bounding box center [402, 373] width 608 height 22
click at [195, 362] on div at bounding box center [154, 373] width 112 height 22
click at [273, 401] on div at bounding box center [371, 426] width 558 height 50
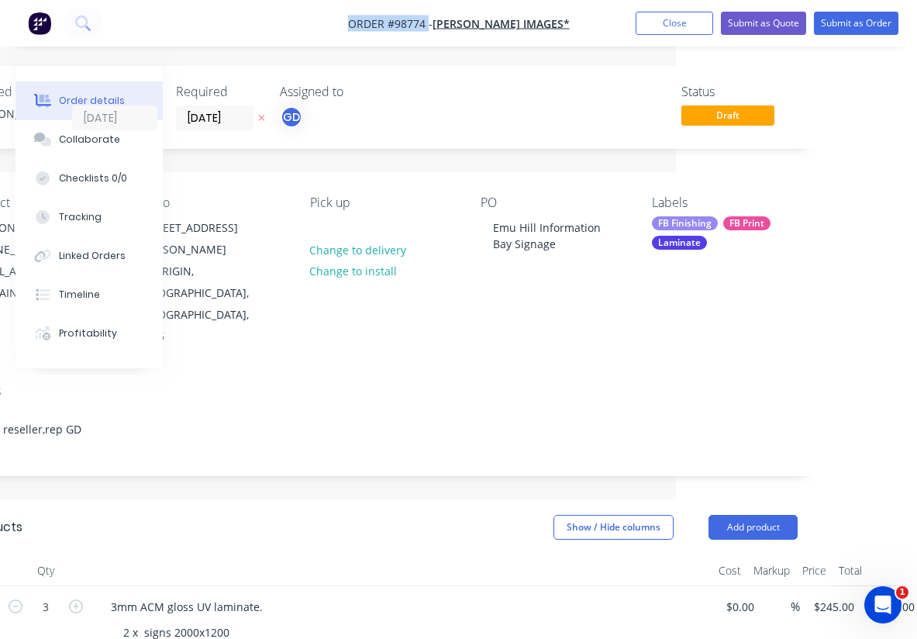
drag, startPoint x: 343, startPoint y: 26, endPoint x: 441, endPoint y: 27, distance: 98.4
click at [441, 27] on nav "Order #98774 - Connelly Images* Add product Close Submit as Quote Submit as Ord…" at bounding box center [458, 23] width 917 height 47
copy span "Order #98774"
click at [656, 28] on button "Close" at bounding box center [675, 23] width 78 height 23
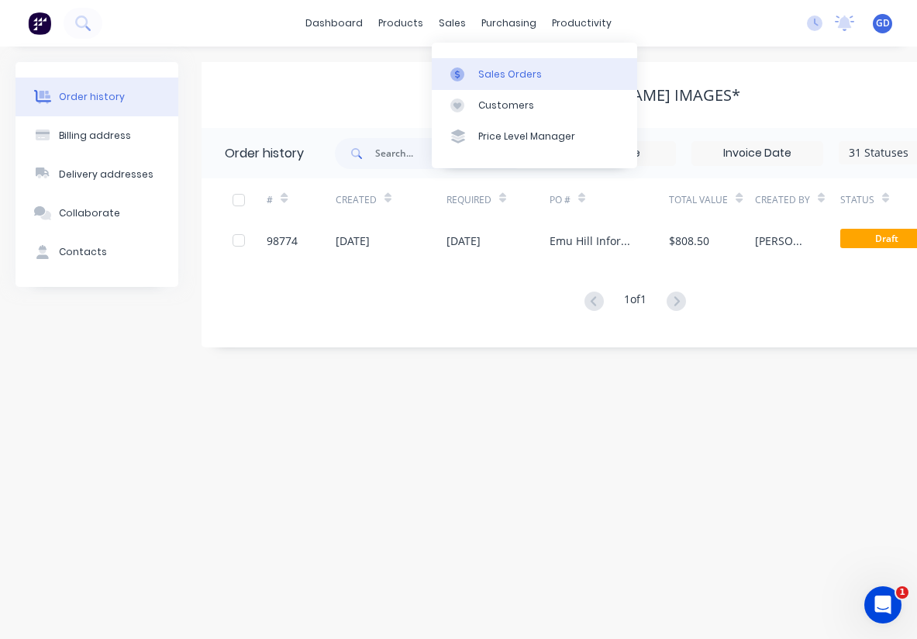
click at [493, 68] on div "Sales Orders" at bounding box center [510, 74] width 64 height 14
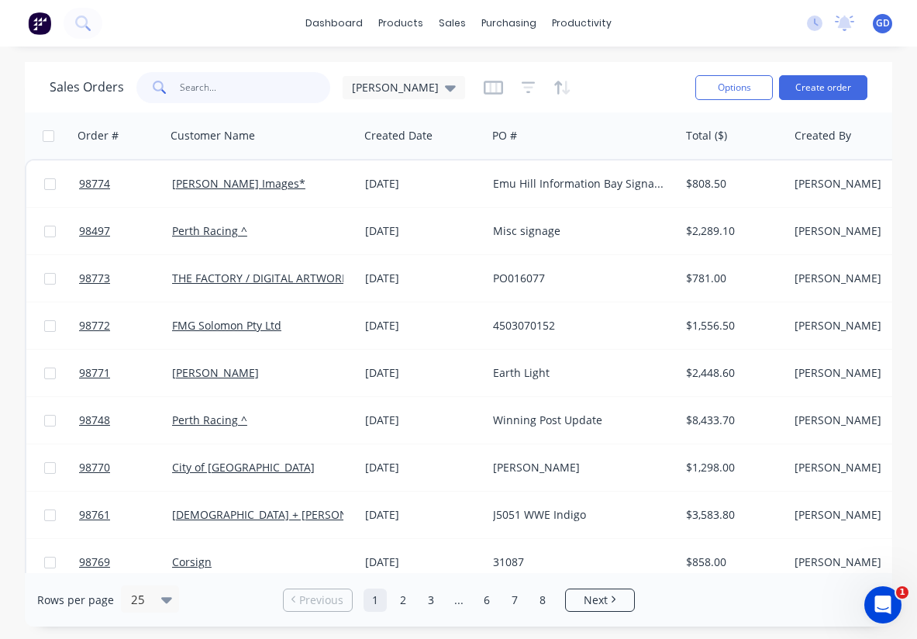
click at [196, 94] on input "text" at bounding box center [255, 87] width 151 height 31
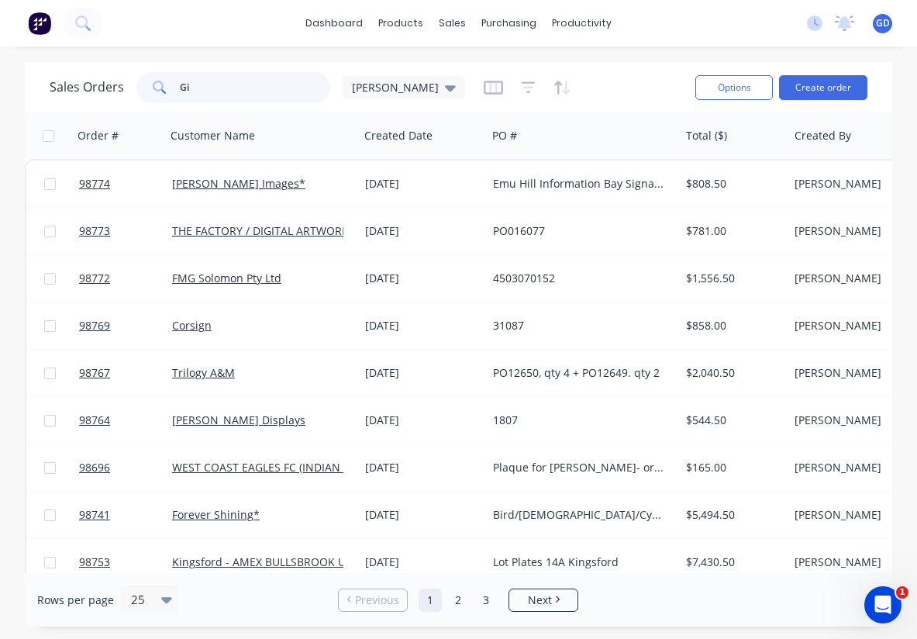
type input "G"
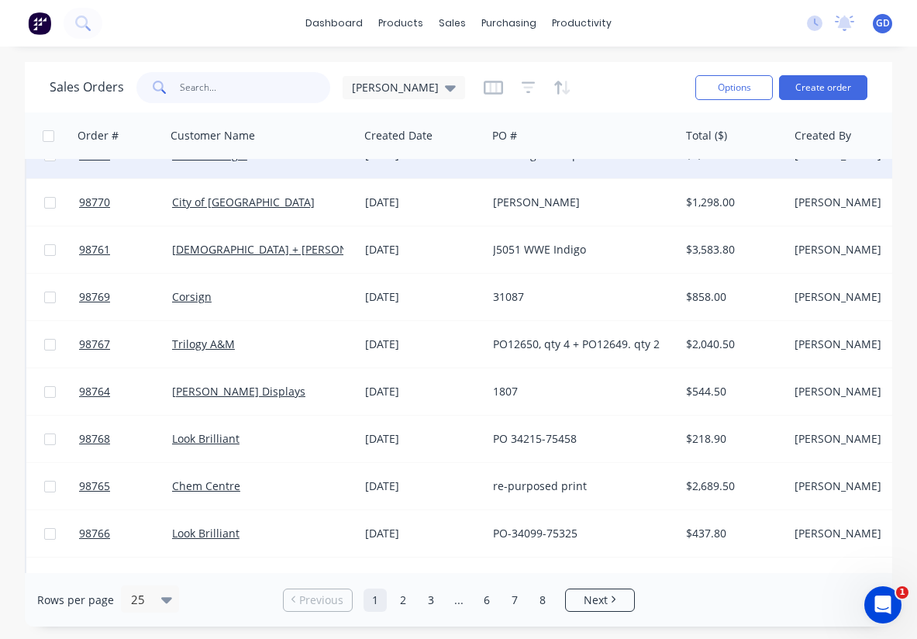
scroll to position [275, 0]
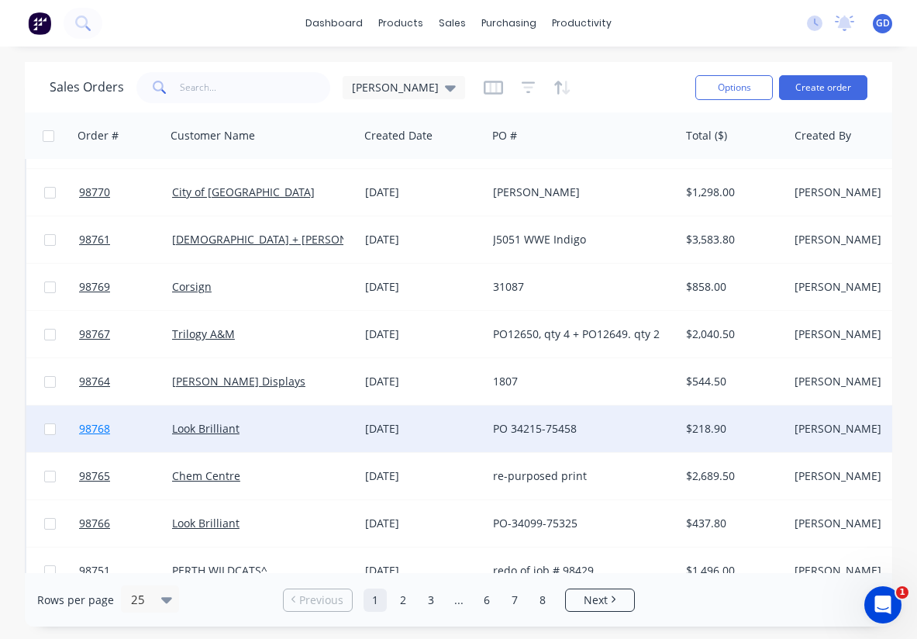
click at [94, 427] on span "98768" at bounding box center [94, 429] width 31 height 16
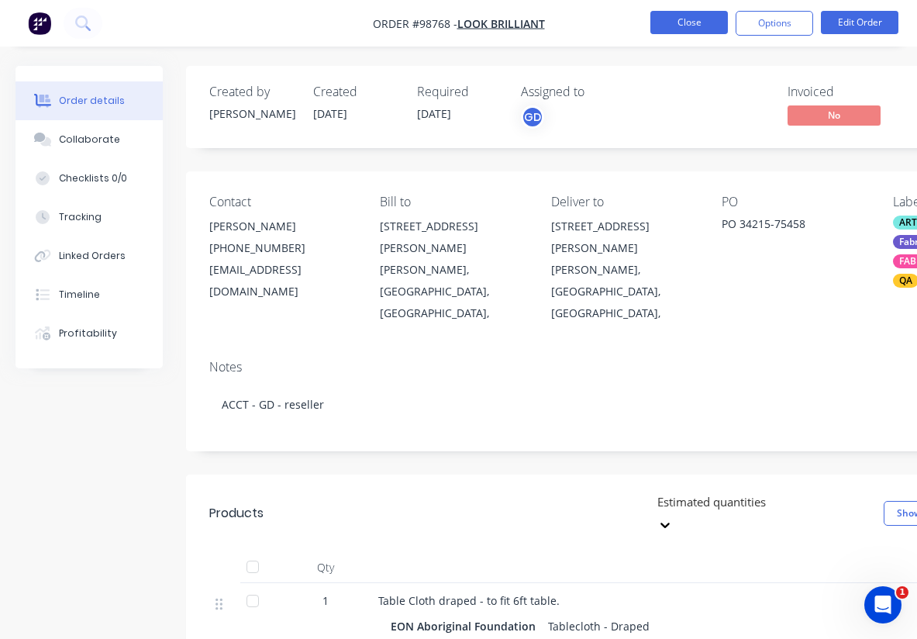
click at [688, 33] on button "Close" at bounding box center [689, 22] width 78 height 23
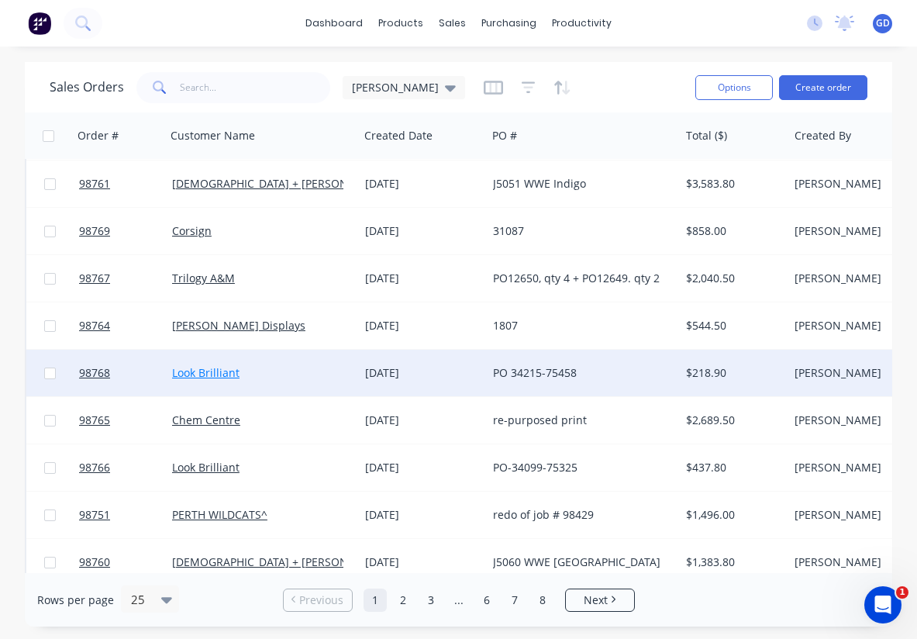
scroll to position [340, 0]
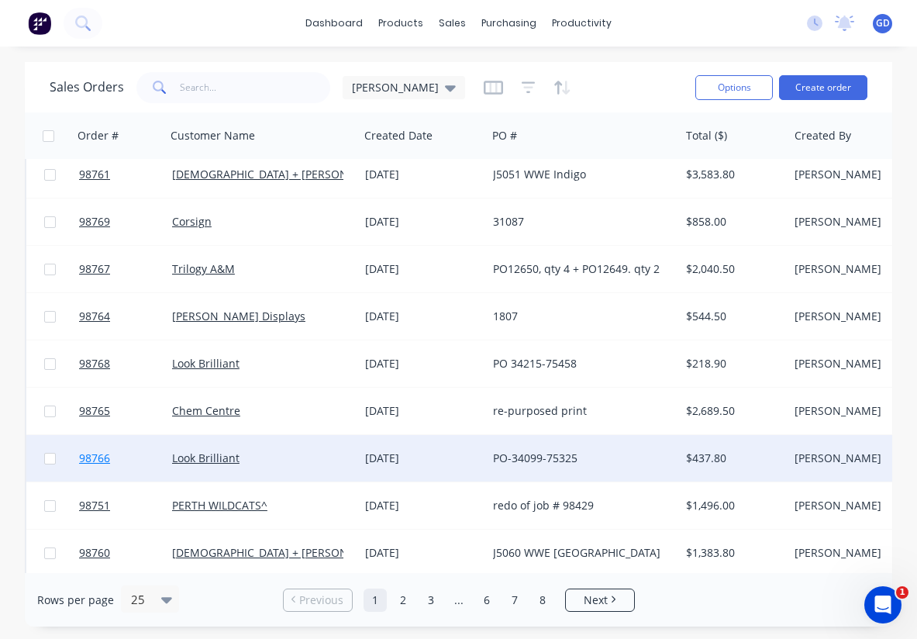
click at [95, 456] on span "98766" at bounding box center [94, 458] width 31 height 16
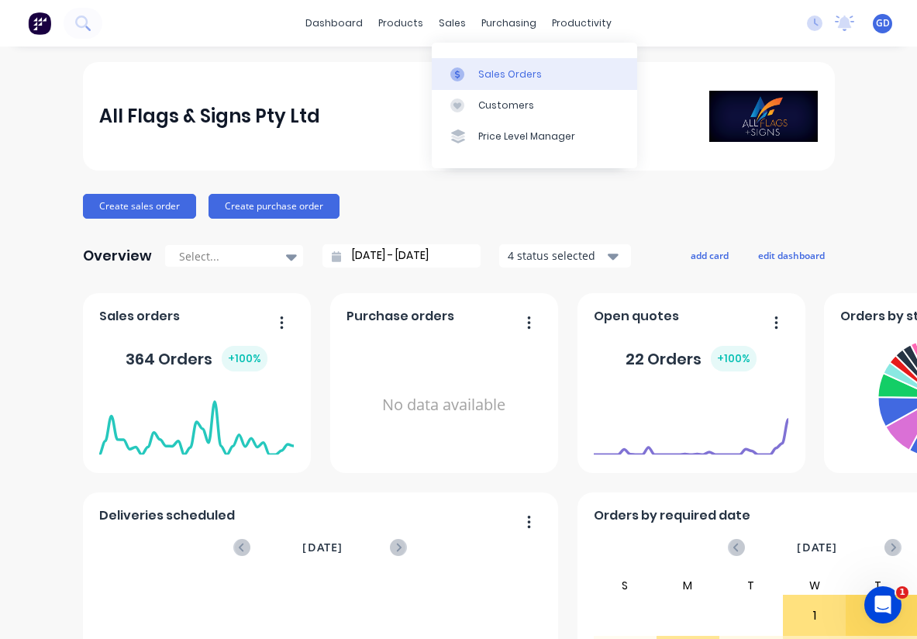
click at [491, 68] on div "Sales Orders" at bounding box center [510, 74] width 64 height 14
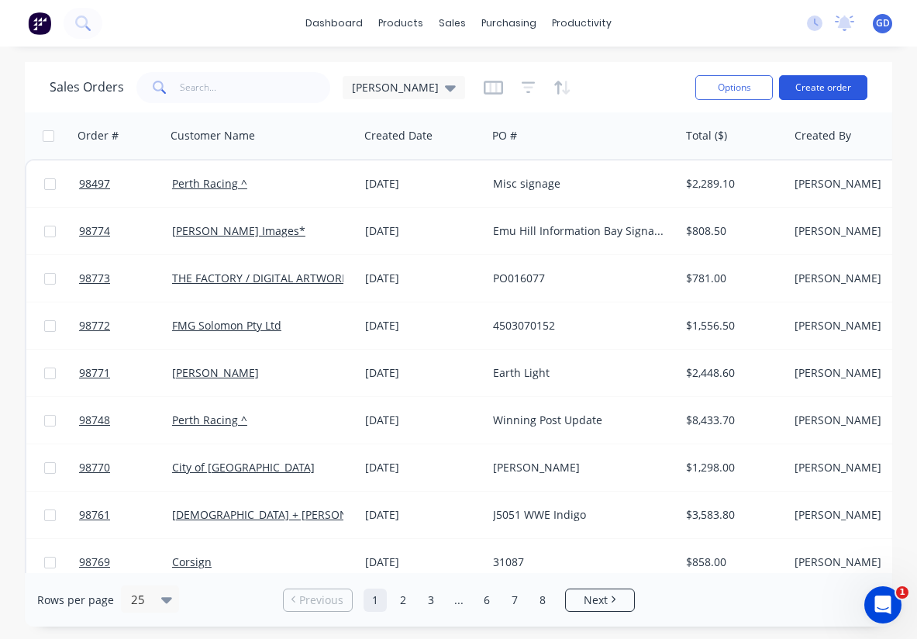
click at [828, 87] on button "Create order" at bounding box center [823, 87] width 88 height 25
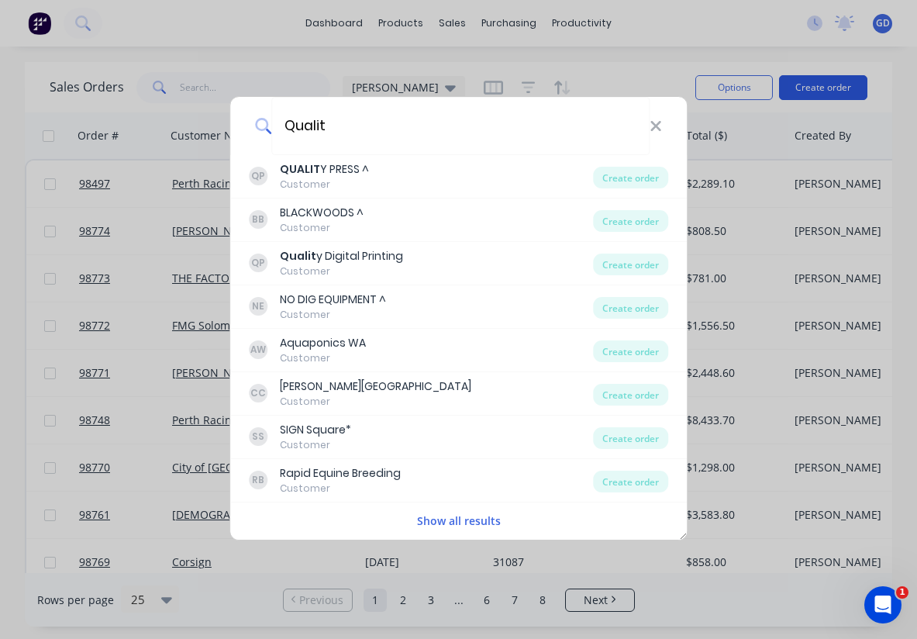
type input "Quality"
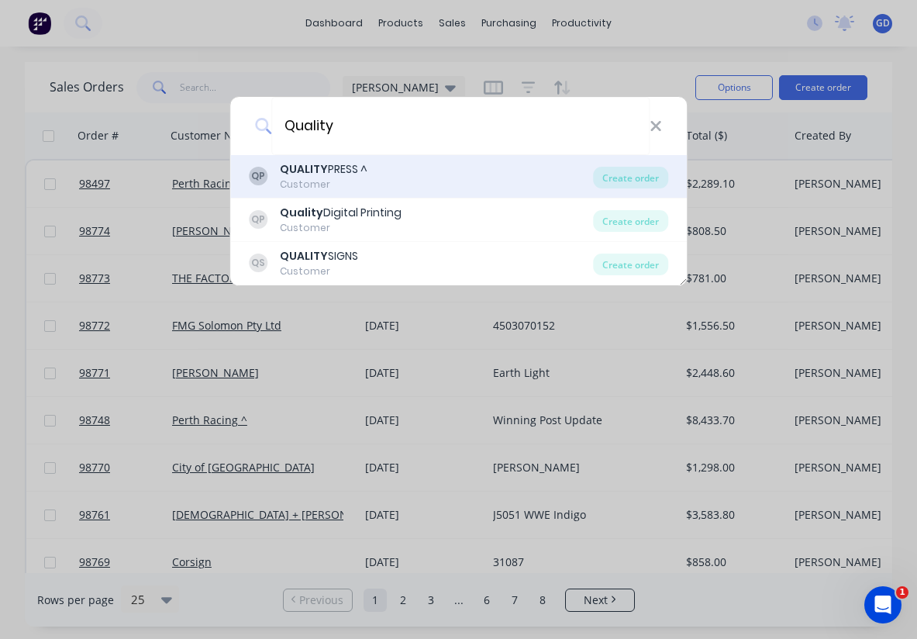
click at [339, 172] on div "QUALITY PRESS ^" at bounding box center [324, 169] width 88 height 16
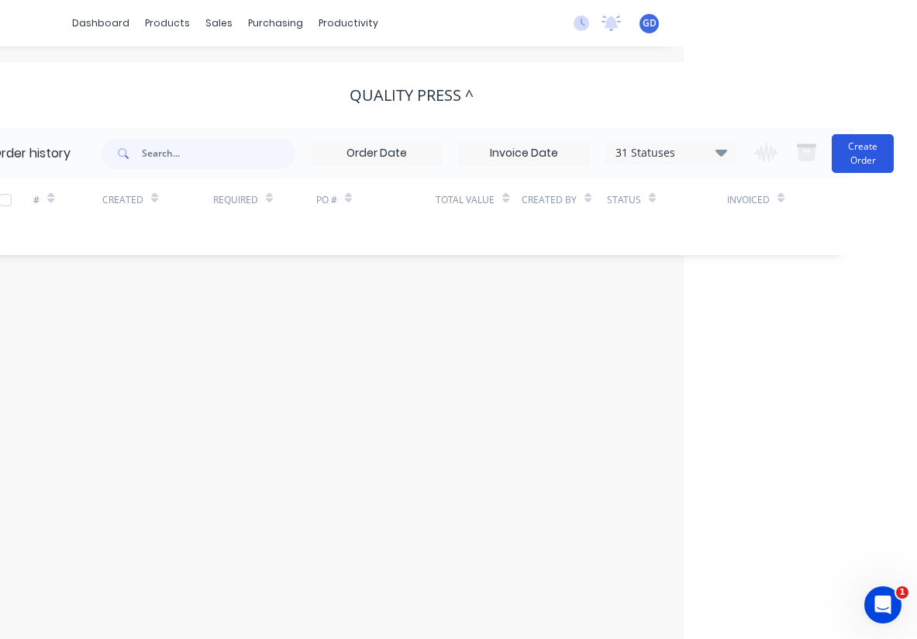
scroll to position [0, 233]
click at [867, 158] on button "Create Order" at bounding box center [863, 153] width 62 height 39
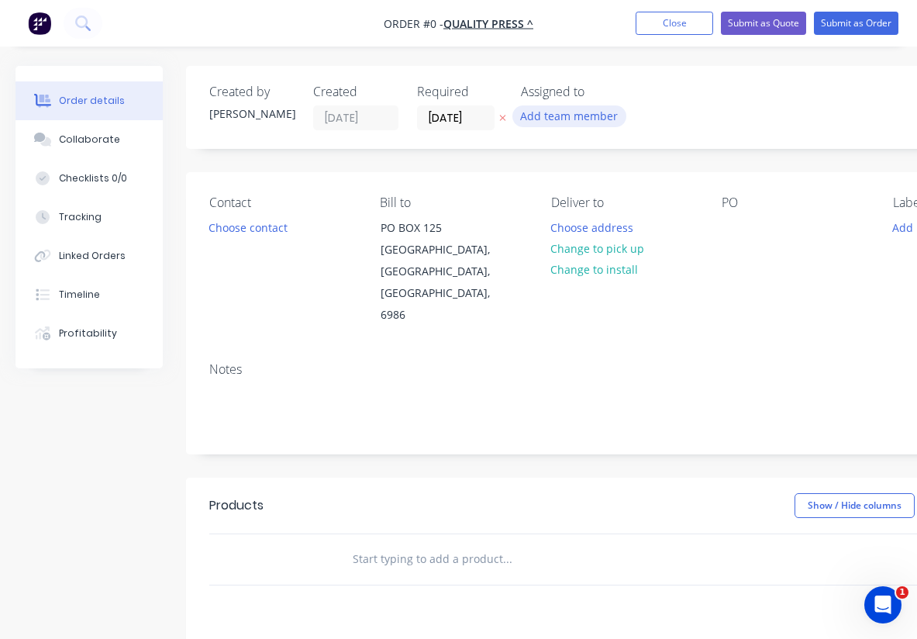
click at [596, 119] on button "Add team member" at bounding box center [569, 115] width 114 height 21
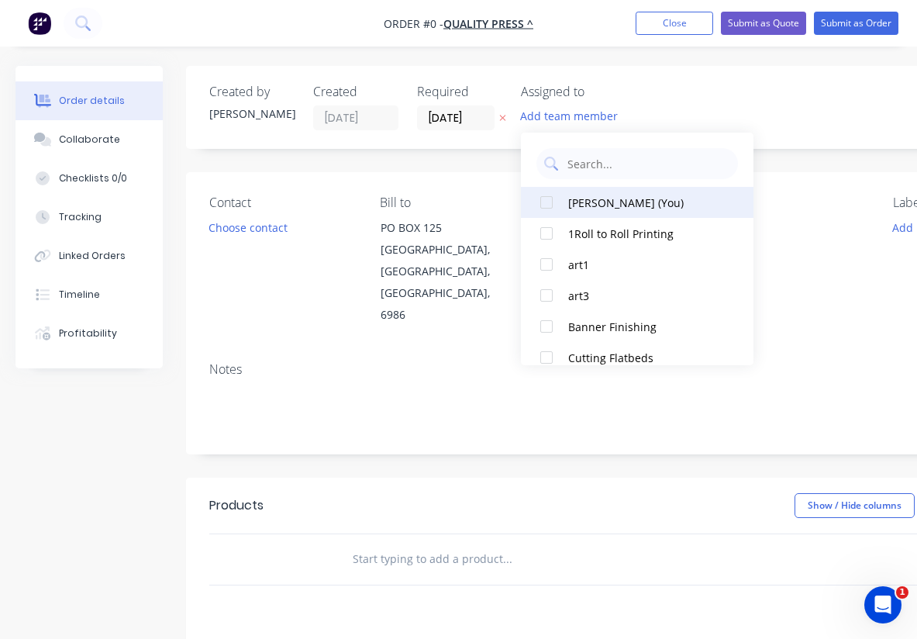
click at [552, 201] on div at bounding box center [546, 202] width 31 height 31
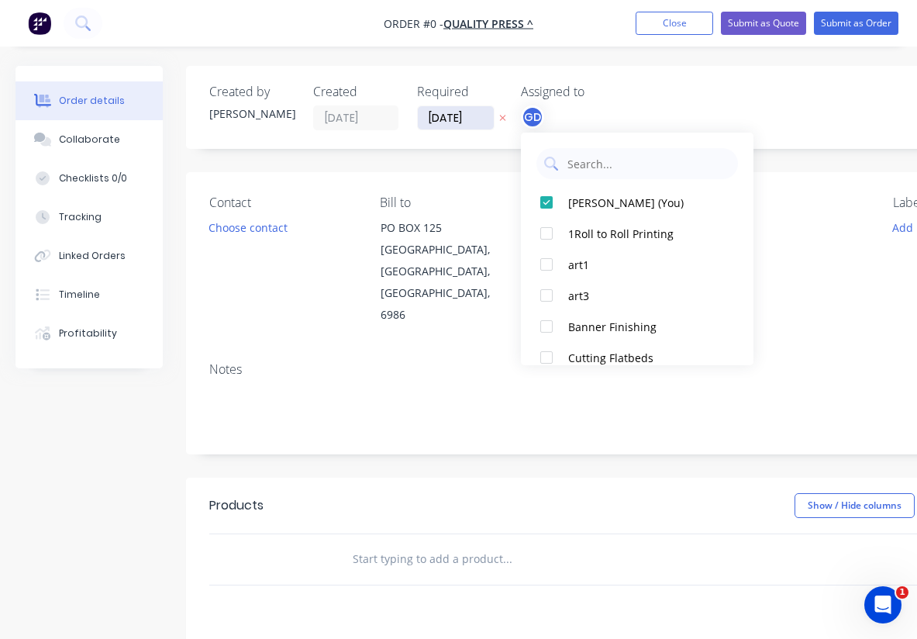
click at [453, 118] on div "Order details Collaborate Checklists 0/0 Tracking Linked Orders Timeline Profit…" at bounding box center [538, 523] width 1077 height 915
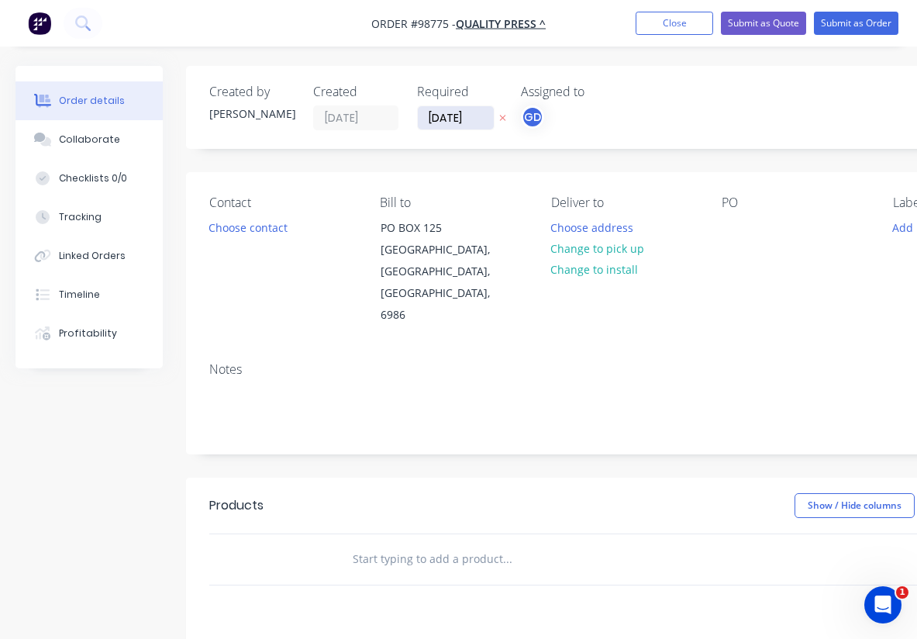
click at [453, 118] on input "[DATE]" at bounding box center [456, 117] width 76 height 23
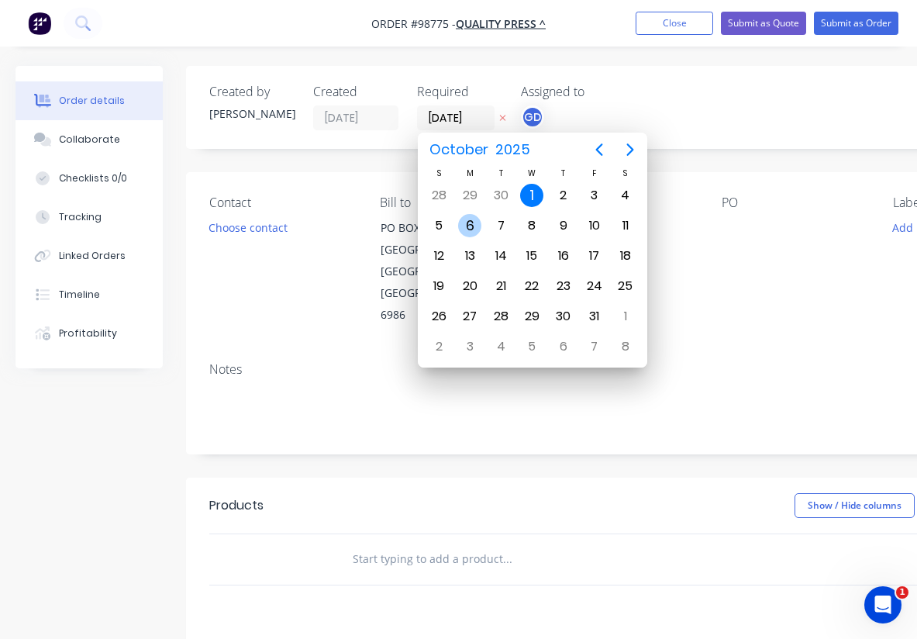
click at [467, 219] on div "6" at bounding box center [469, 225] width 23 height 23
type input "[DATE]"
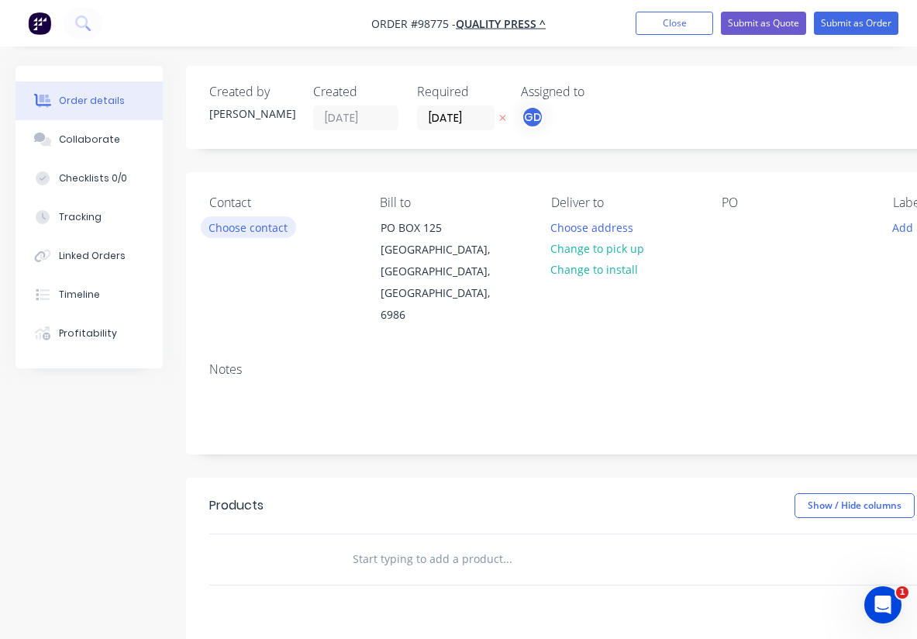
click at [246, 225] on button "Choose contact" at bounding box center [248, 226] width 95 height 21
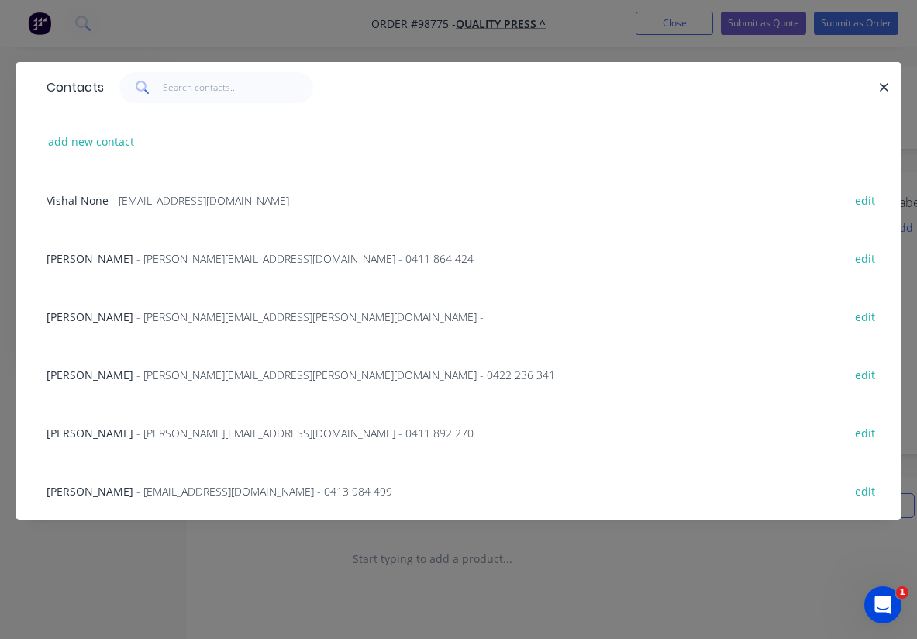
click at [78, 491] on span "Amit Shah" at bounding box center [90, 491] width 87 height 15
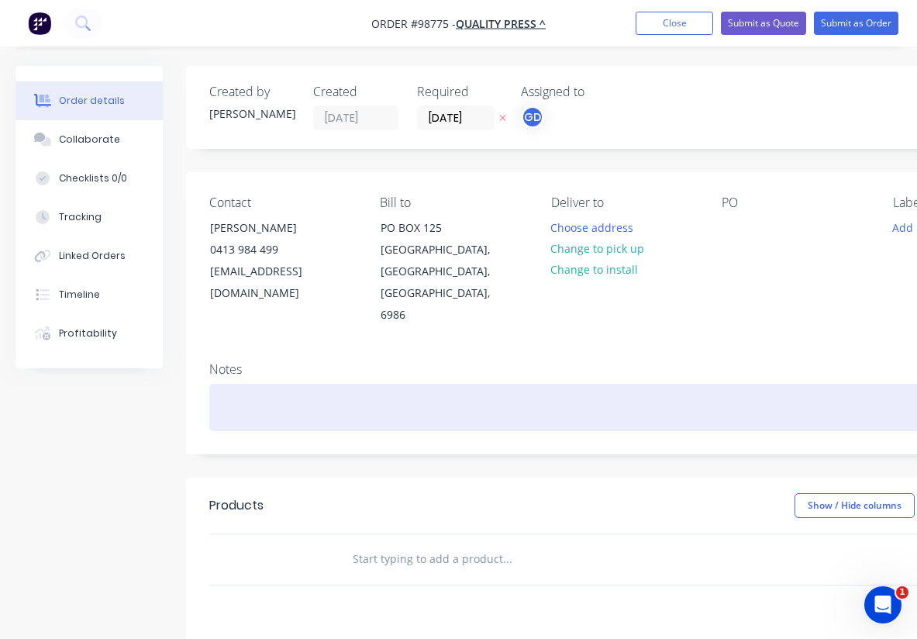
click at [222, 384] on div at bounding box center [623, 407] width 829 height 47
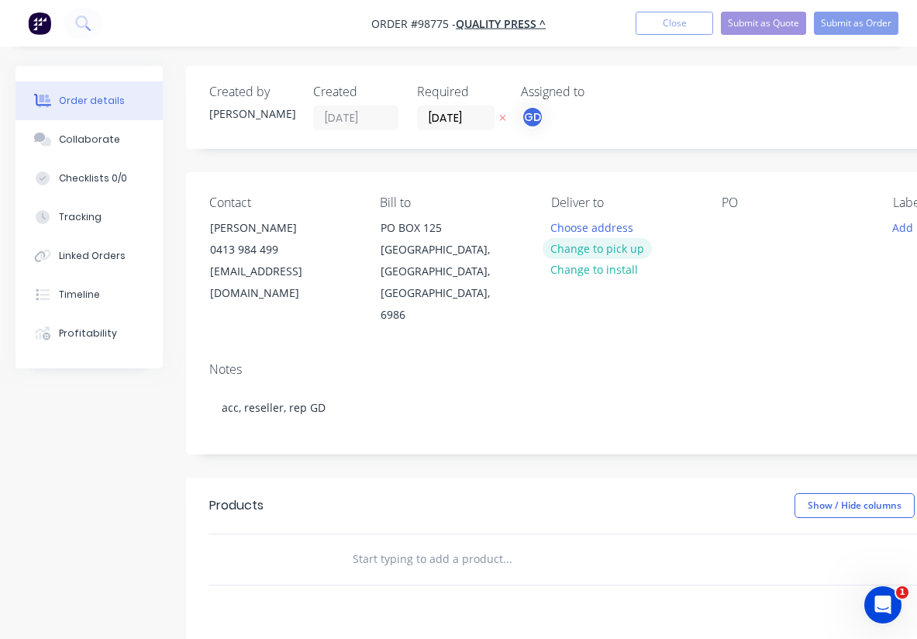
click at [570, 252] on button "Change to pick up" at bounding box center [598, 248] width 110 height 21
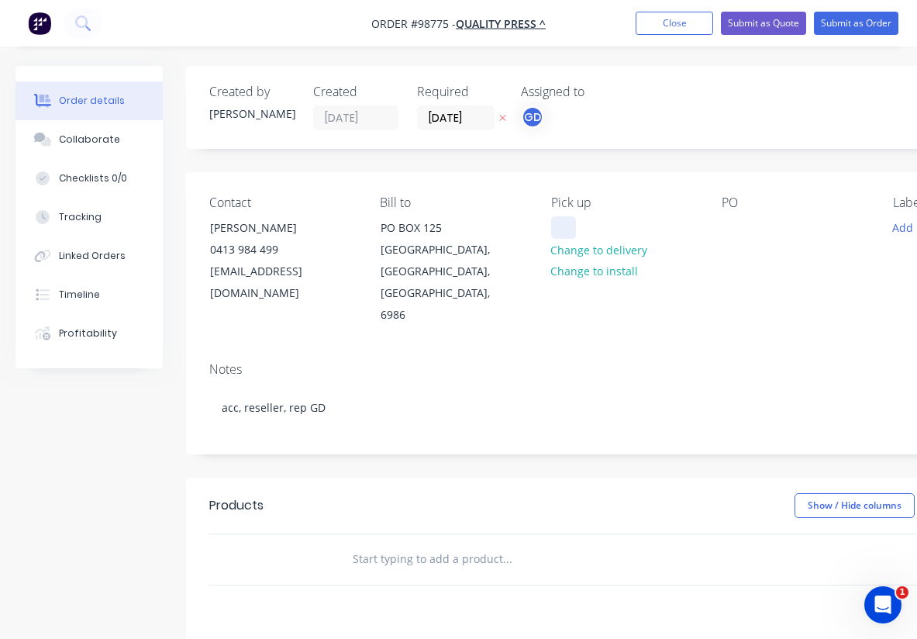
click at [565, 231] on div at bounding box center [563, 227] width 25 height 22
click at [733, 233] on div at bounding box center [734, 227] width 25 height 22
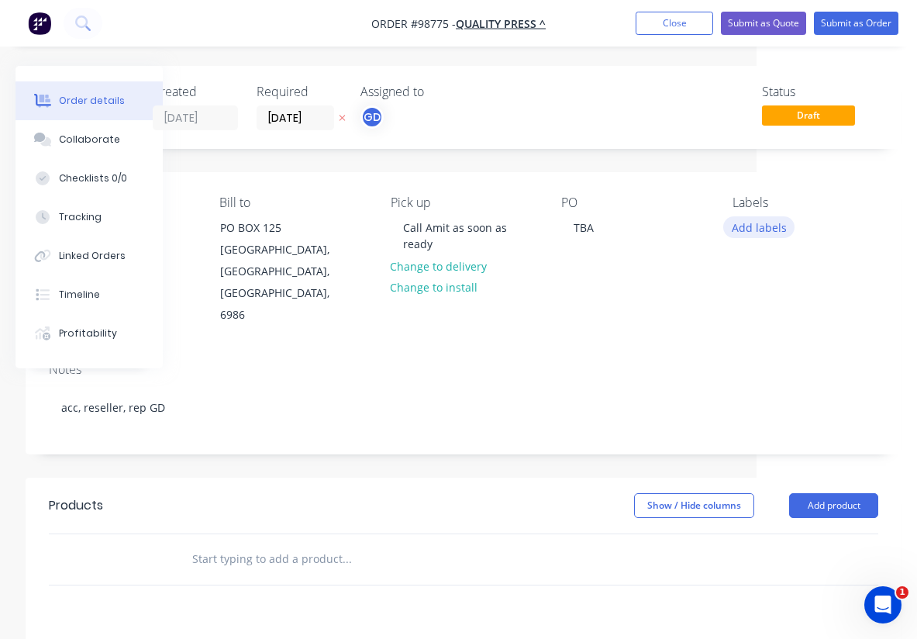
scroll to position [0, 160]
click at [752, 229] on button "Add labels" at bounding box center [758, 226] width 71 height 21
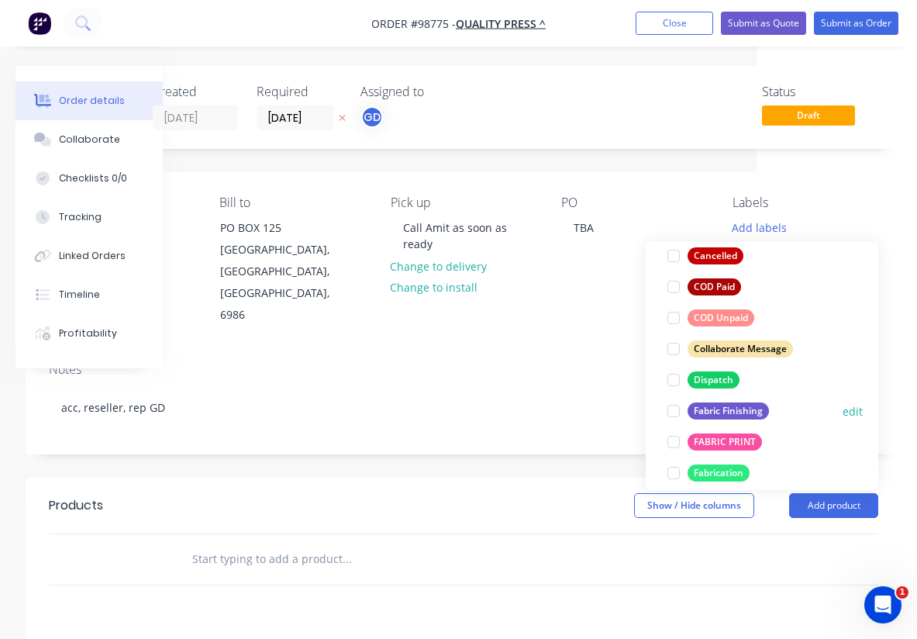
scroll to position [173, 0]
click at [733, 405] on div "Fabric Finishing" at bounding box center [728, 409] width 81 height 17
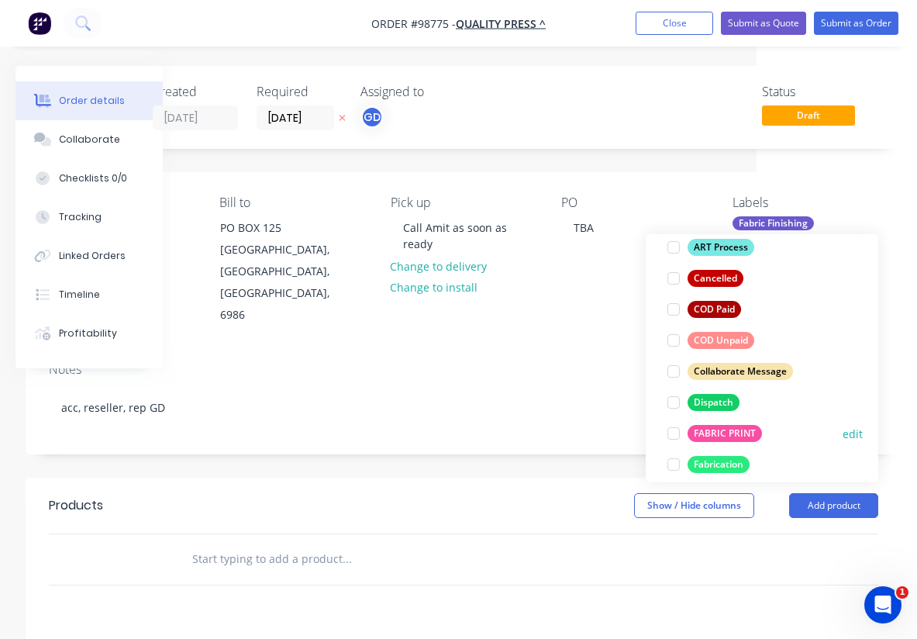
click at [733, 429] on div "FABRIC PRINT" at bounding box center [725, 433] width 74 height 17
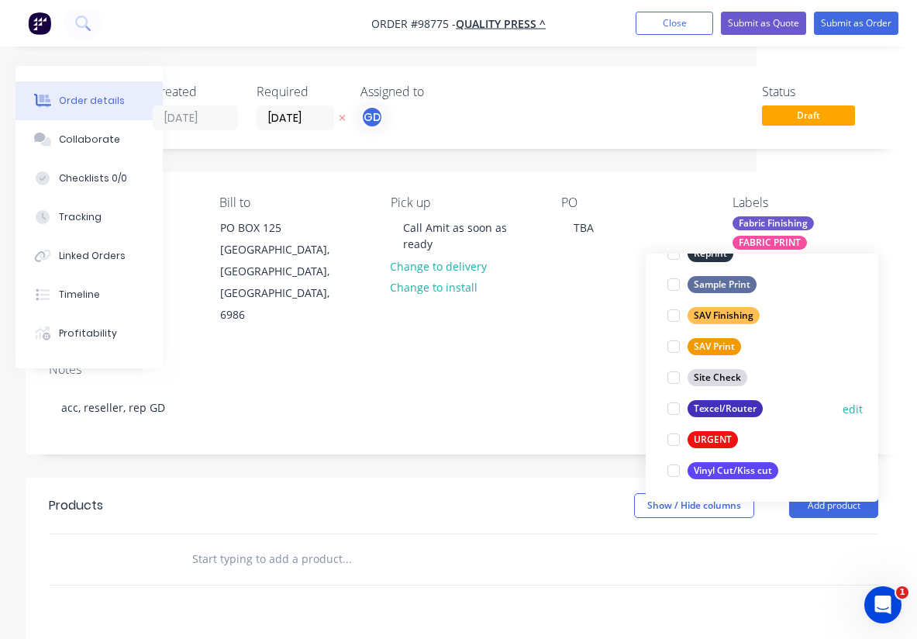
scroll to position [744, 0]
click at [726, 436] on div "URGENT" at bounding box center [713, 439] width 50 height 17
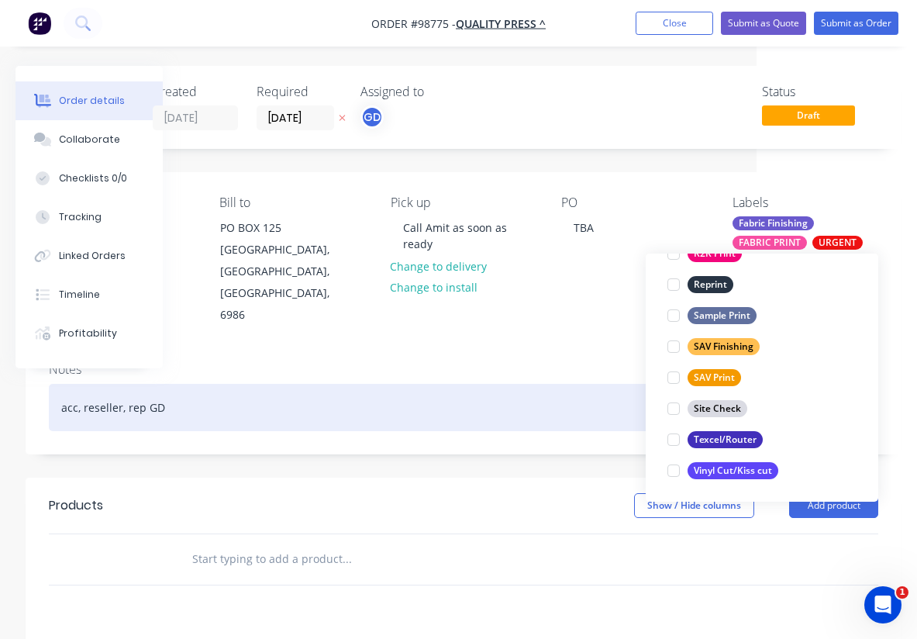
click at [611, 384] on div "acc, reseller, rep GD" at bounding box center [463, 407] width 829 height 47
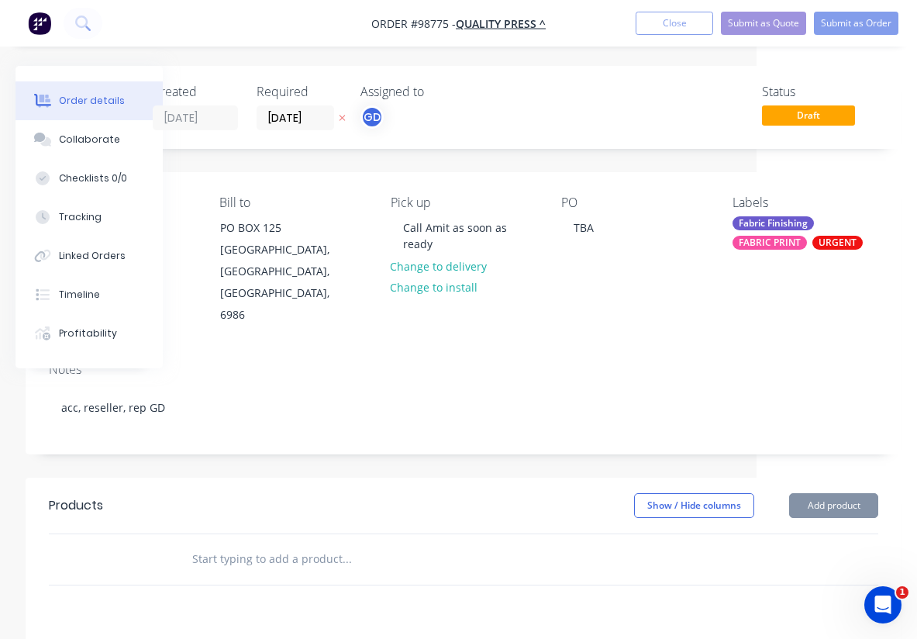
click at [243, 543] on input "text" at bounding box center [346, 558] width 310 height 31
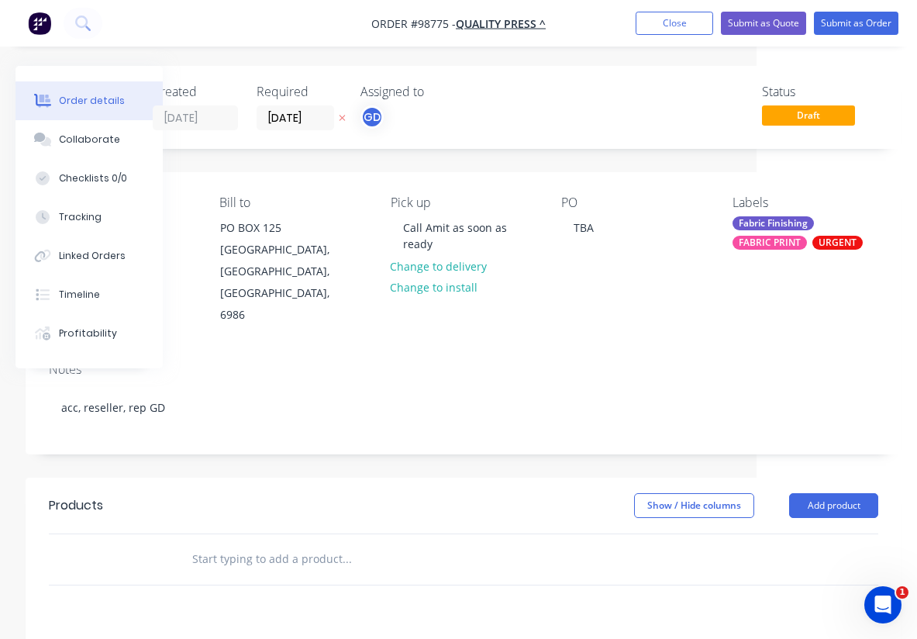
paste input "2400mm wide V02 media wall, frame and single sock"
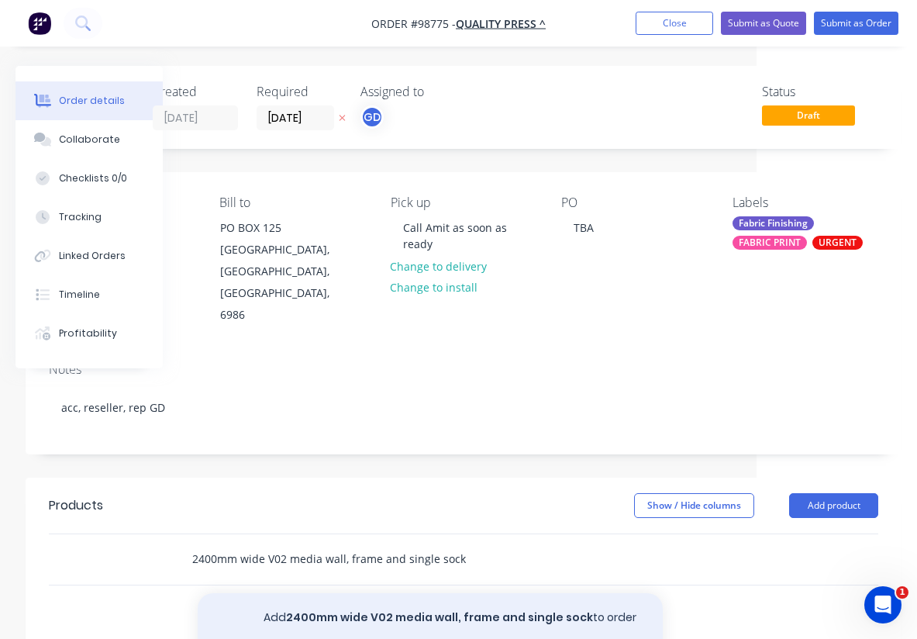
type input "2400mm wide V02 media wall, frame and single sock"
click at [364, 593] on button "Add 2400mm wide V02 media wall, frame and single sock to order" at bounding box center [430, 618] width 465 height 50
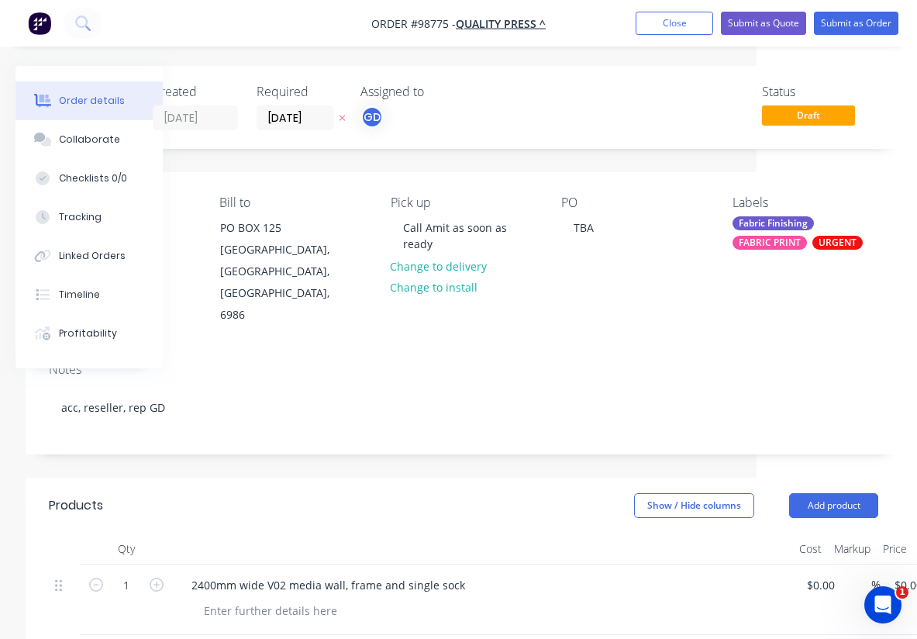
click at [367, 533] on div at bounding box center [483, 548] width 620 height 31
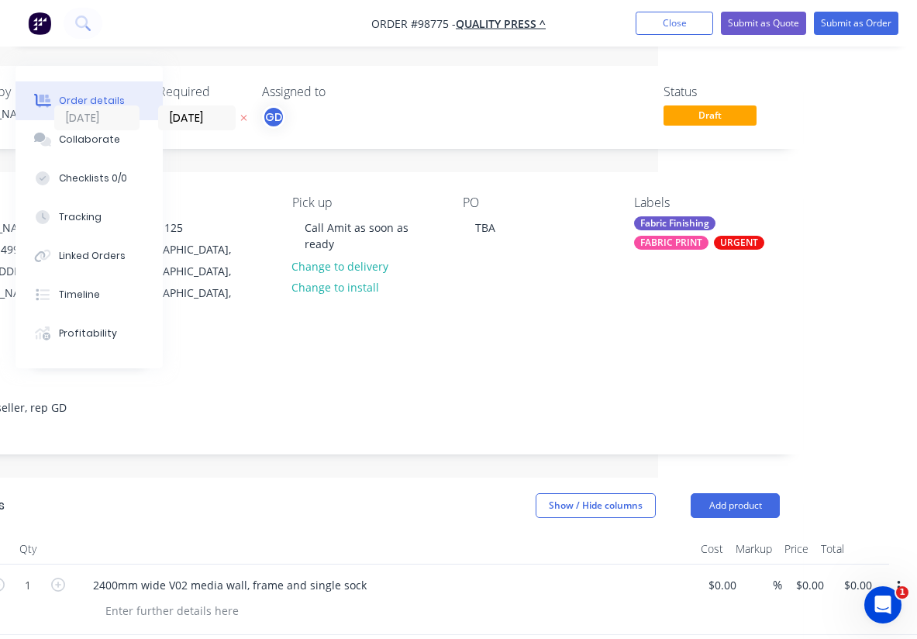
scroll to position [0, 259]
click at [856, 574] on input "0.00" at bounding box center [861, 585] width 36 height 22
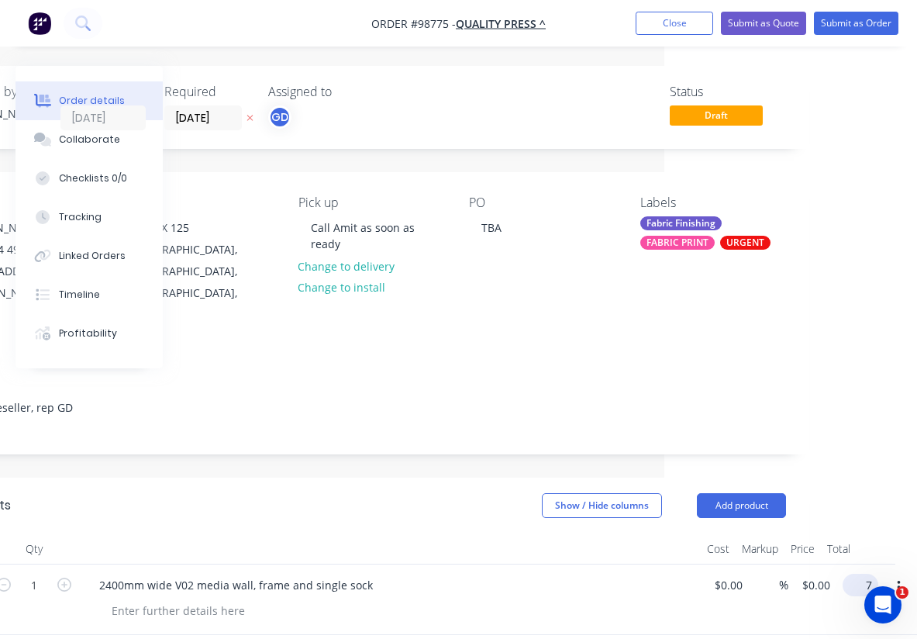
scroll to position [0, 241]
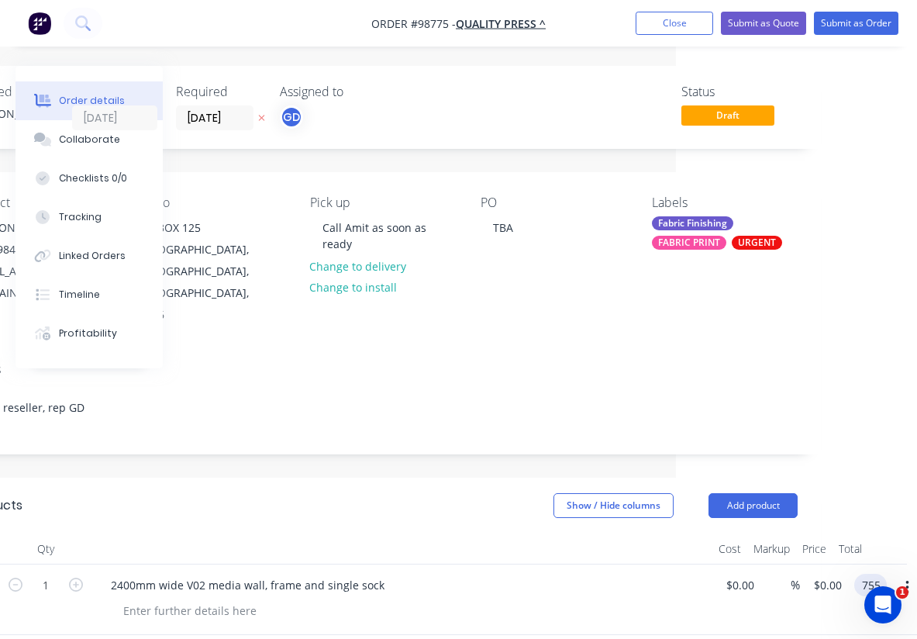
type input "755"
type input "$755.00"
drag, startPoint x: 856, startPoint y: 540, endPoint x: 756, endPoint y: 540, distance: 100.0
click at [757, 564] on div "1 2400mm wide V02 media wall, frame and single sock $0.00 $0.00 % $755.00 $0.00…" at bounding box center [382, 599] width 829 height 71
type input "$755.00"
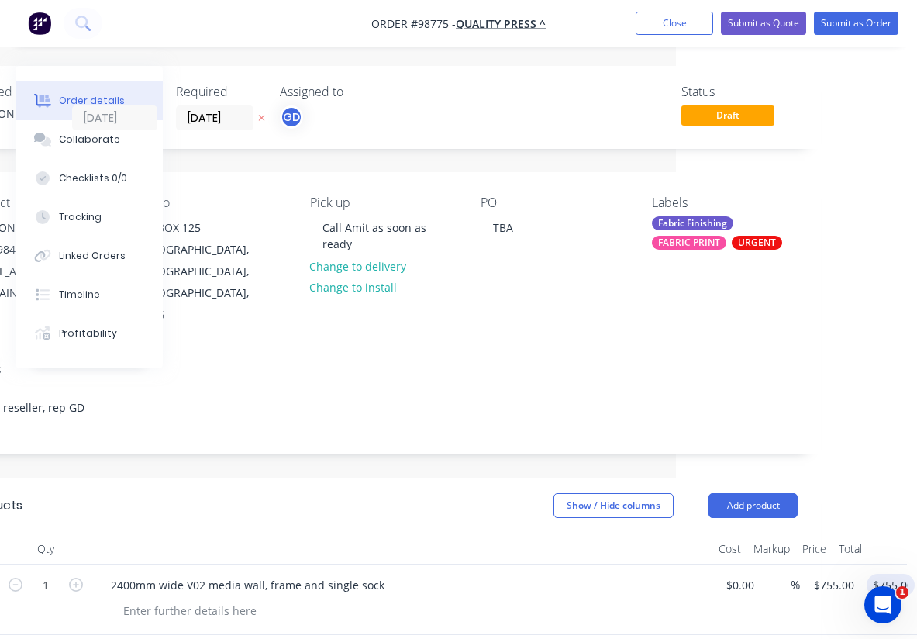
click at [545, 477] on header "Products Show / Hide columns Add product" at bounding box center [383, 505] width 876 height 56
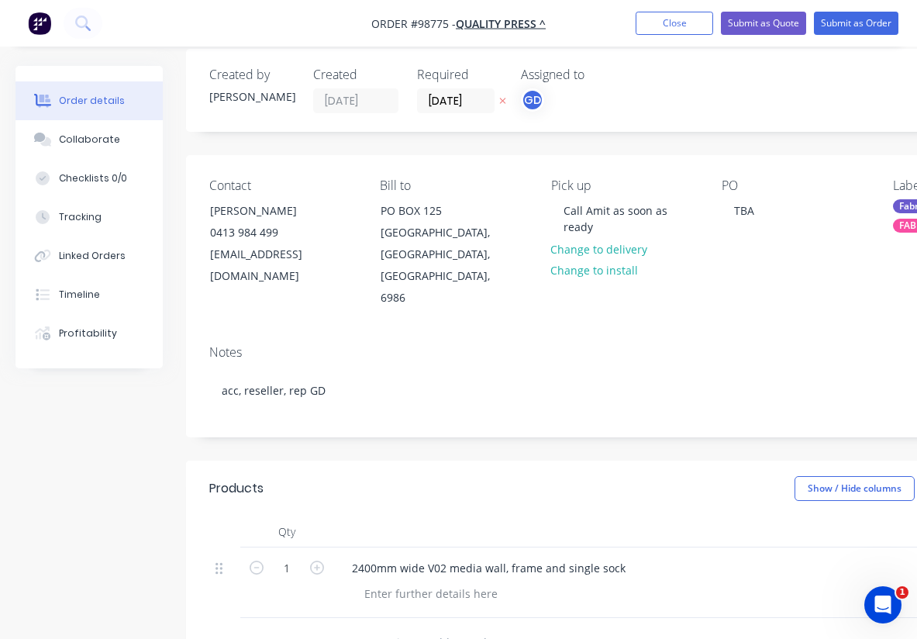
scroll to position [0, 0]
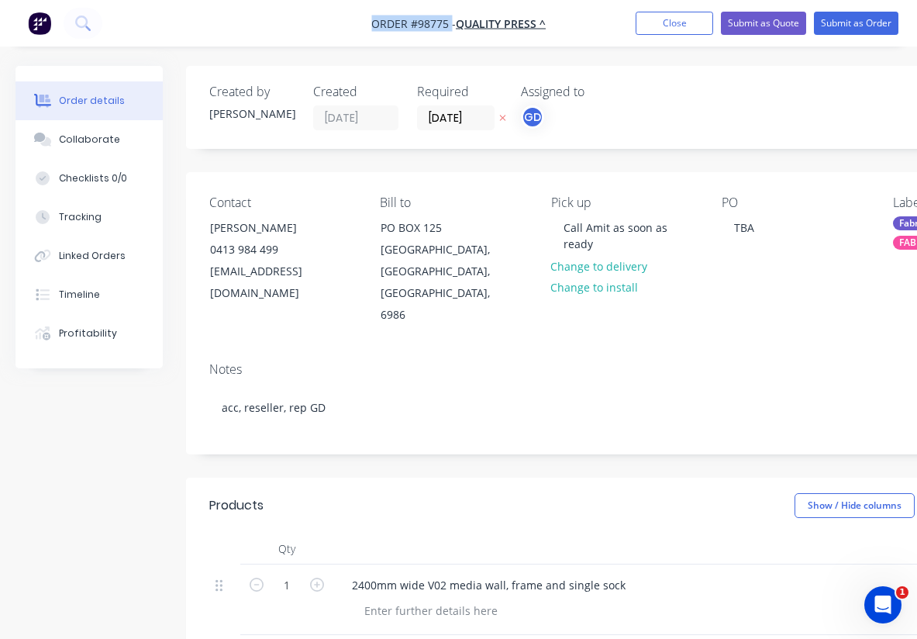
drag, startPoint x: 353, startPoint y: 25, endPoint x: 451, endPoint y: 24, distance: 98.4
click at [451, 24] on nav "Order #98775 - QUALITY PRESS ^ Add product Close Submit as Quote Submit as Order" at bounding box center [458, 23] width 917 height 47
copy span "Order #98775"
click at [660, 29] on button "Close" at bounding box center [675, 23] width 78 height 23
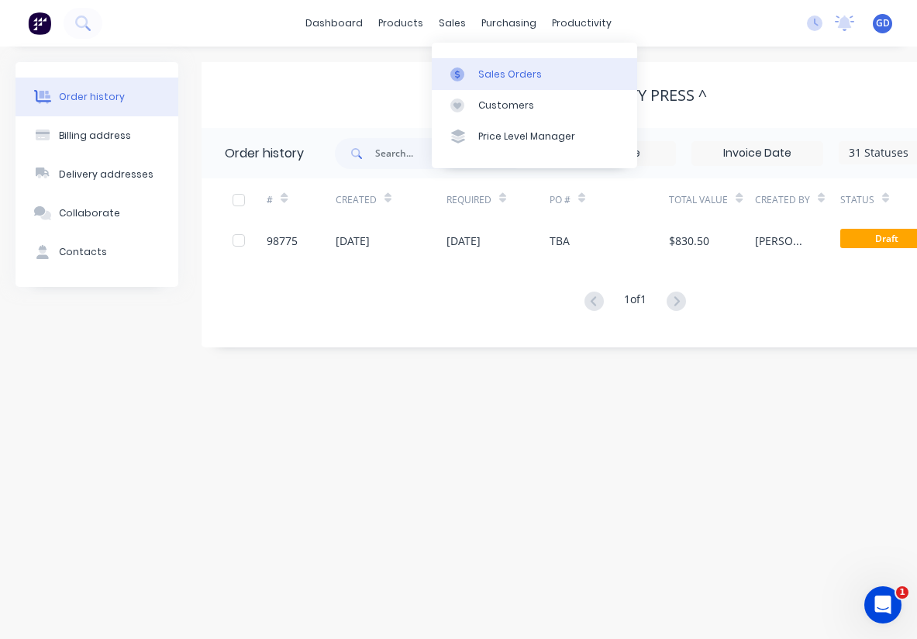
click at [498, 73] on div "Sales Orders" at bounding box center [510, 74] width 64 height 14
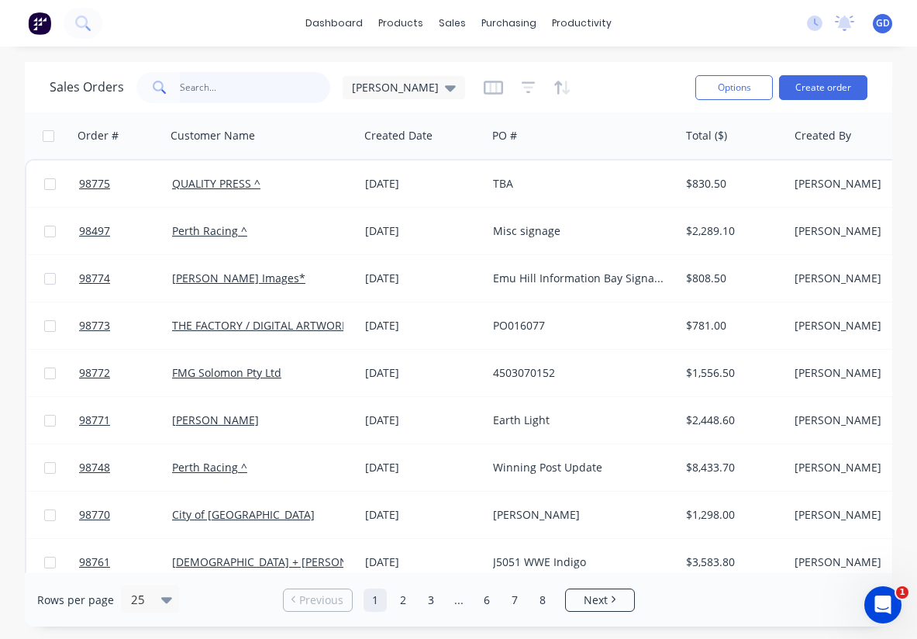
click at [215, 89] on input "text" at bounding box center [255, 87] width 151 height 31
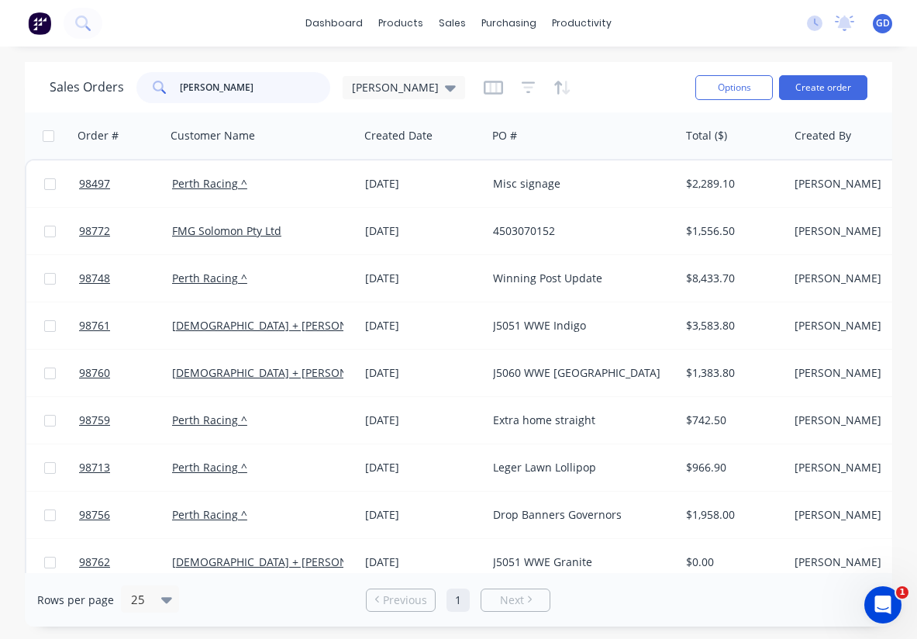
type input "Kate"
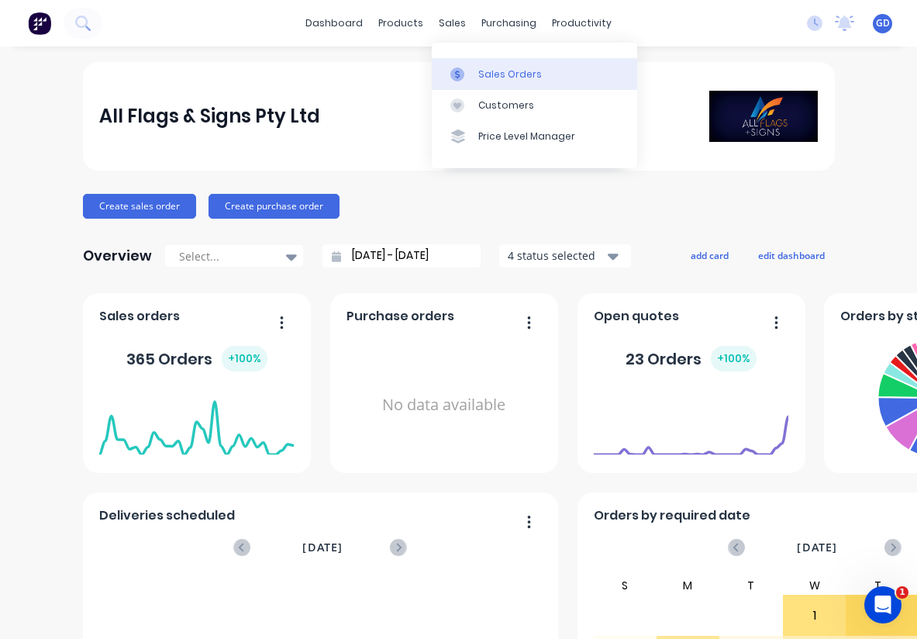
click at [500, 71] on div "Sales Orders" at bounding box center [510, 74] width 64 height 14
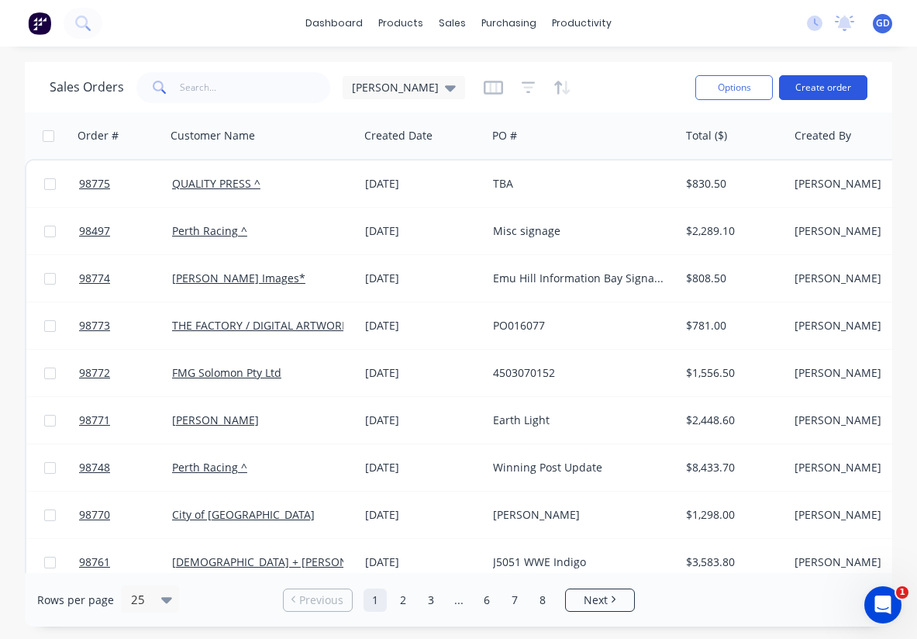
click at [818, 88] on button "Create order" at bounding box center [823, 87] width 88 height 25
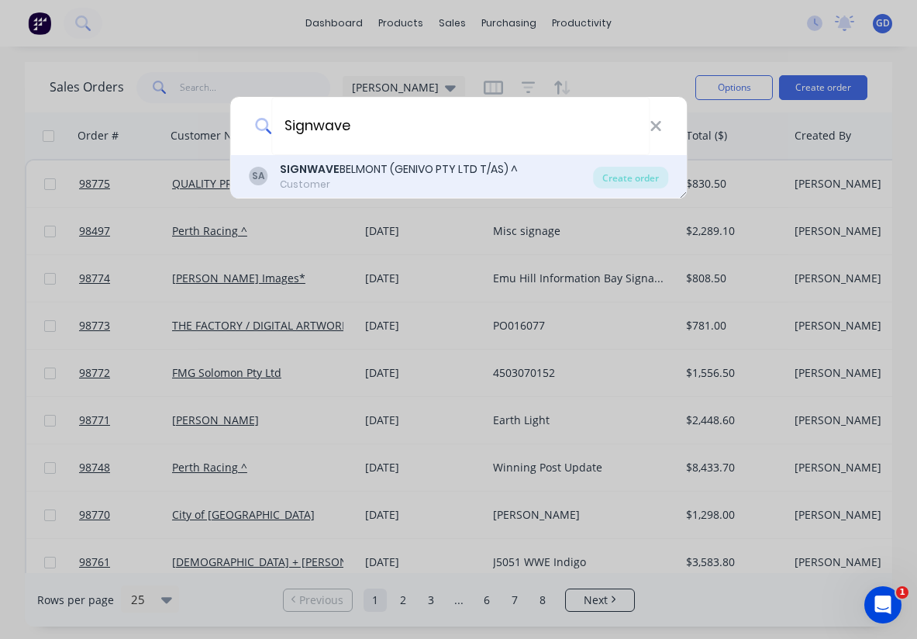
type input "Signwave"
click at [441, 166] on div "SIGNWAVE BELMONT (GENIVO PTY LTD T/AS) ^" at bounding box center [399, 169] width 238 height 16
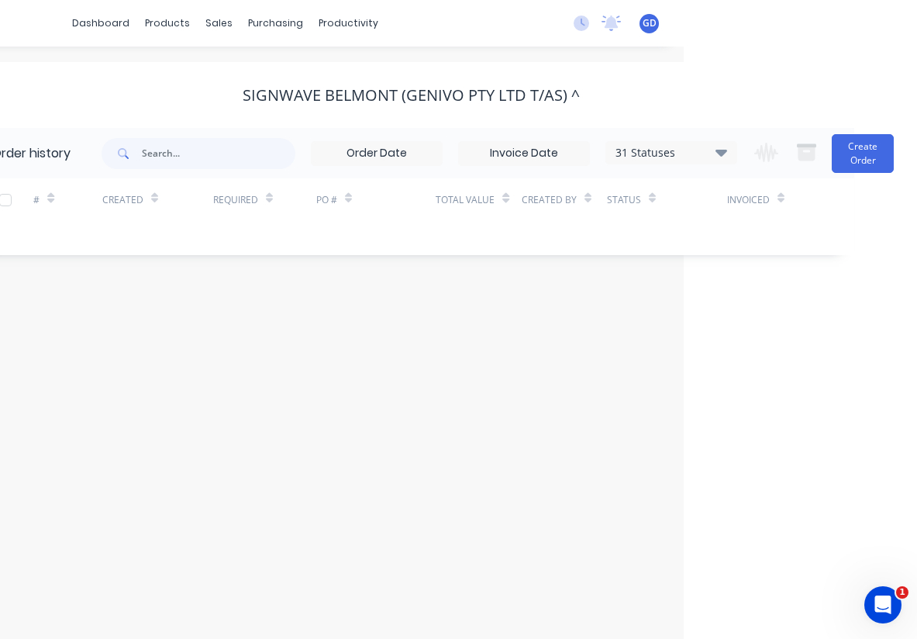
scroll to position [0, 233]
click at [719, 159] on icon at bounding box center [721, 152] width 12 height 19
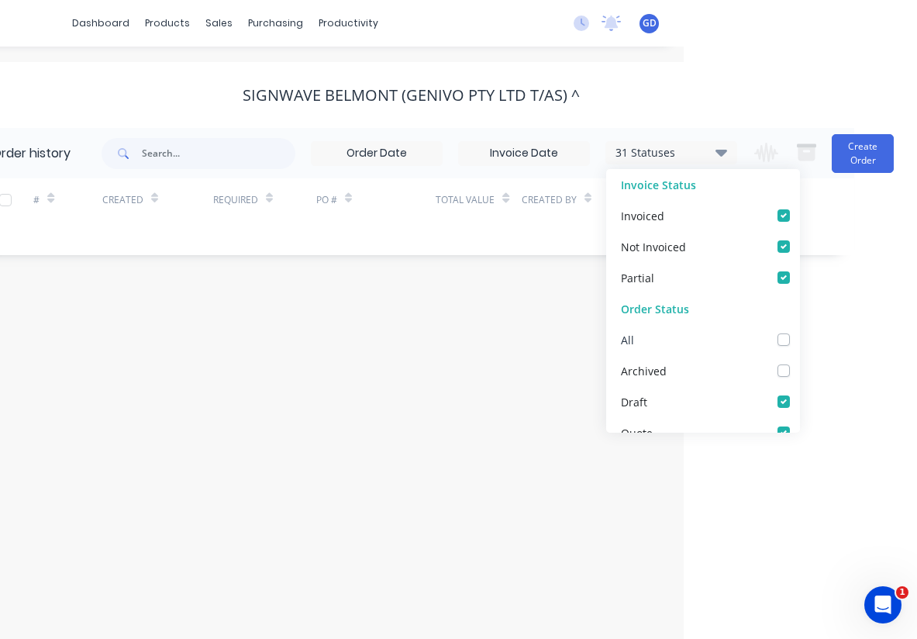
click at [799, 331] on label at bounding box center [799, 331] width 0 height 0
click at [799, 344] on input "checkbox" at bounding box center [805, 338] width 12 height 15
checkbox input "true"
click at [367, 236] on div "# Created Required PO # Total Value Created By Status Invoiced" at bounding box center [401, 208] width 867 height 61
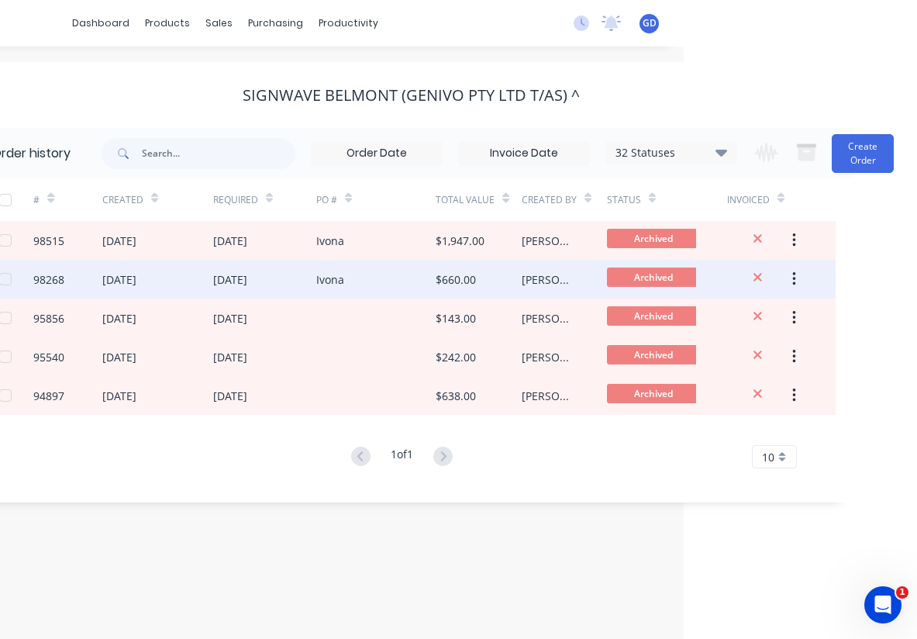
click at [55, 277] on div "98268" at bounding box center [48, 279] width 31 height 16
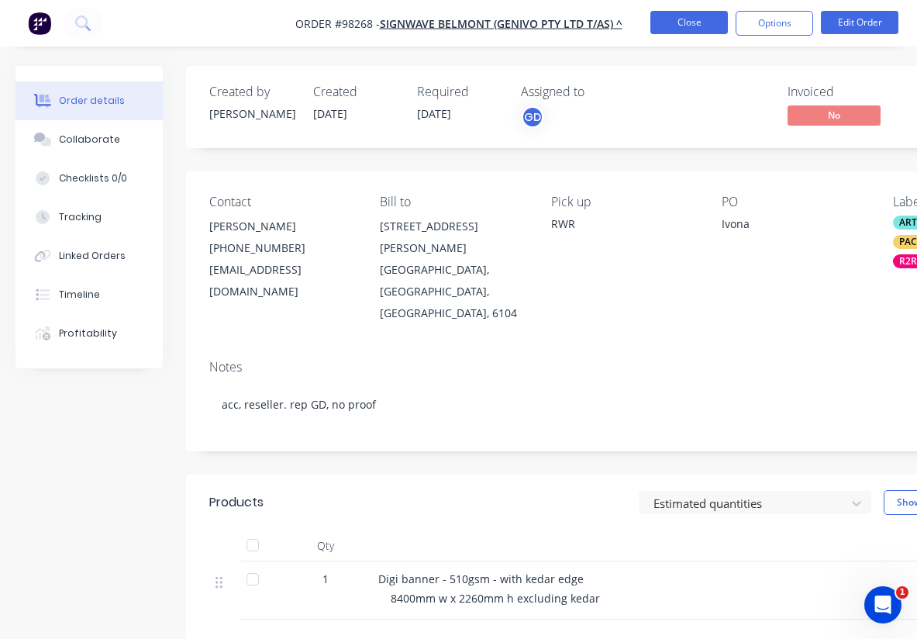
click at [679, 26] on button "Close" at bounding box center [689, 22] width 78 height 23
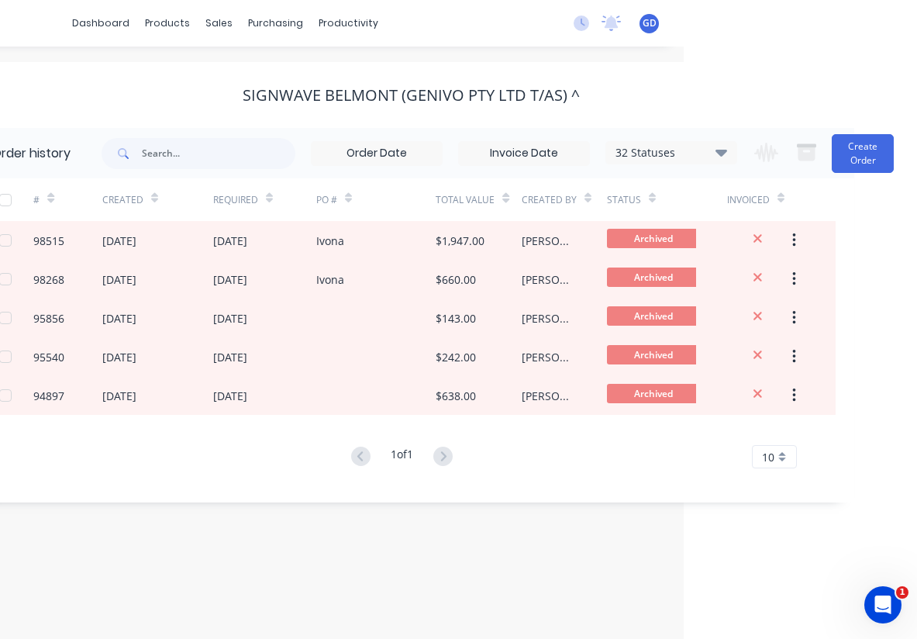
scroll to position [0, 233]
click at [849, 164] on button "Create Order" at bounding box center [863, 153] width 62 height 39
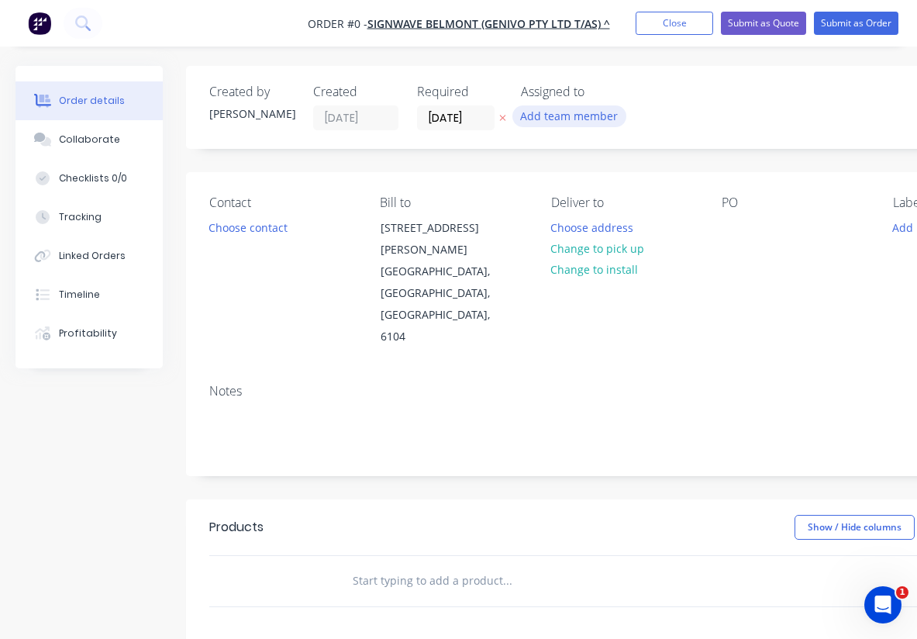
click at [577, 112] on button "Add team member" at bounding box center [569, 115] width 114 height 21
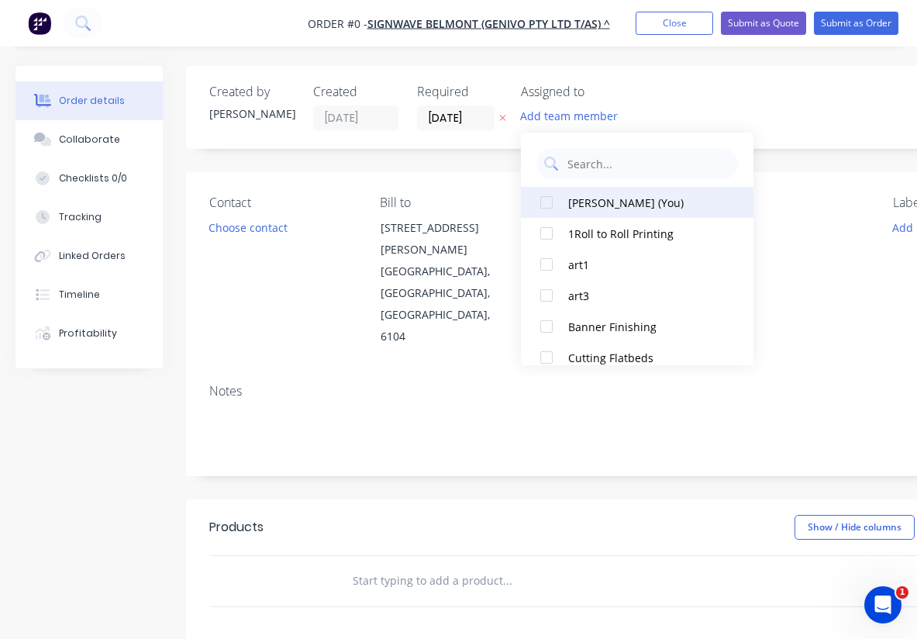
click at [553, 202] on div at bounding box center [546, 202] width 31 height 31
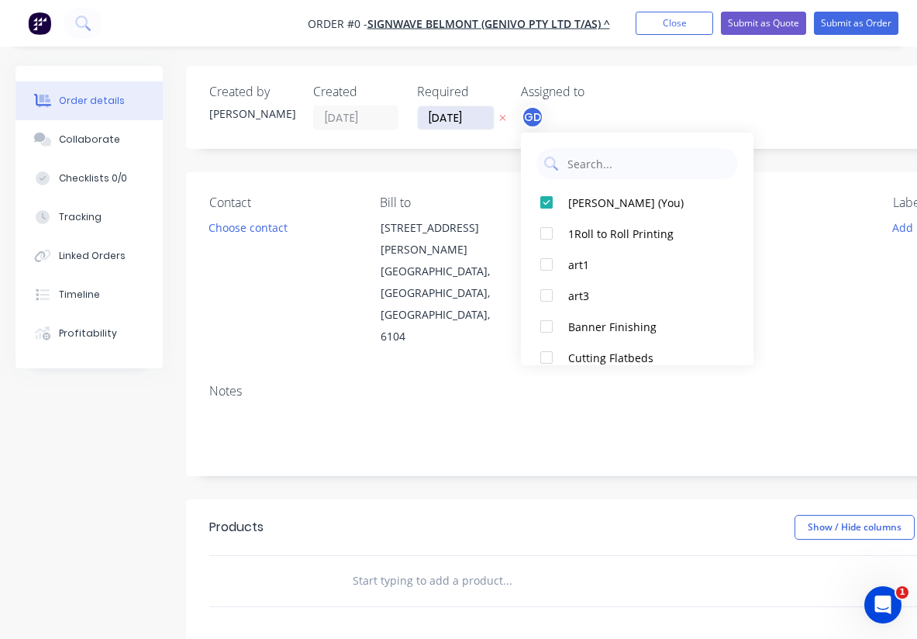
click at [446, 114] on div "Order details Collaborate Checklists 0/0 Tracking Linked Orders Timeline Profit…" at bounding box center [538, 534] width 1077 height 936
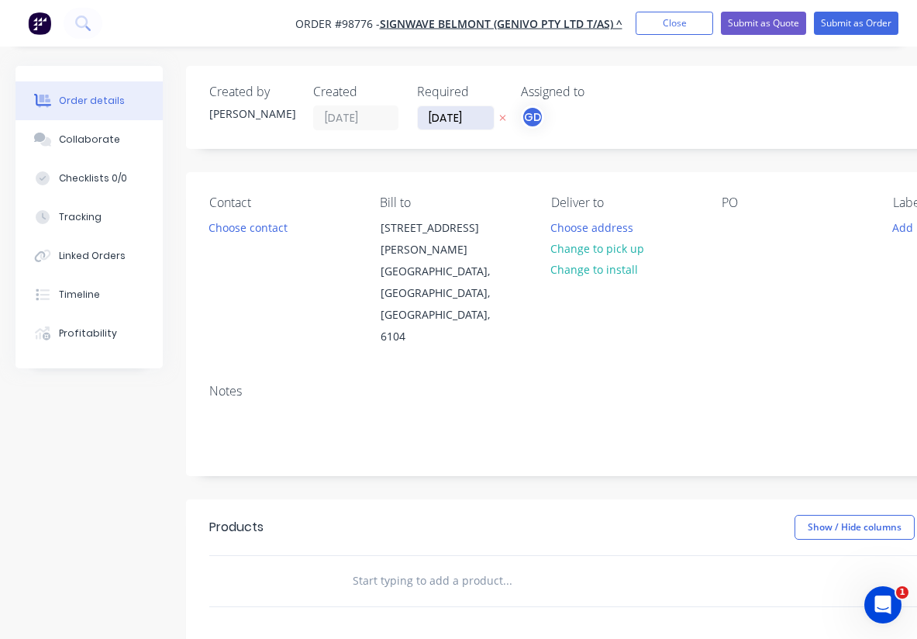
click at [446, 114] on input "[DATE]" at bounding box center [456, 117] width 76 height 23
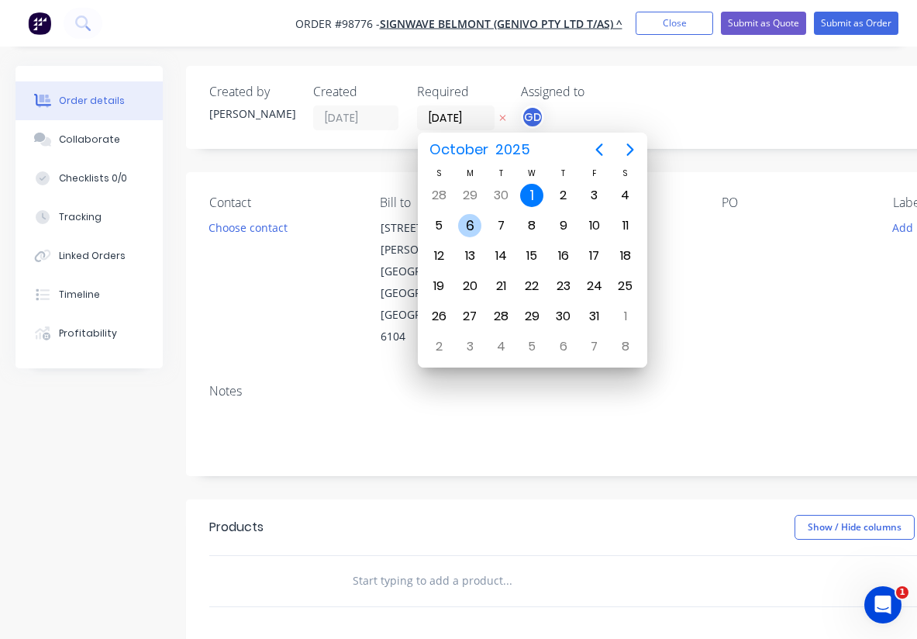
click at [467, 220] on div "6" at bounding box center [469, 225] width 23 height 23
type input "[DATE]"
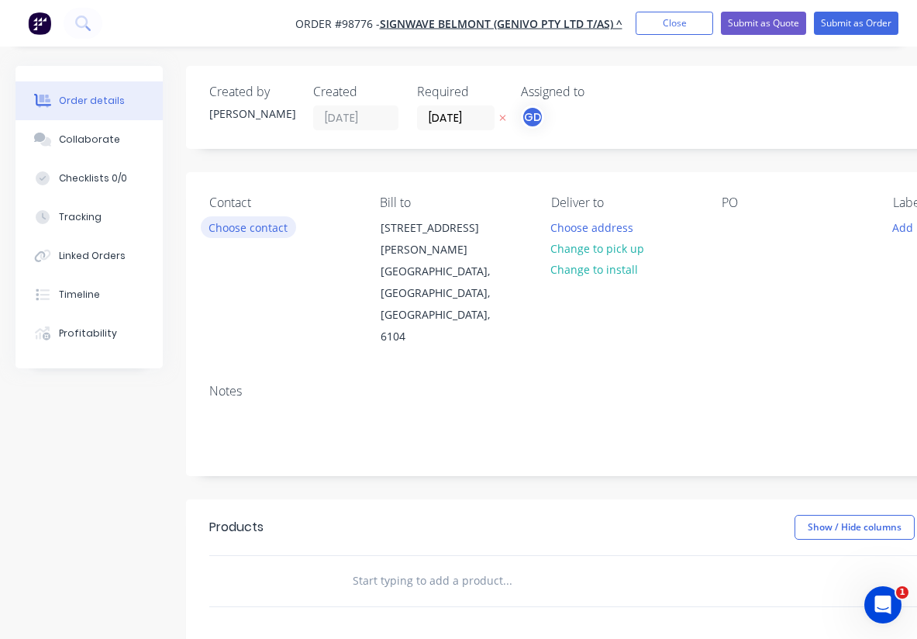
click at [243, 223] on button "Choose contact" at bounding box center [248, 226] width 95 height 21
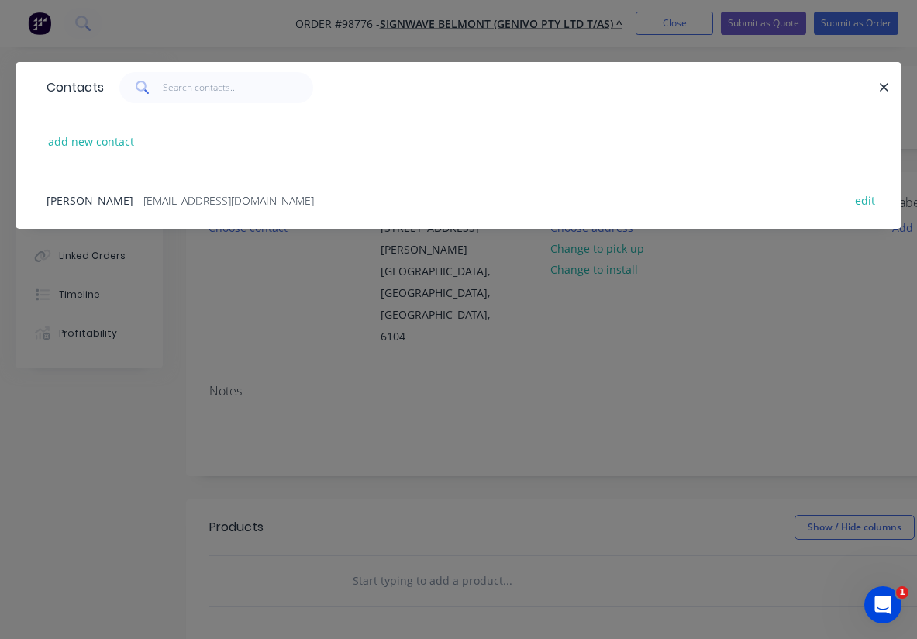
click at [133, 198] on span "[PERSON_NAME]" at bounding box center [90, 200] width 87 height 15
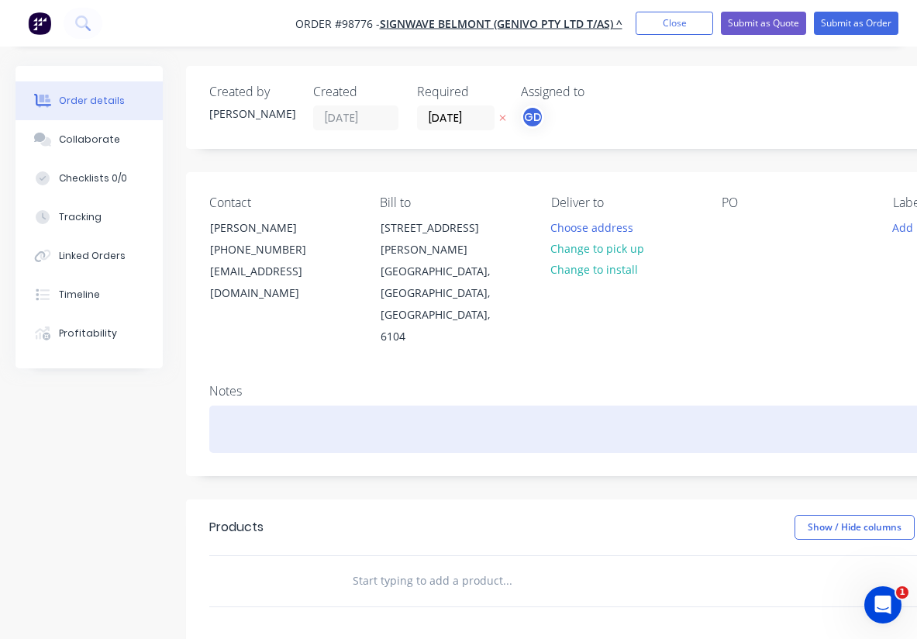
click at [236, 405] on div at bounding box center [623, 428] width 829 height 47
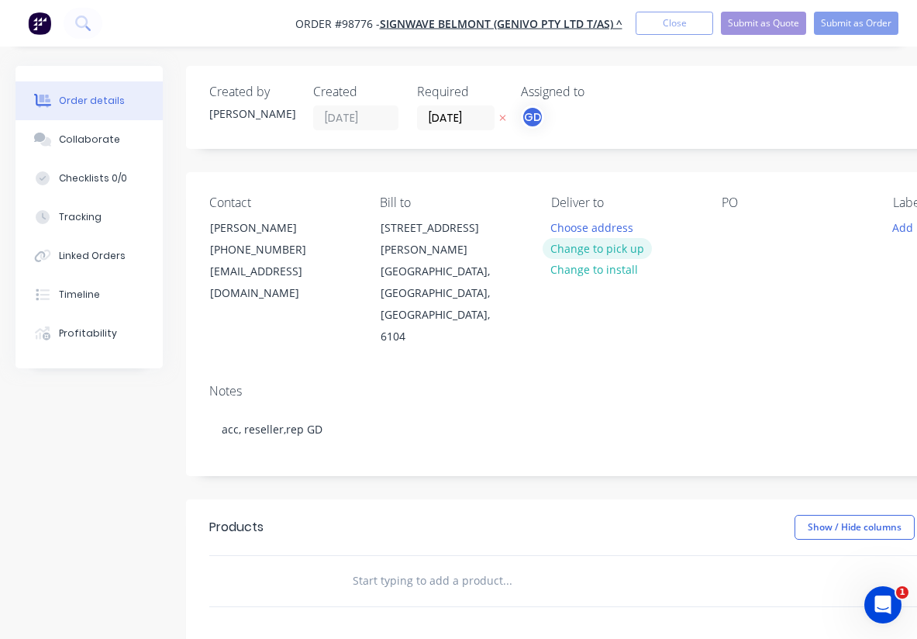
click at [584, 254] on button "Change to pick up" at bounding box center [598, 248] width 110 height 21
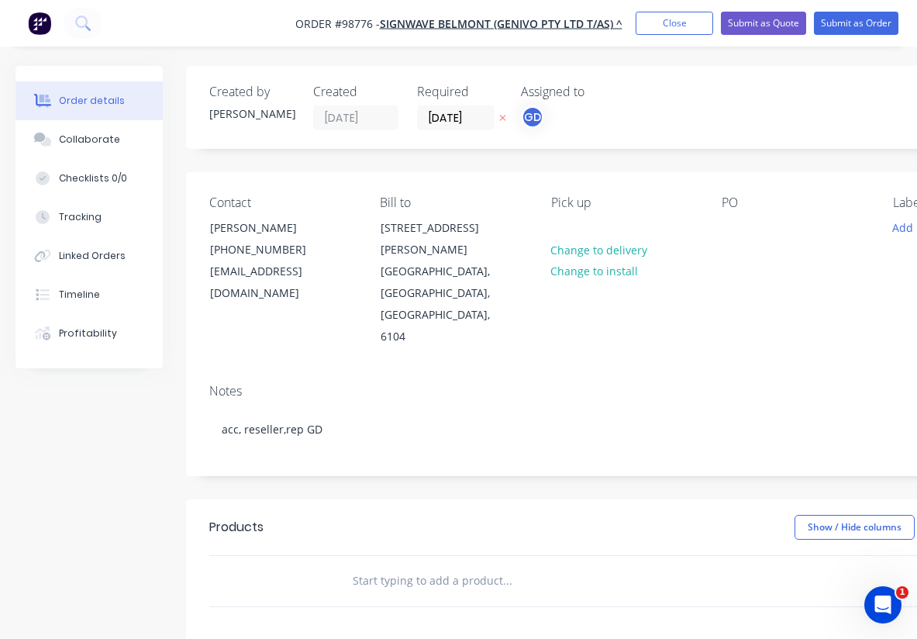
click at [715, 233] on div "Contact [PERSON_NAME] [PHONE_NUMBER] [EMAIL_ADDRESS][DOMAIN_NAME] Bill to [STRE…" at bounding box center [624, 271] width 876 height 199
click at [723, 235] on div at bounding box center [734, 227] width 25 height 22
paste div
click at [581, 229] on div "Pick up Change to delivery Change to install" at bounding box center [624, 271] width 146 height 153
click at [565, 226] on div at bounding box center [563, 227] width 25 height 22
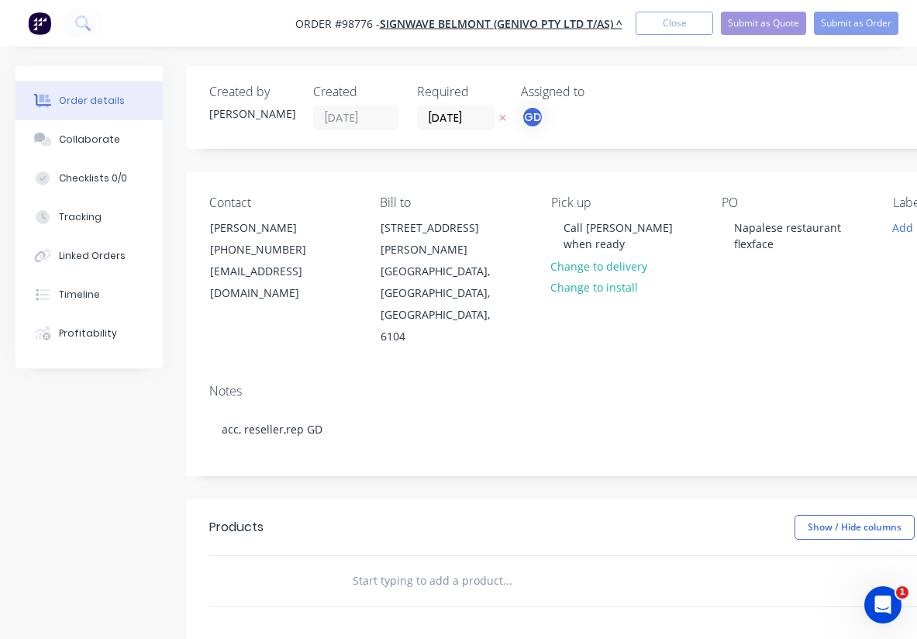
click at [729, 371] on div "Notes acc, reseller,rep GD" at bounding box center [624, 423] width 876 height 104
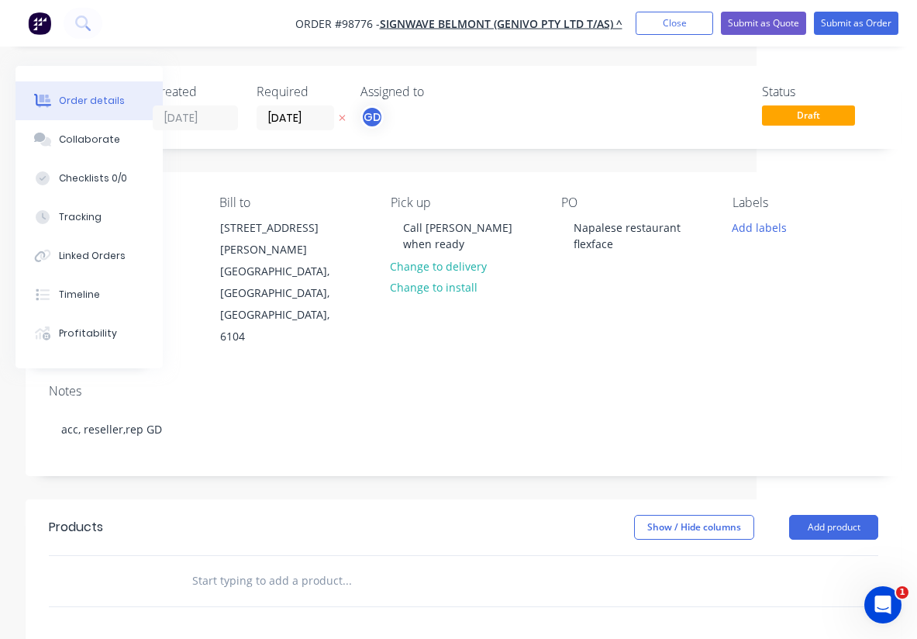
scroll to position [0, 160]
click at [760, 241] on div "Labels Add labels" at bounding box center [805, 271] width 146 height 153
click at [757, 226] on button "Add labels" at bounding box center [758, 226] width 71 height 21
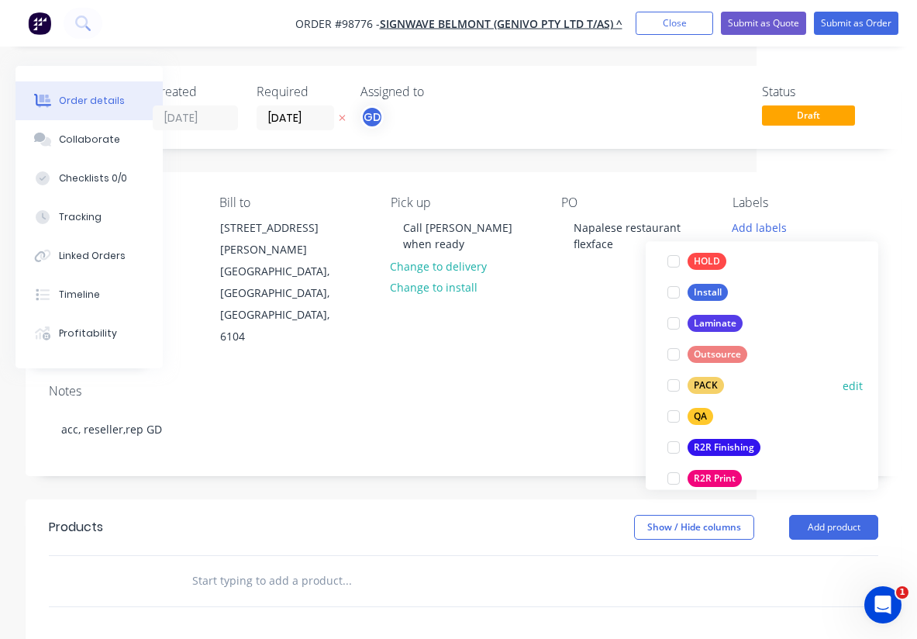
scroll to position [476, 0]
click at [749, 445] on div "R2R Finishing" at bounding box center [724, 447] width 73 height 17
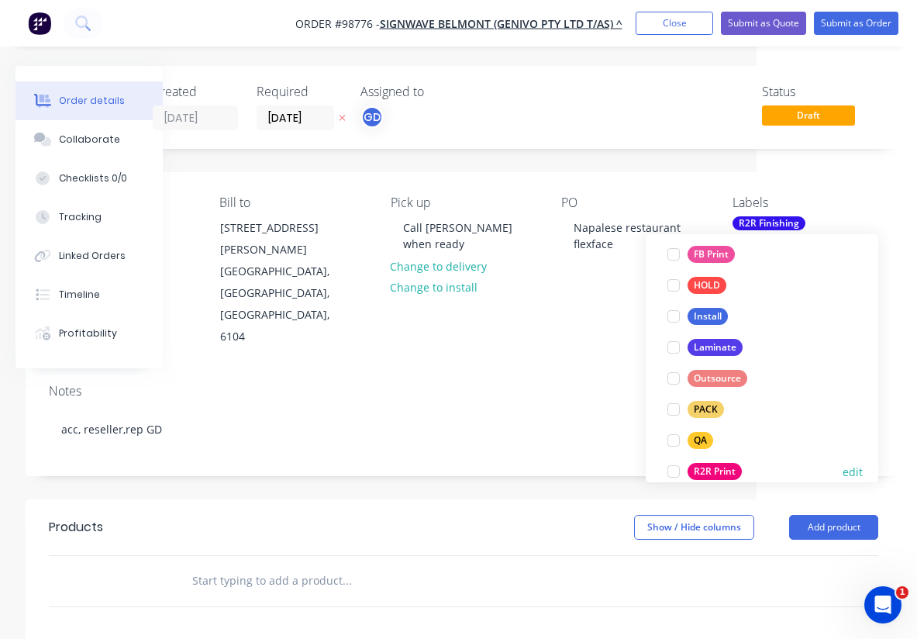
click at [732, 466] on div "R2R Print" at bounding box center [715, 471] width 54 height 17
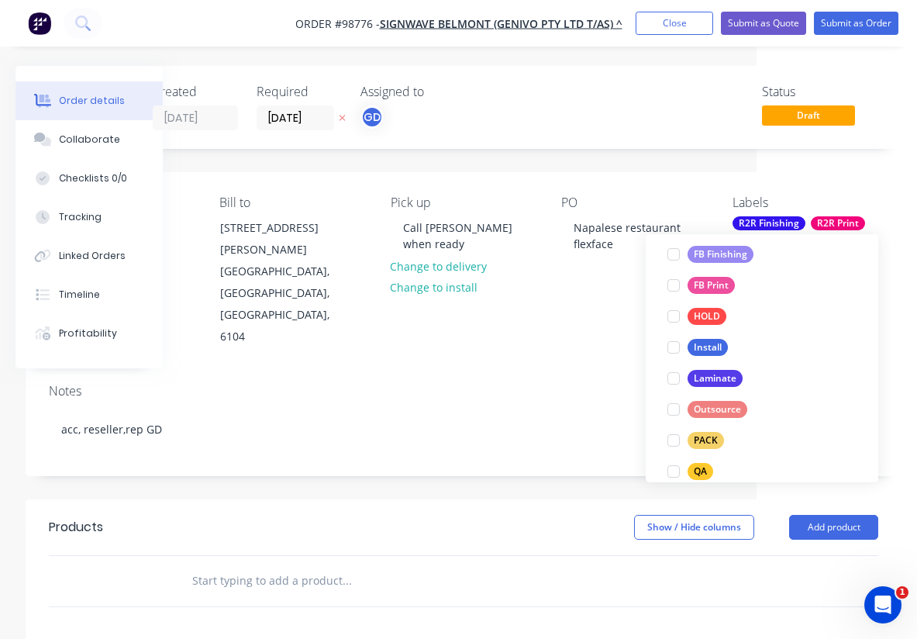
click at [592, 371] on div "Notes acc, reseller,rep GD" at bounding box center [464, 423] width 876 height 104
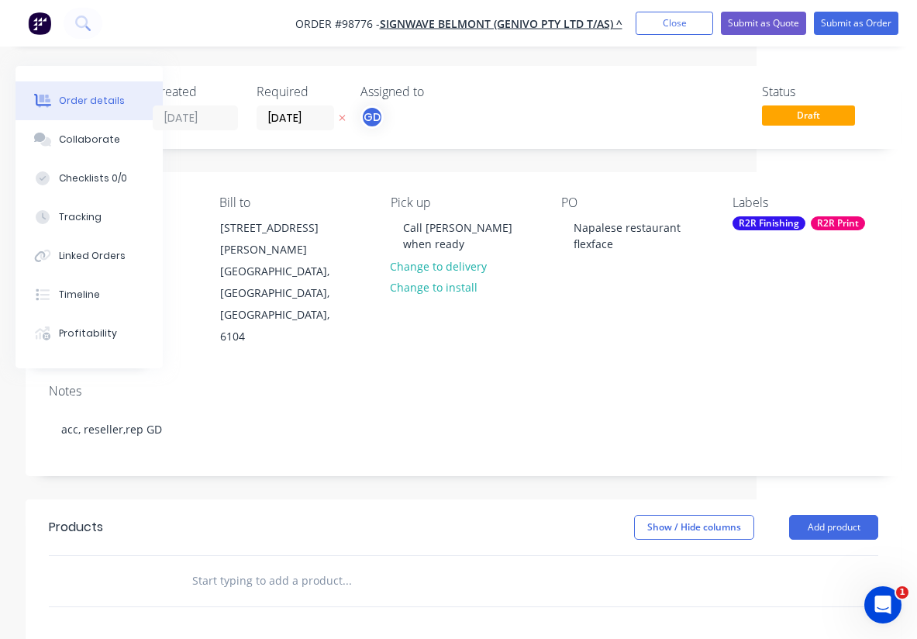
click at [253, 565] on input "text" at bounding box center [346, 580] width 310 height 31
paste input "backlit flexface kedar edge banner for a lightbox excluding kedar 7430 x 1130mm."
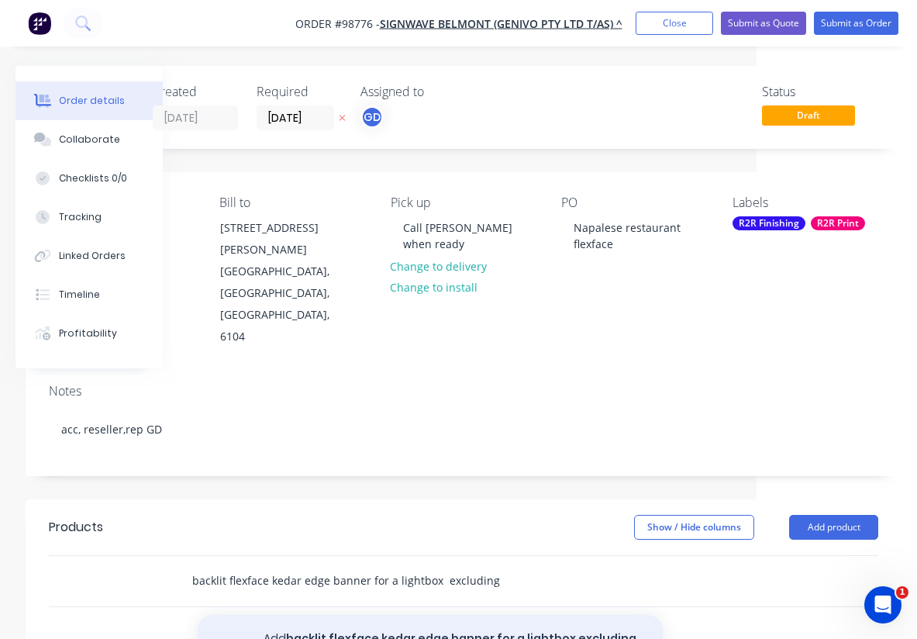
type input "backlit flexface kedar edge banner for a lightbox excluding kedar 7430 x 1130mm."
click at [364, 615] on button "Add backlit flexface kedar edge banner for a lightbox excluding kedar 7430 x 11…" at bounding box center [430, 647] width 465 height 64
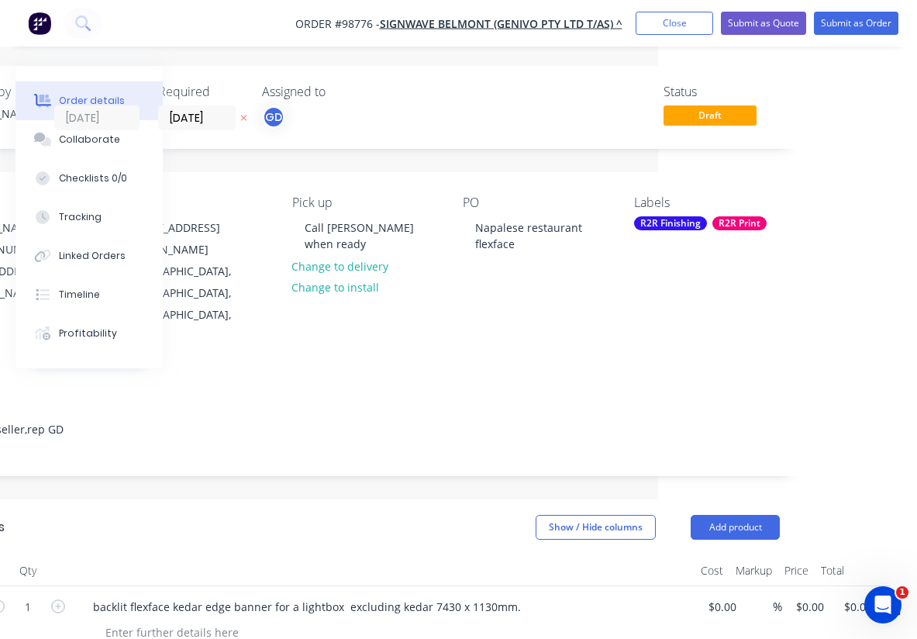
scroll to position [0, 259]
click at [857, 595] on input "0.00" at bounding box center [861, 606] width 36 height 22
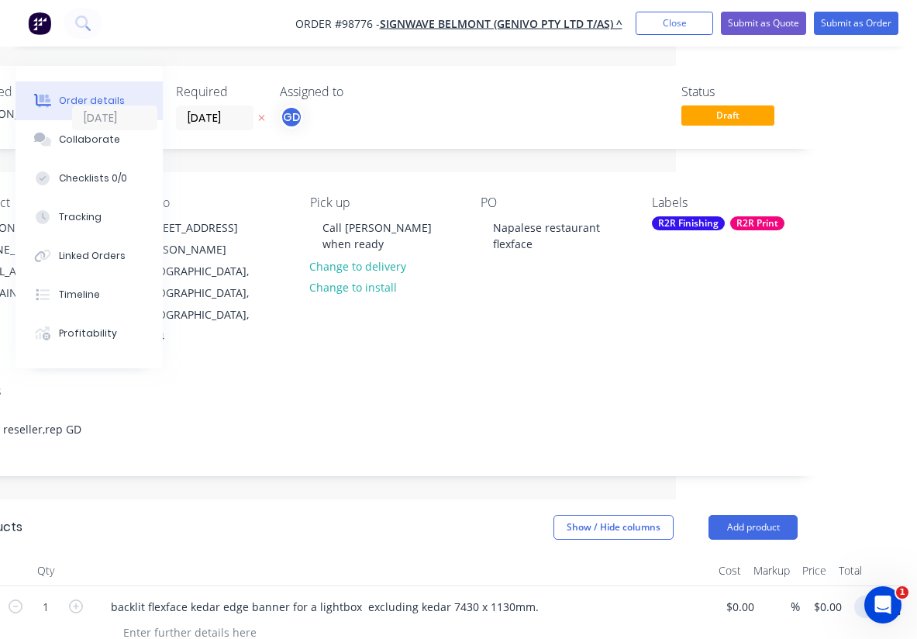
scroll to position [0, 241]
type input "1800"
type input "$1,800.00"
click at [436, 505] on header "Products Show / Hide columns Add product" at bounding box center [383, 527] width 876 height 56
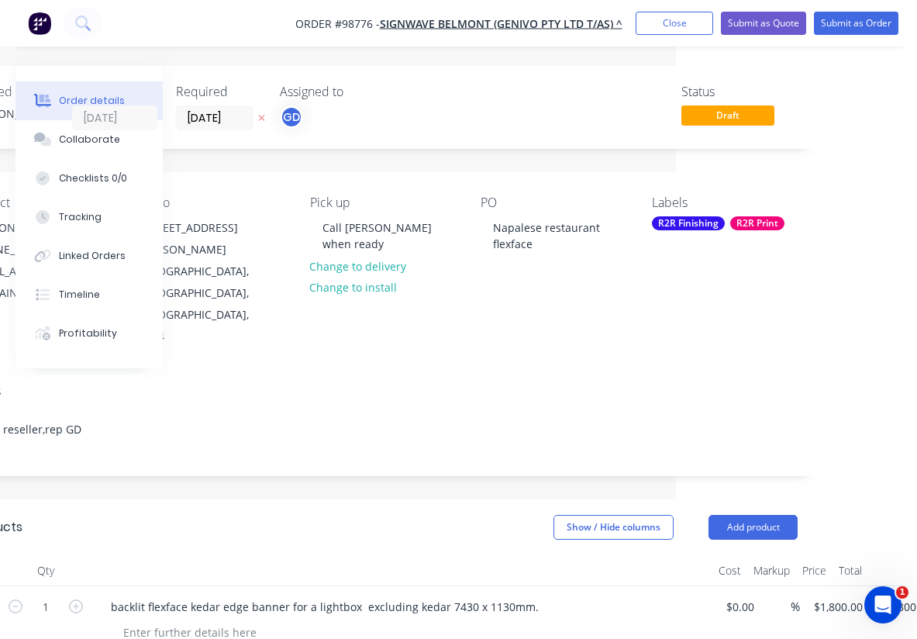
click at [680, 229] on div "R2R Finishing" at bounding box center [688, 223] width 73 height 14
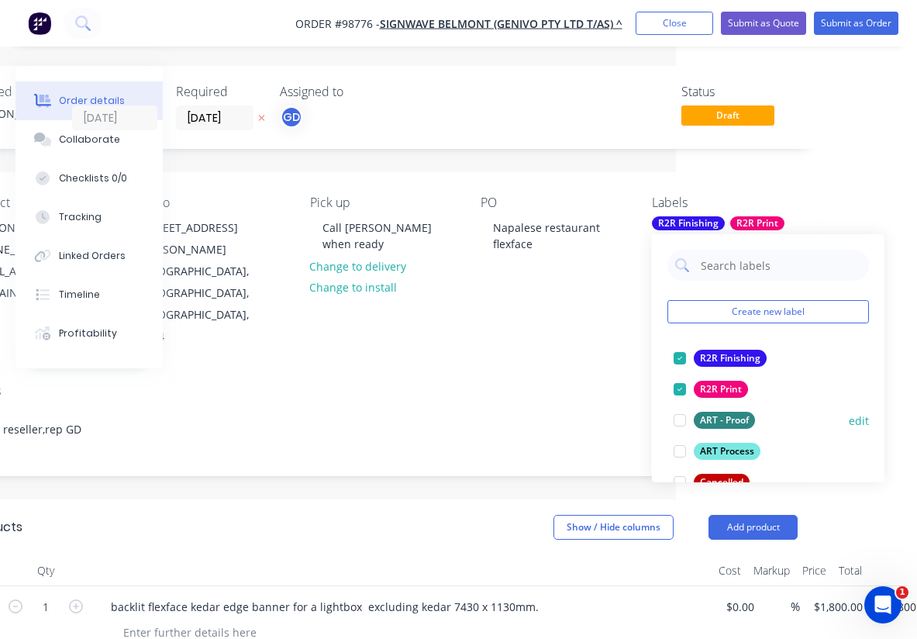
click at [680, 417] on div at bounding box center [679, 420] width 31 height 31
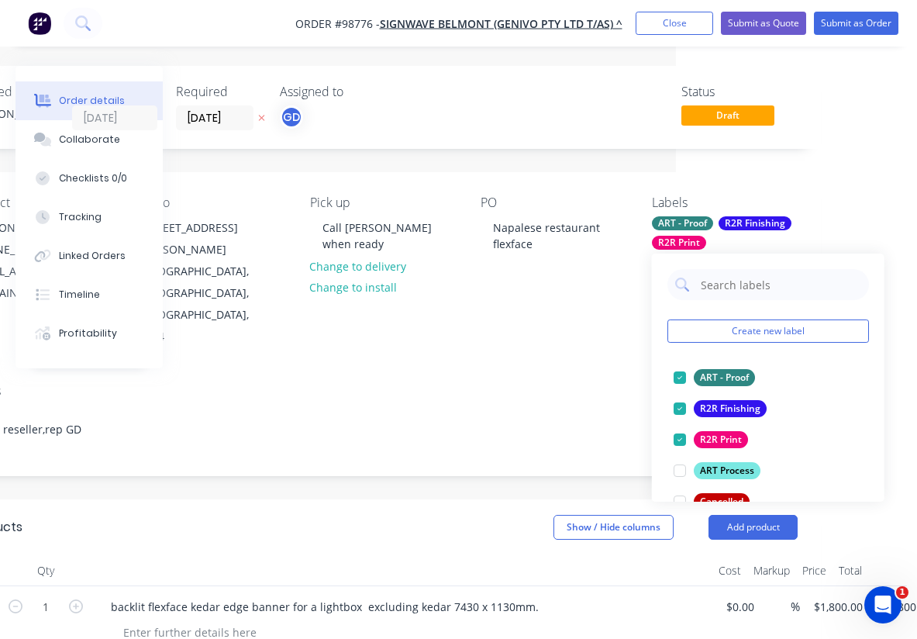
click at [546, 384] on div "Notes" at bounding box center [382, 391] width 829 height 15
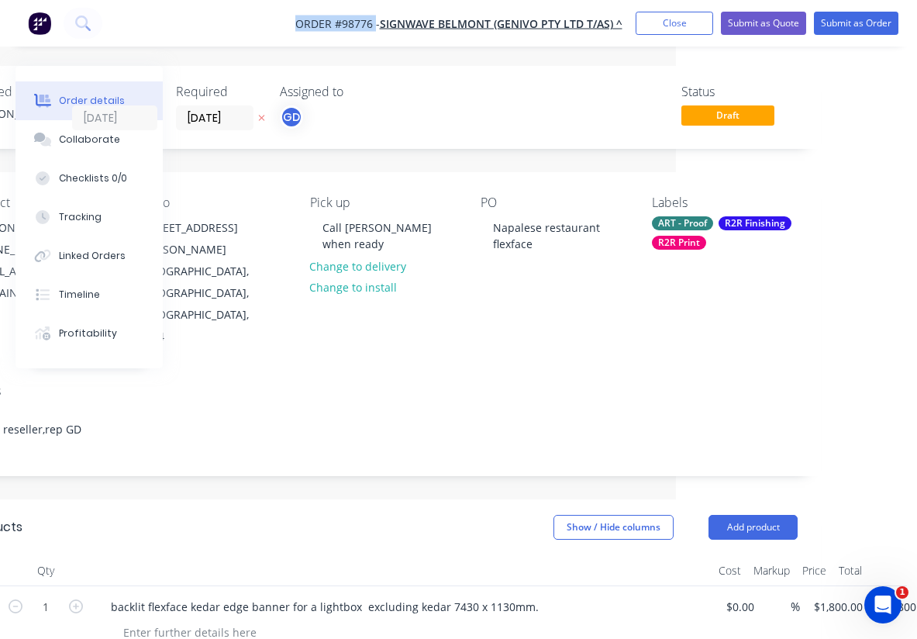
drag, startPoint x: 292, startPoint y: 12, endPoint x: 374, endPoint y: 26, distance: 83.3
click at [374, 26] on nav "Order #98776 - SIGNWAVE BELMONT (GENIVO PTY LTD T/AS) ^ Add product Close Submi…" at bounding box center [458, 23] width 917 height 47
click at [352, 17] on span "Order #98776 -" at bounding box center [337, 23] width 84 height 15
drag, startPoint x: 289, startPoint y: 23, endPoint x: 369, endPoint y: 29, distance: 80.1
click at [369, 29] on nav "Order #98776 - SIGNWAVE BELMONT (GENIVO PTY LTD T/AS) ^ Add product Close Submi…" at bounding box center [458, 23] width 917 height 47
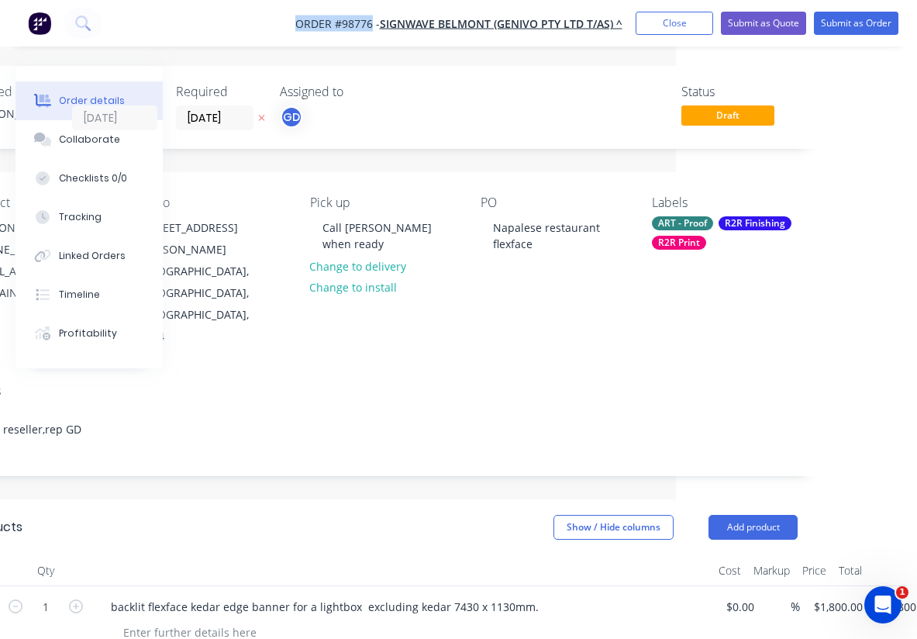
copy span "Order #98776"
click at [659, 30] on button "Close" at bounding box center [675, 23] width 78 height 23
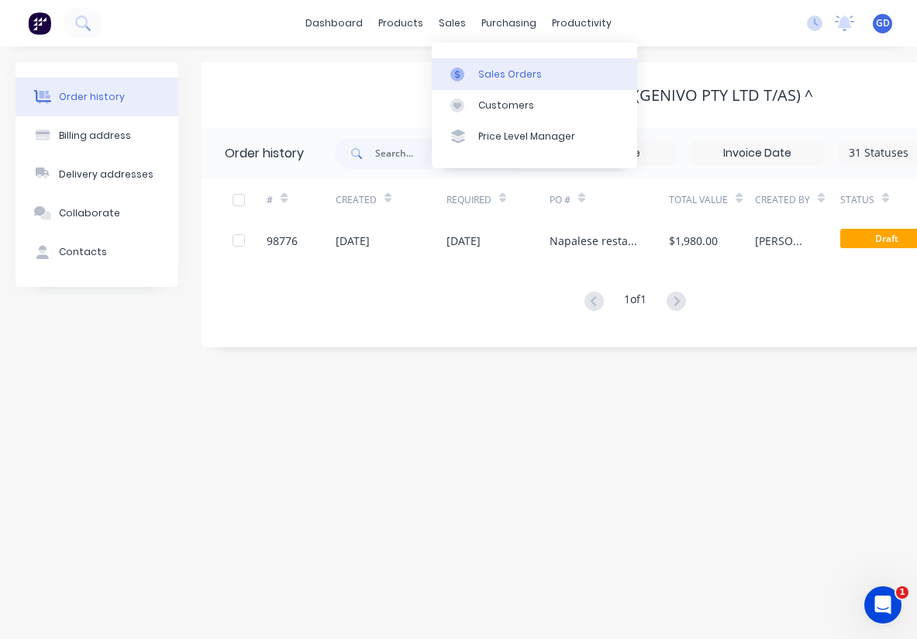
click at [496, 71] on div "Sales Orders" at bounding box center [510, 74] width 64 height 14
